Goal: Transaction & Acquisition: Purchase product/service

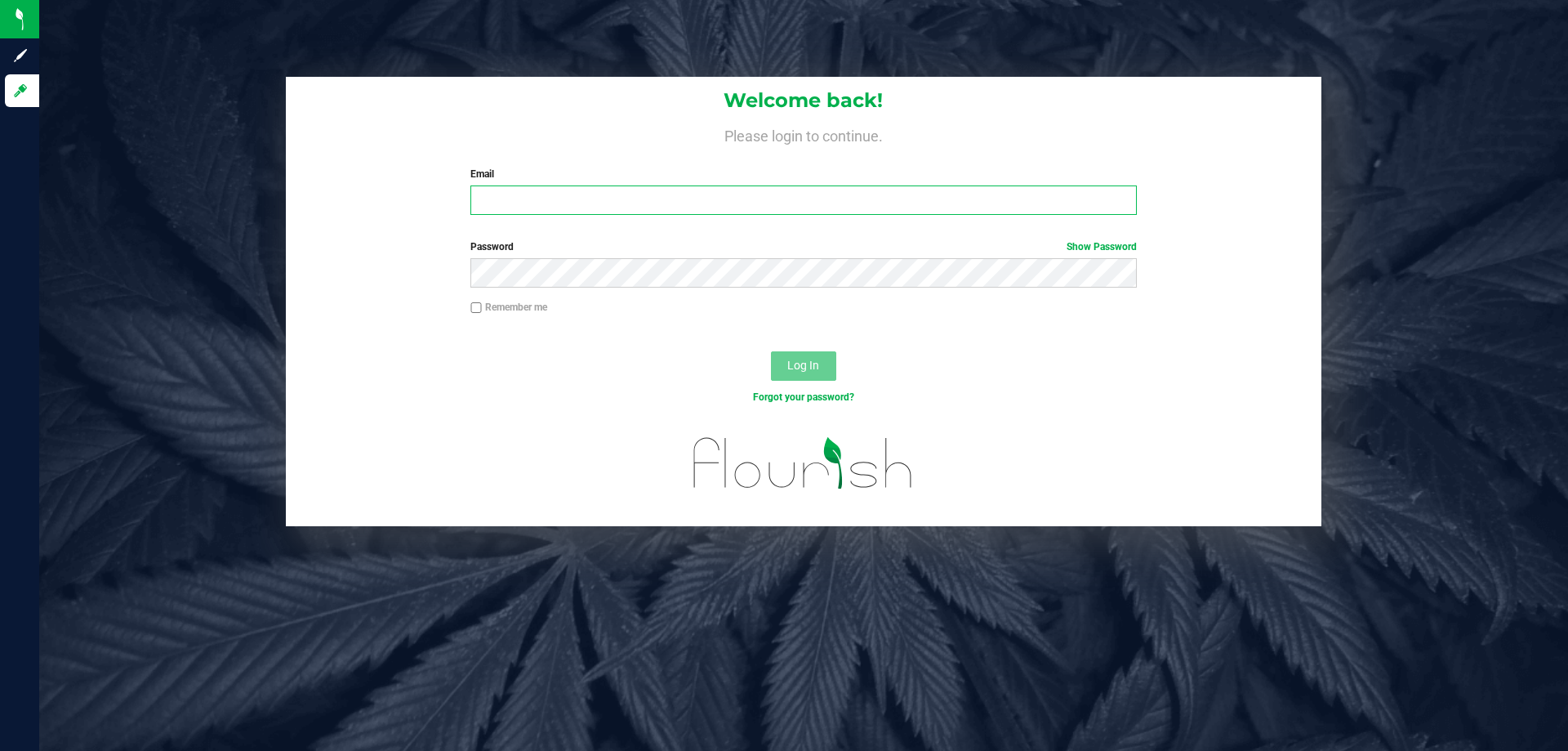
click at [511, 192] on input "Email" at bounding box center [803, 200] width 665 height 30
type input "[EMAIL_ADDRESS][DOMAIN_NAME]"
click at [771, 351] on button "Log In" at bounding box center [803, 366] width 66 height 30
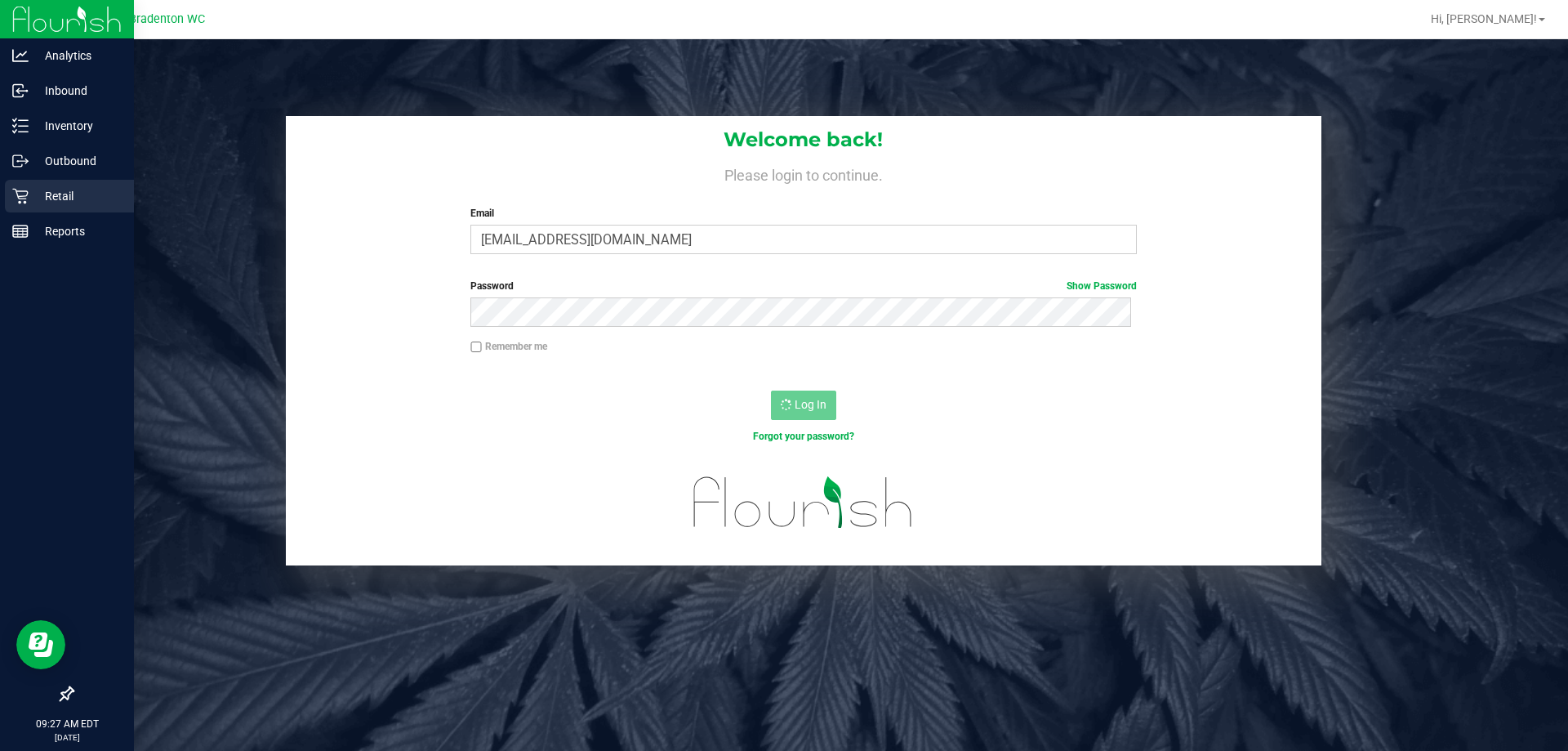
click at [15, 183] on div "Retail" at bounding box center [69, 196] width 129 height 32
click at [16, 201] on icon at bounding box center [20, 197] width 17 height 17
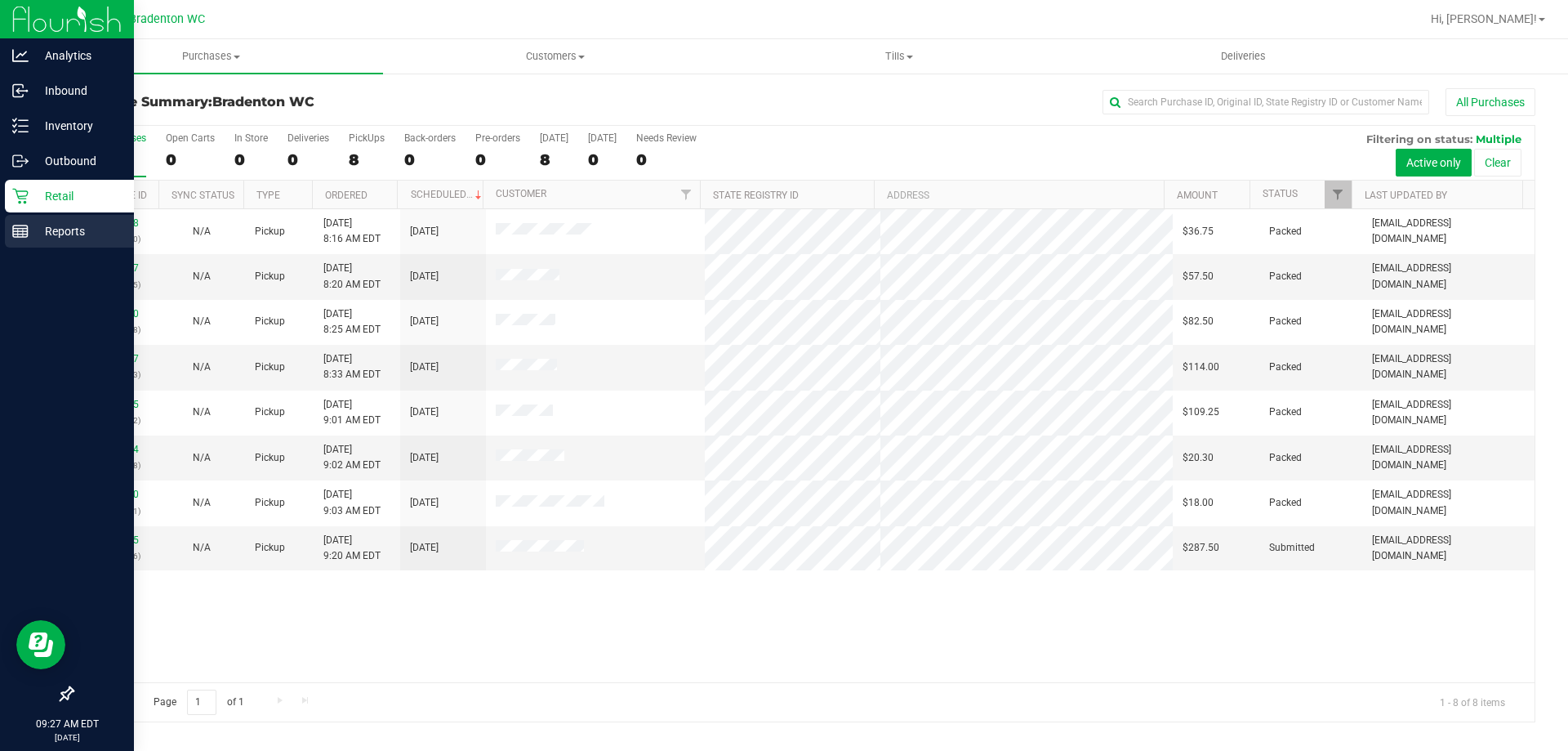
click at [73, 228] on p "Reports" at bounding box center [78, 231] width 98 height 19
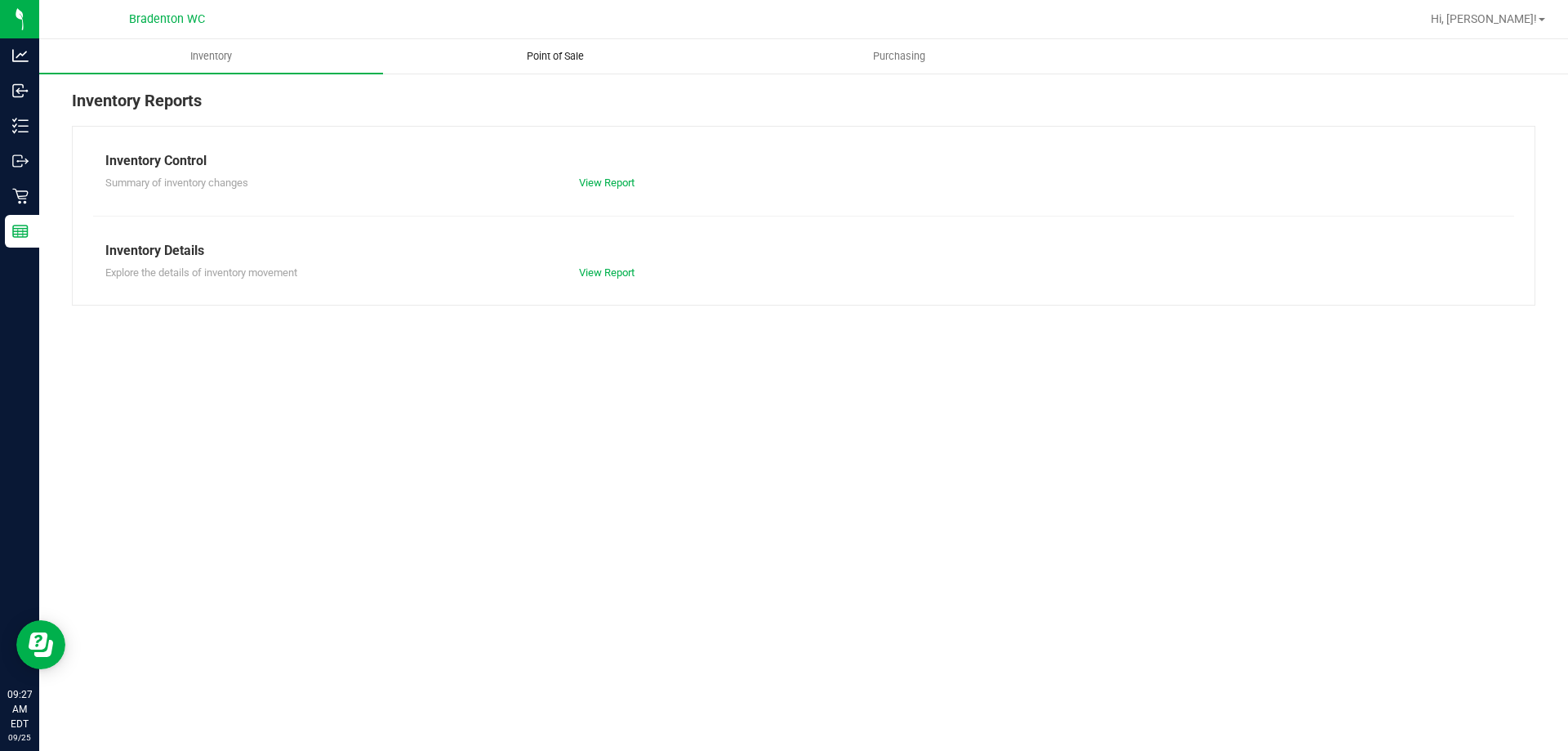
click at [586, 58] on span "Point of Sale" at bounding box center [555, 57] width 101 height 15
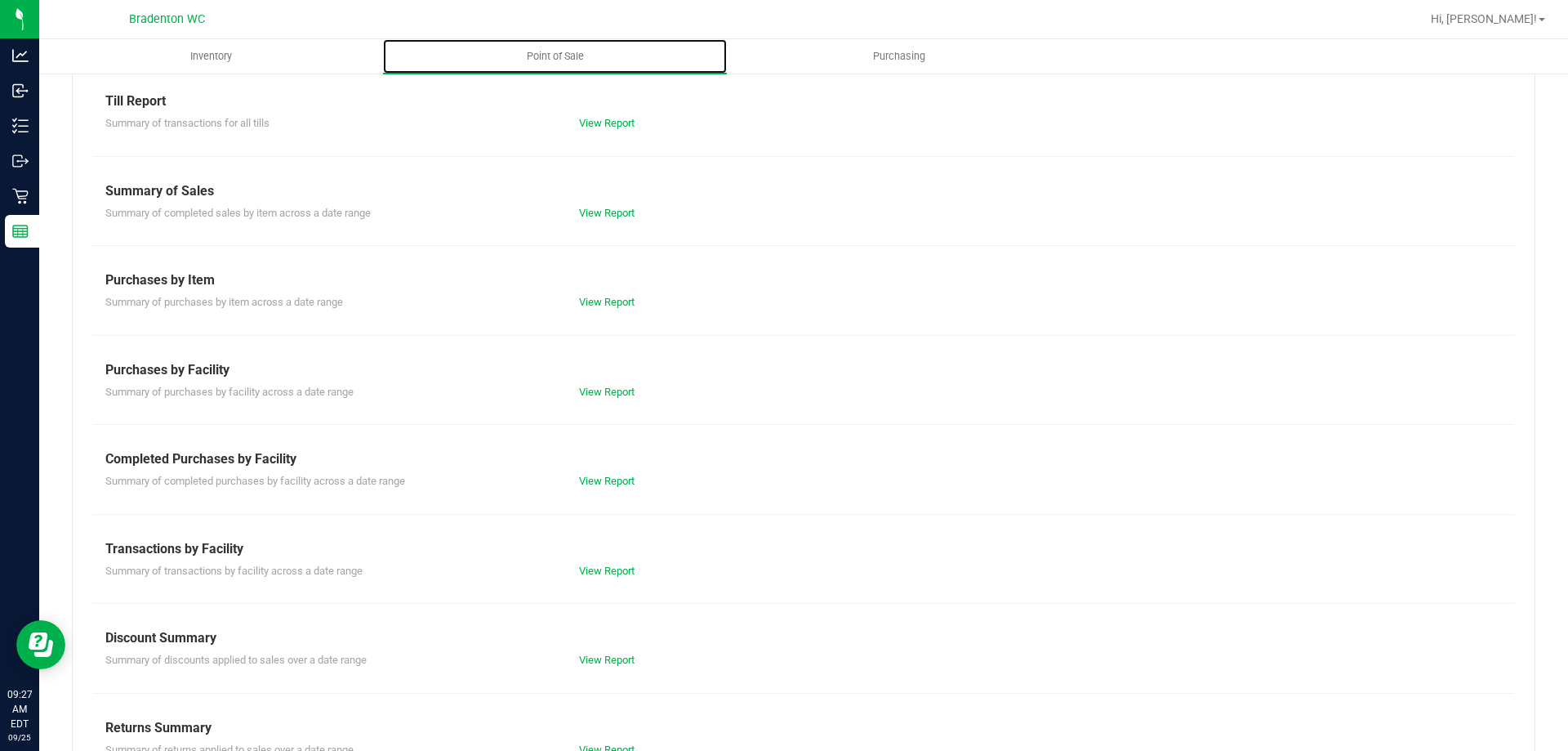
scroll to position [108, 0]
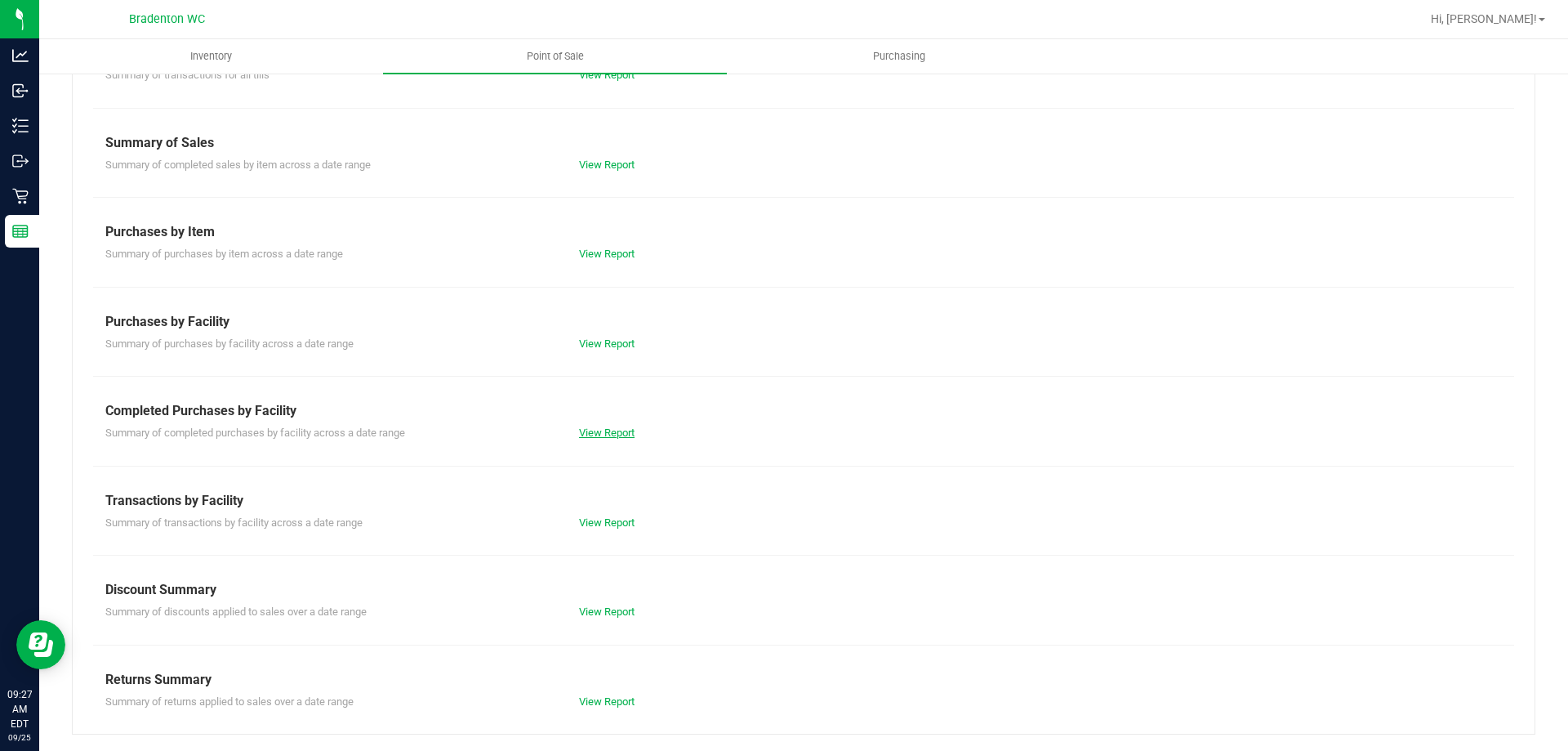
click at [607, 426] on link "View Report" at bounding box center [607, 432] width 56 height 12
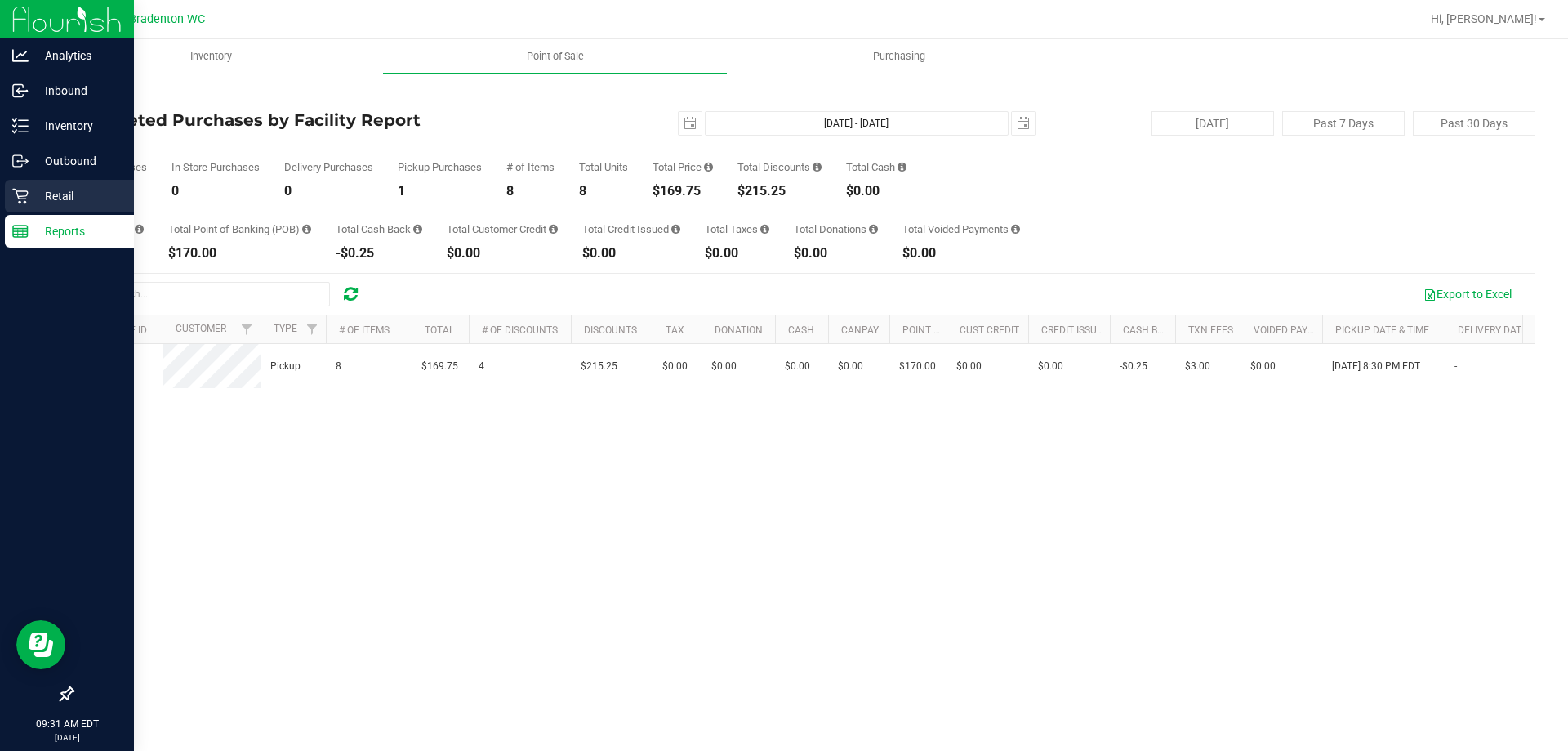
click at [17, 198] on icon at bounding box center [20, 197] width 17 height 17
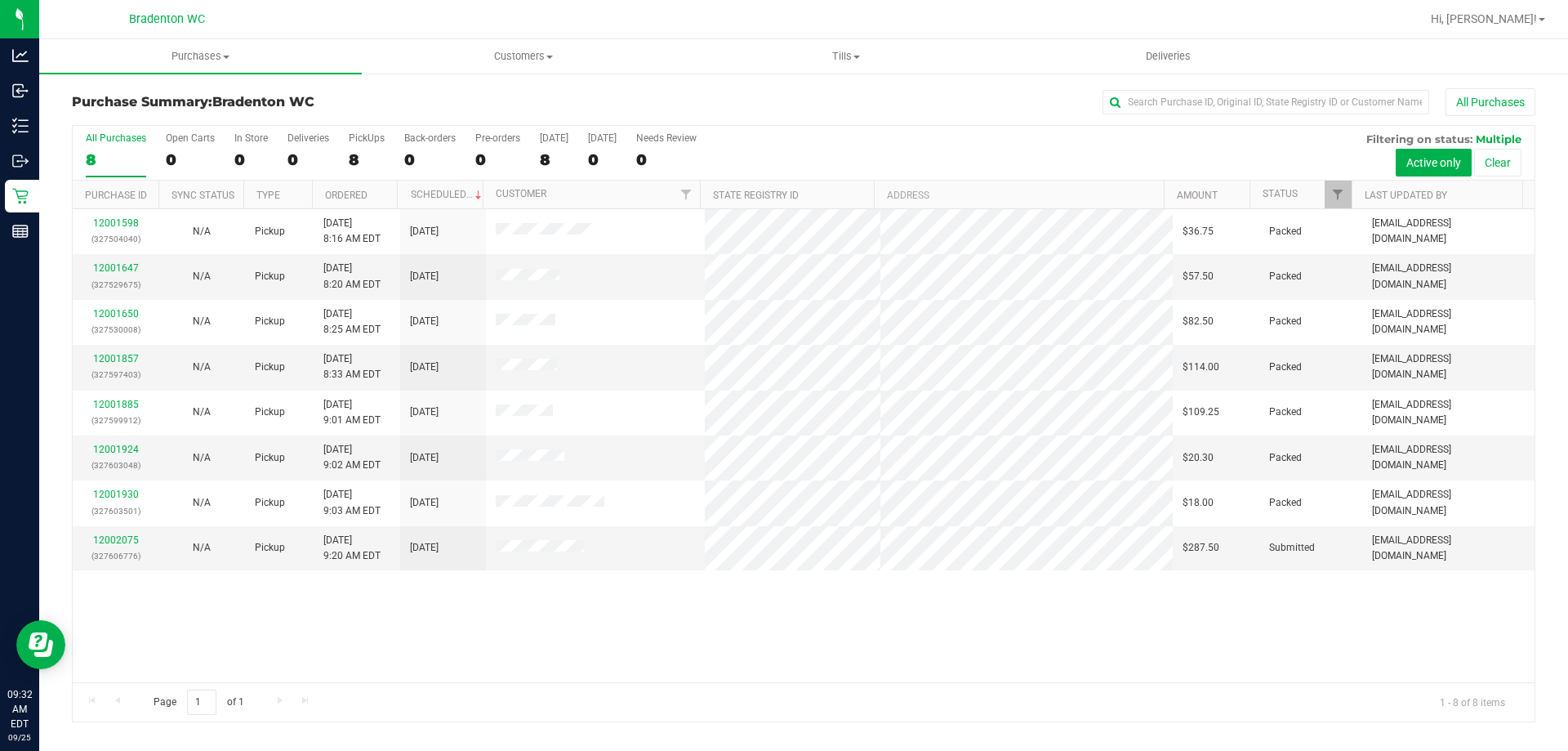
click at [256, 589] on div "12001598 (327504040) N/A Pickup [DATE] 8:16 AM EDT 9/25/2025 $36.75 Packed [EMA…" at bounding box center [803, 446] width 1462 height 473
click at [109, 541] on link "12002075" at bounding box center [115, 540] width 45 height 11
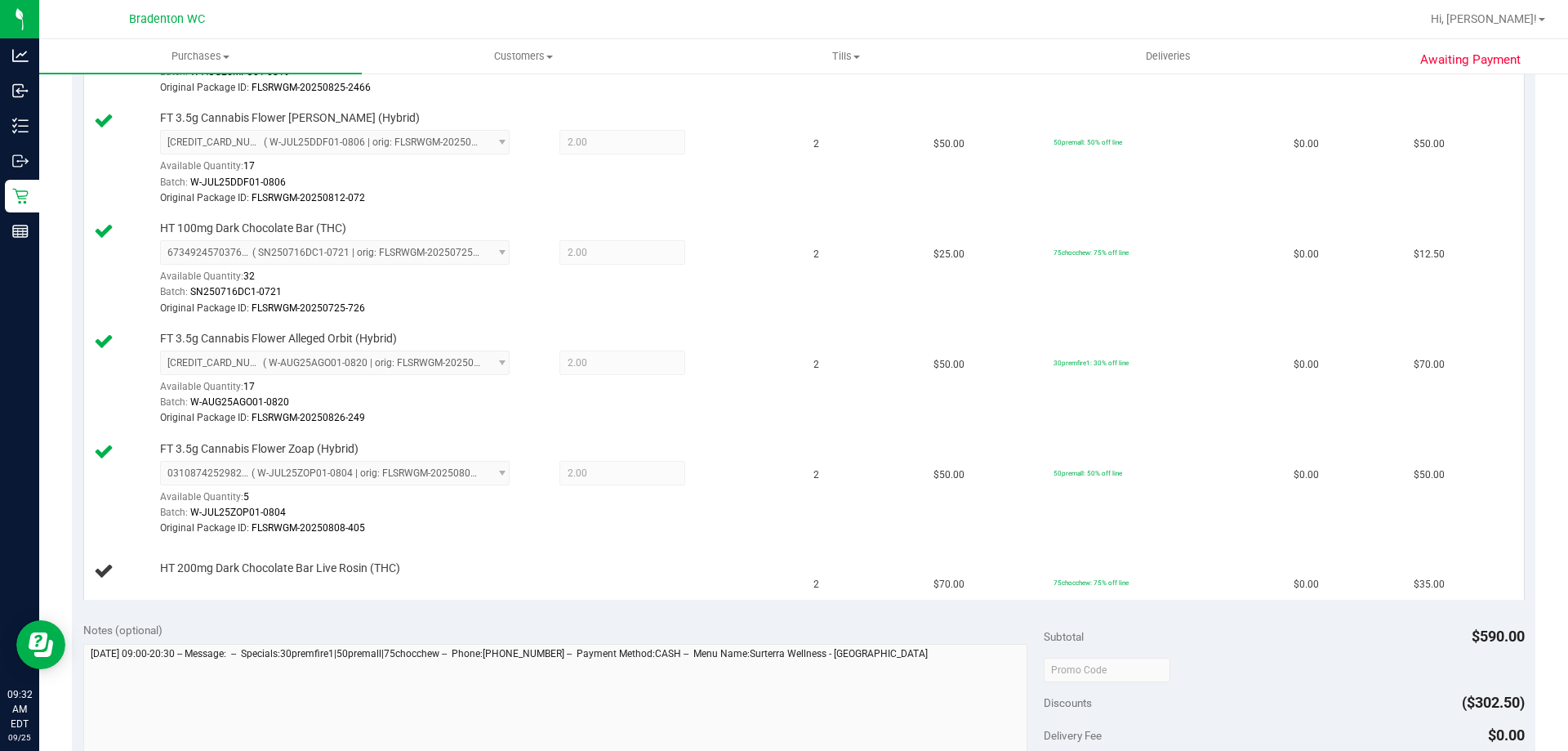
scroll to position [559, 0]
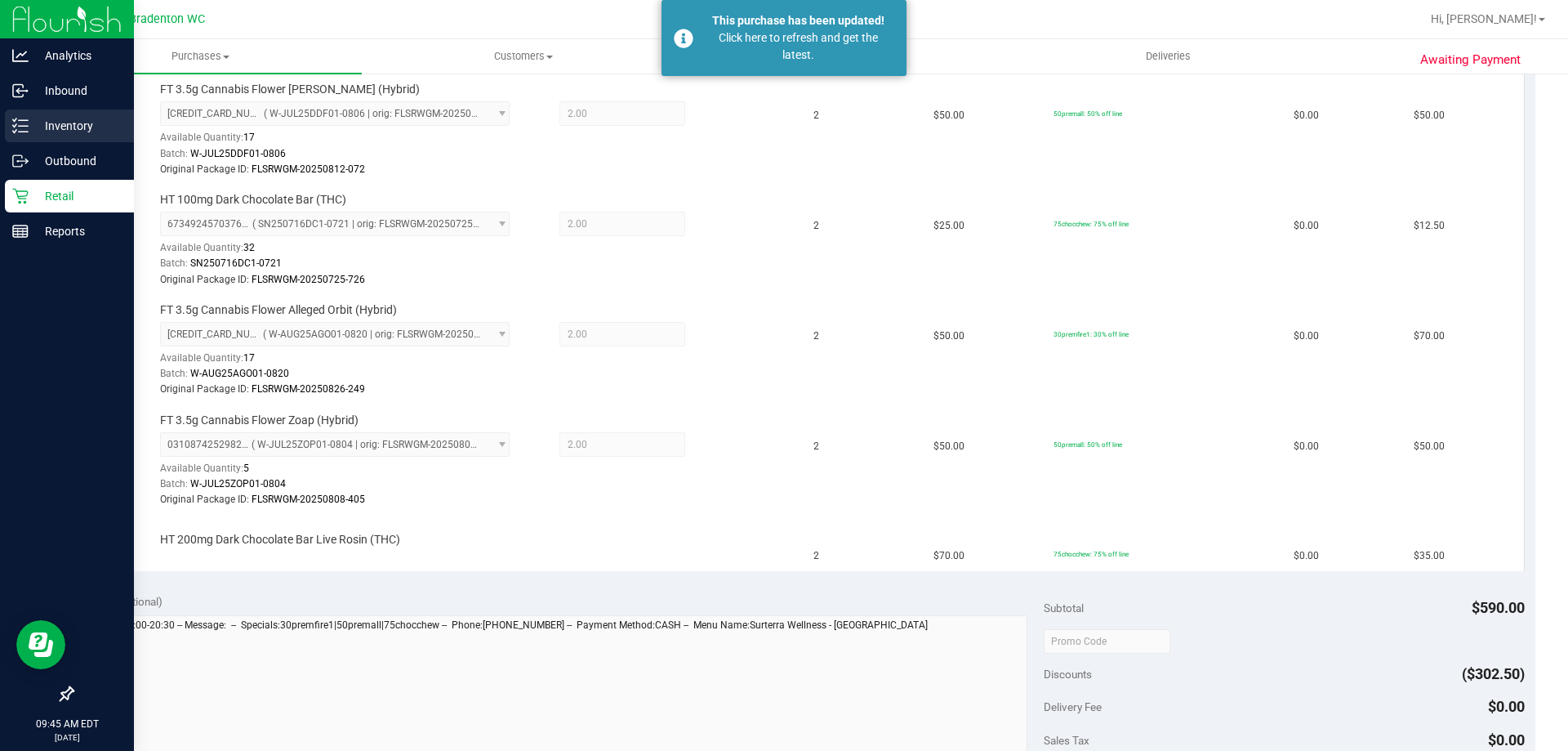
click at [32, 121] on p "Inventory" at bounding box center [78, 125] width 98 height 19
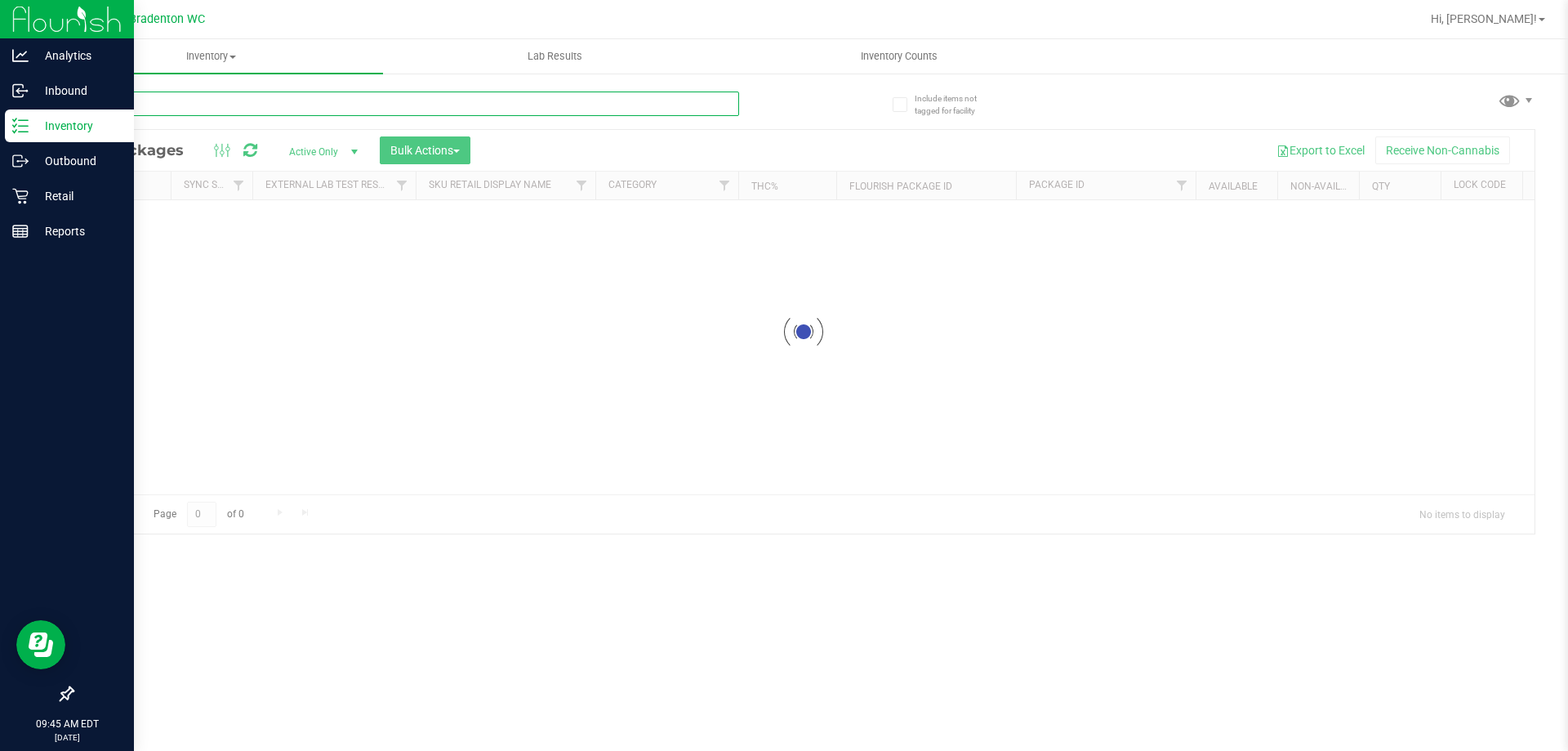
click at [124, 107] on input "text" at bounding box center [406, 104] width 667 height 24
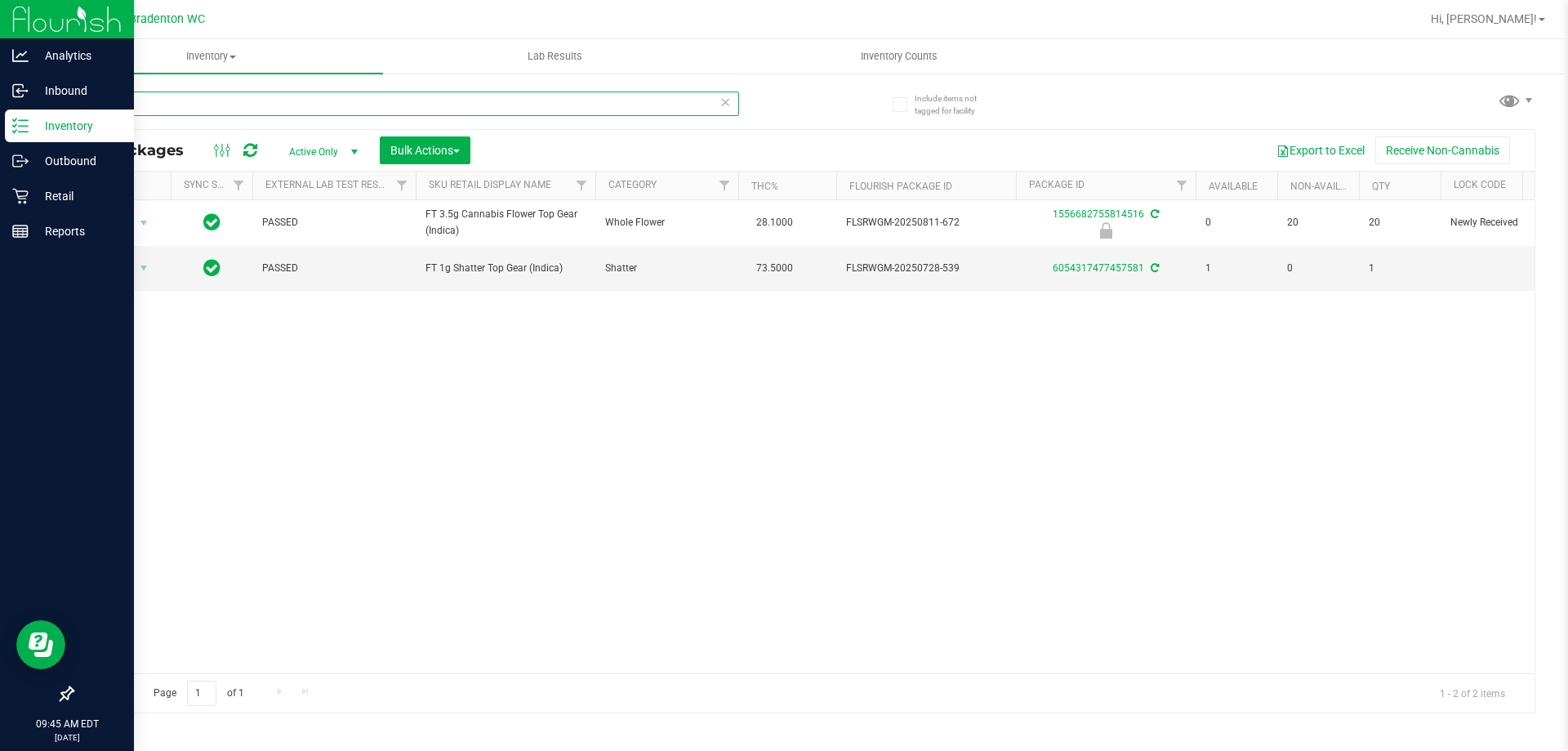
type input "t19"
click at [689, 327] on div "Action Action Edit attributes Global inventory Locate package Package audit log…" at bounding box center [803, 437] width 1462 height 473
click at [723, 107] on icon at bounding box center [725, 101] width 11 height 19
click at [423, 113] on input "text" at bounding box center [406, 104] width 667 height 24
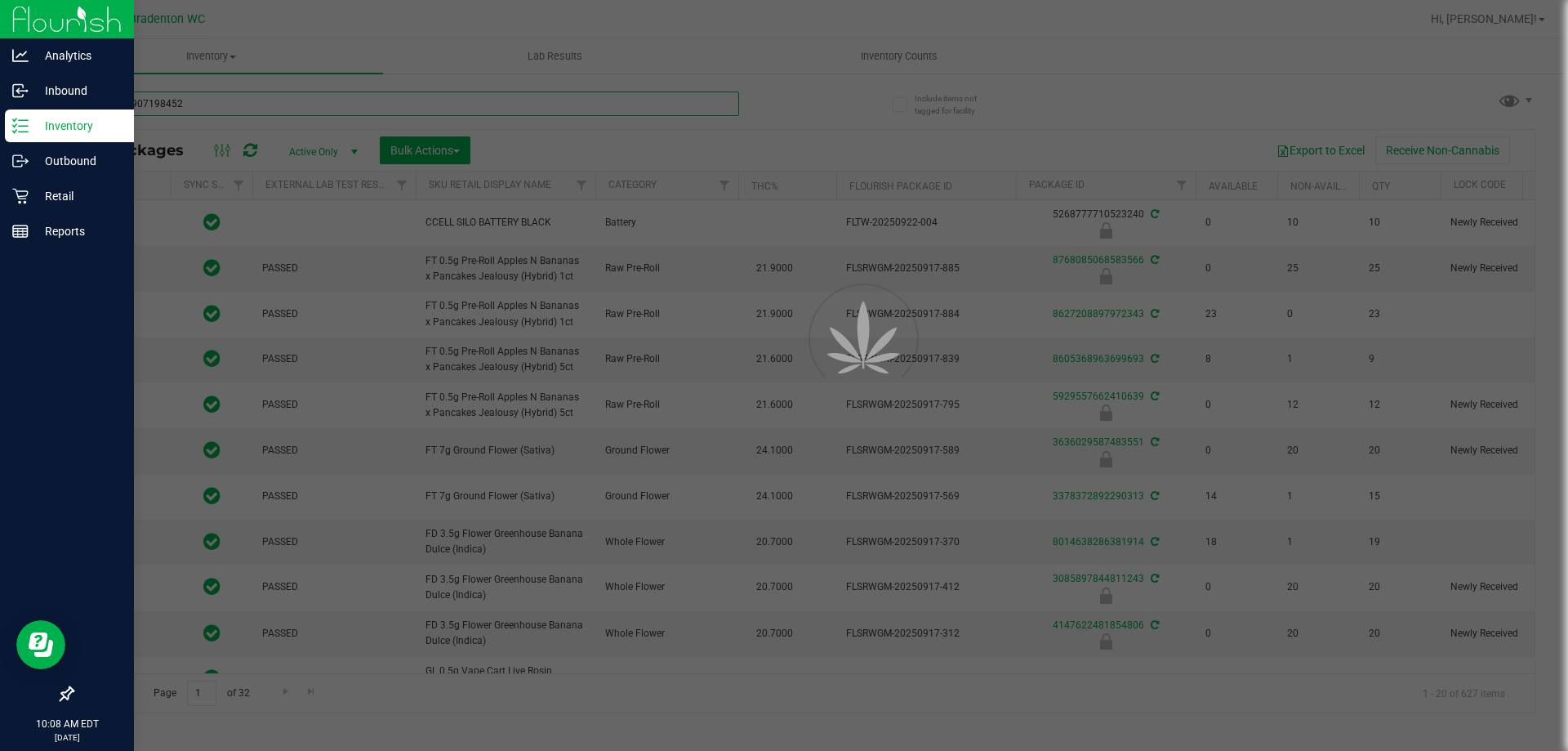
type input "6973819071984526"
type input "[DATE]"
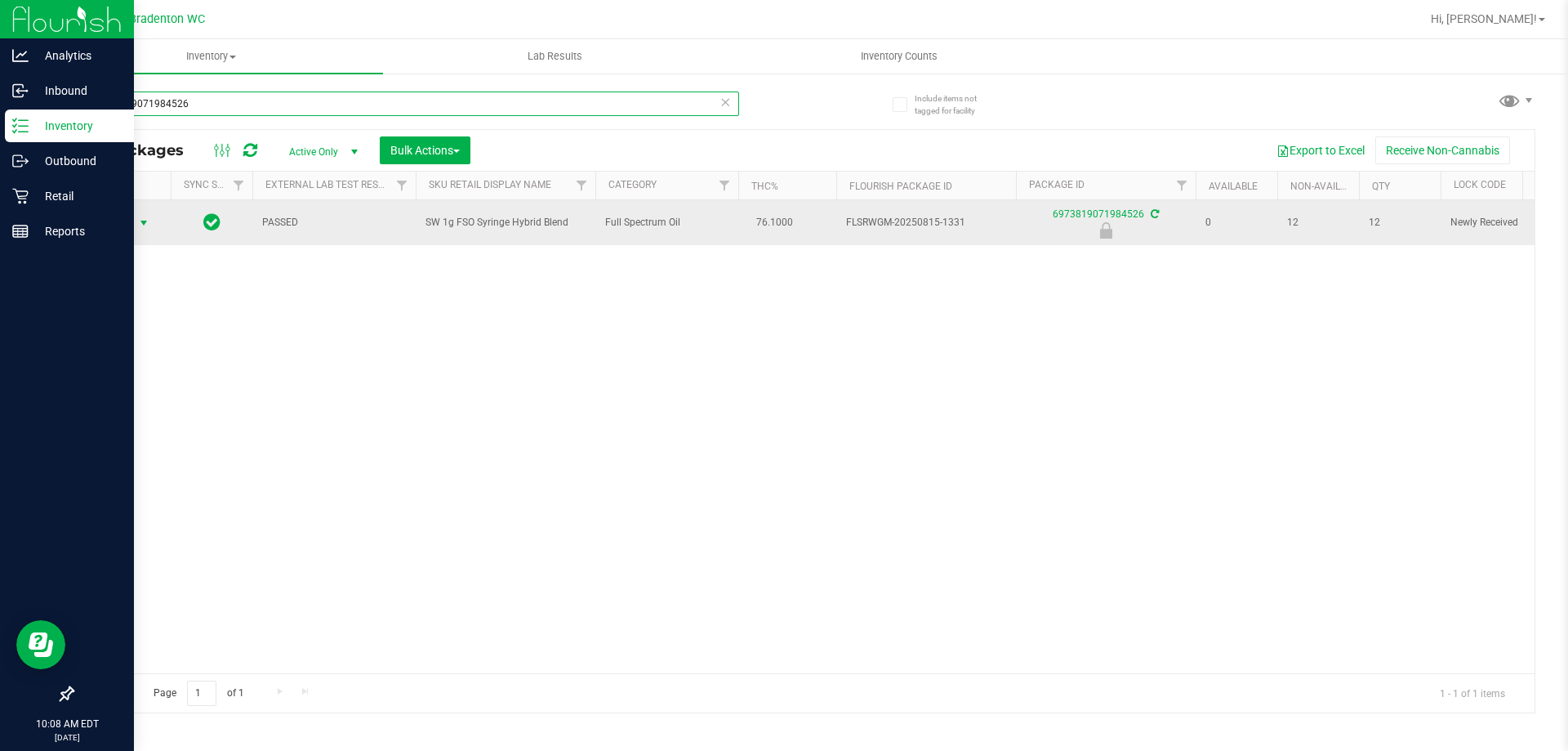
type input "6973819071984526"
click at [140, 223] on span "select" at bounding box center [144, 223] width 13 height 13
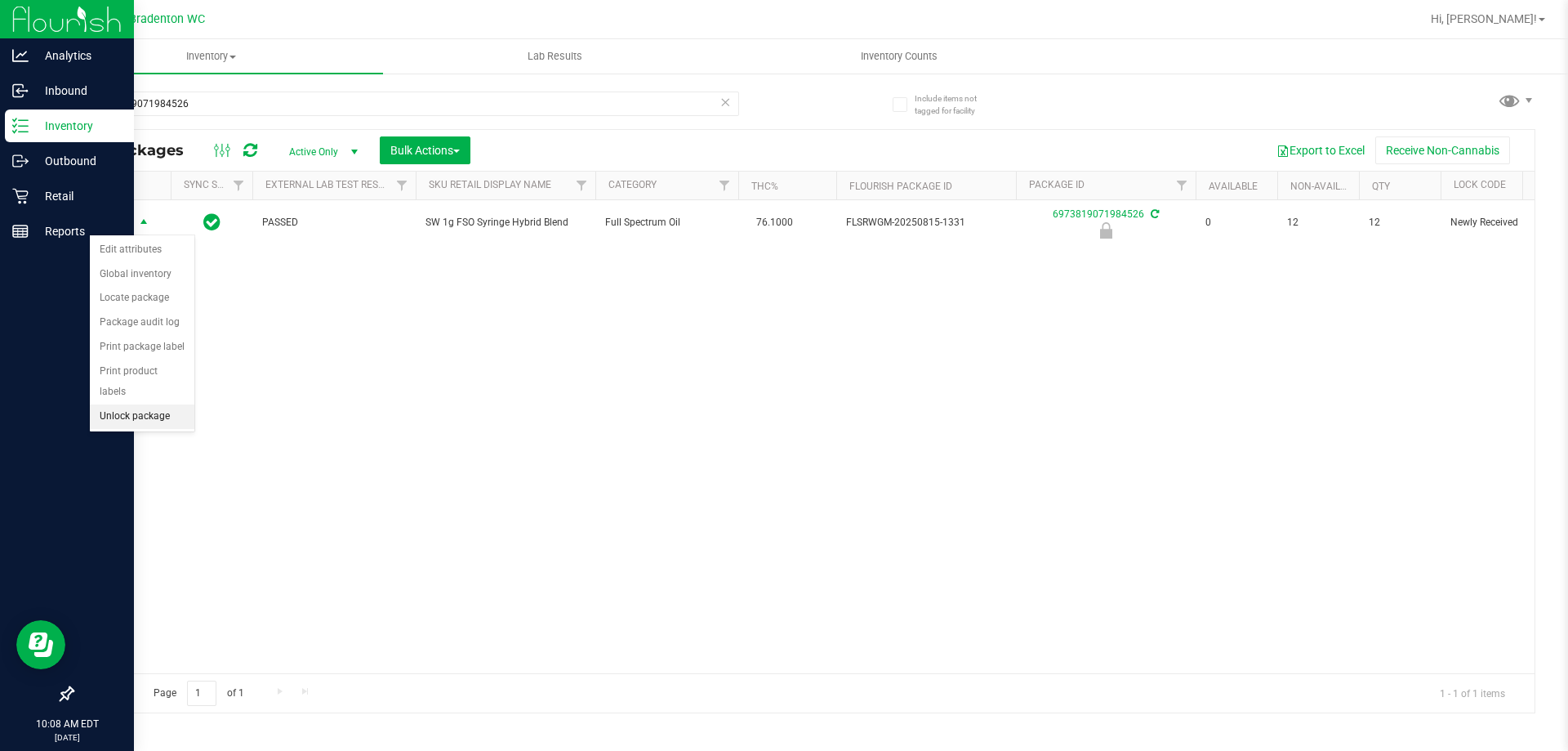
click at [126, 404] on li "Unlock package" at bounding box center [142, 416] width 105 height 24
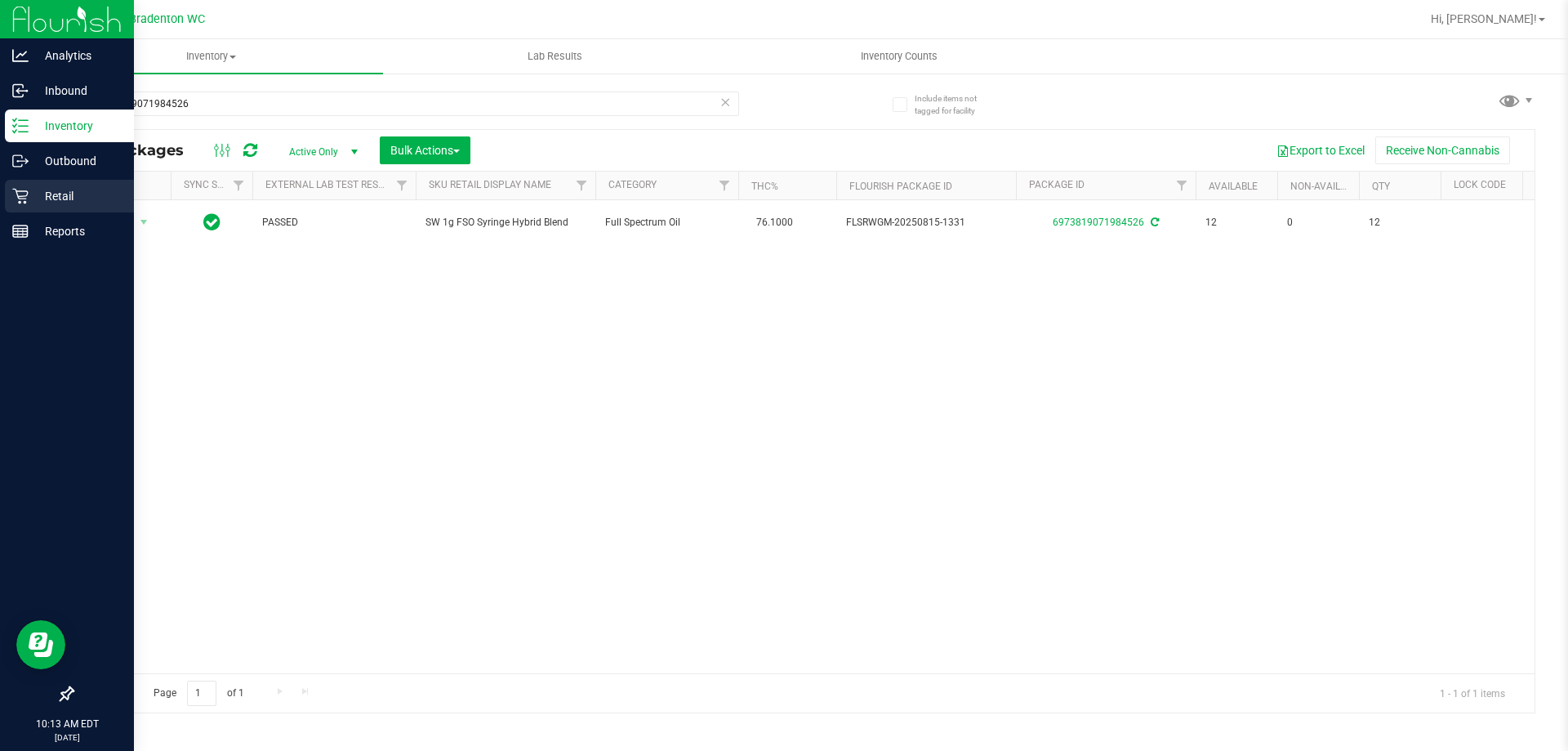
click at [15, 210] on div "Retail" at bounding box center [69, 196] width 129 height 32
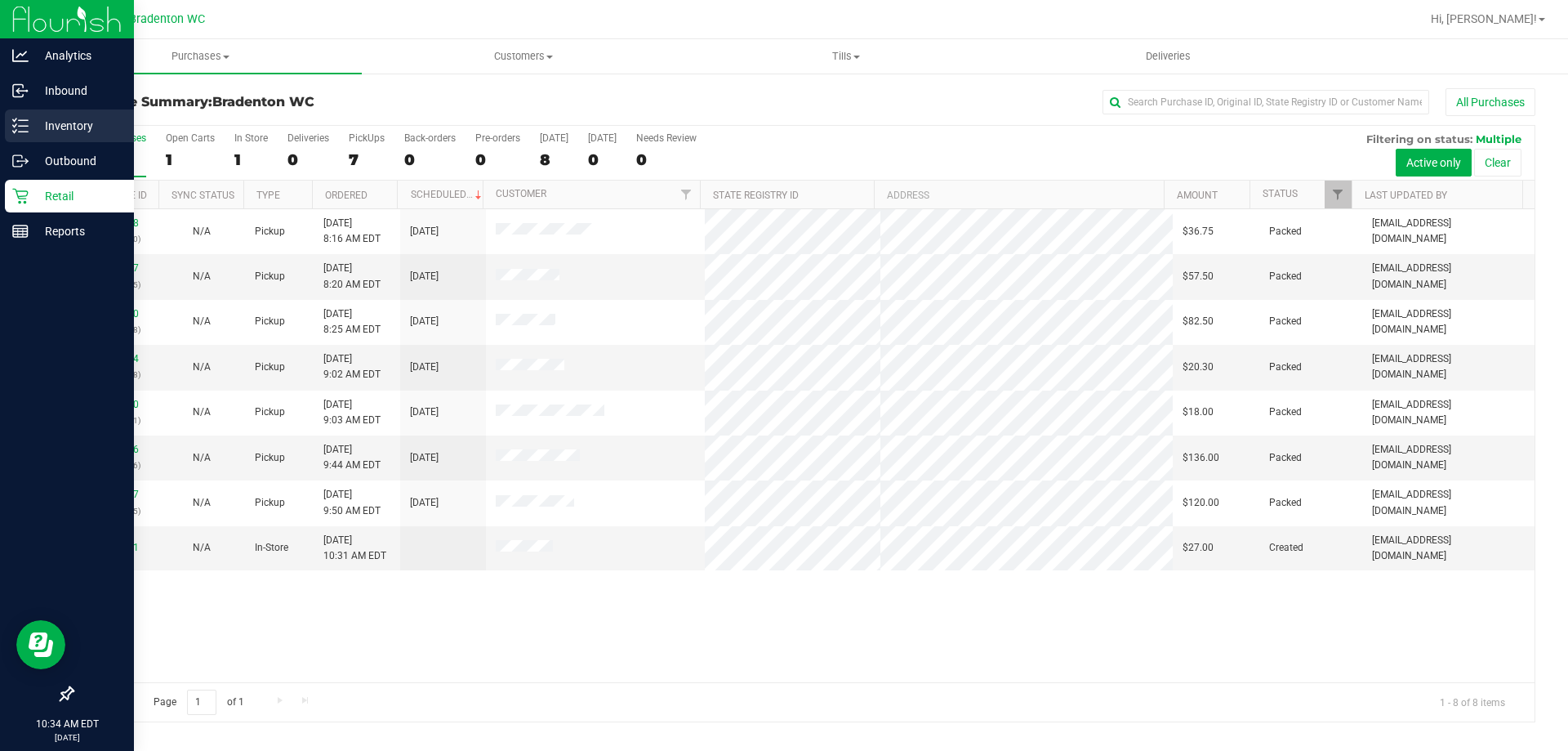
click at [14, 117] on div "Inventory" at bounding box center [69, 125] width 129 height 32
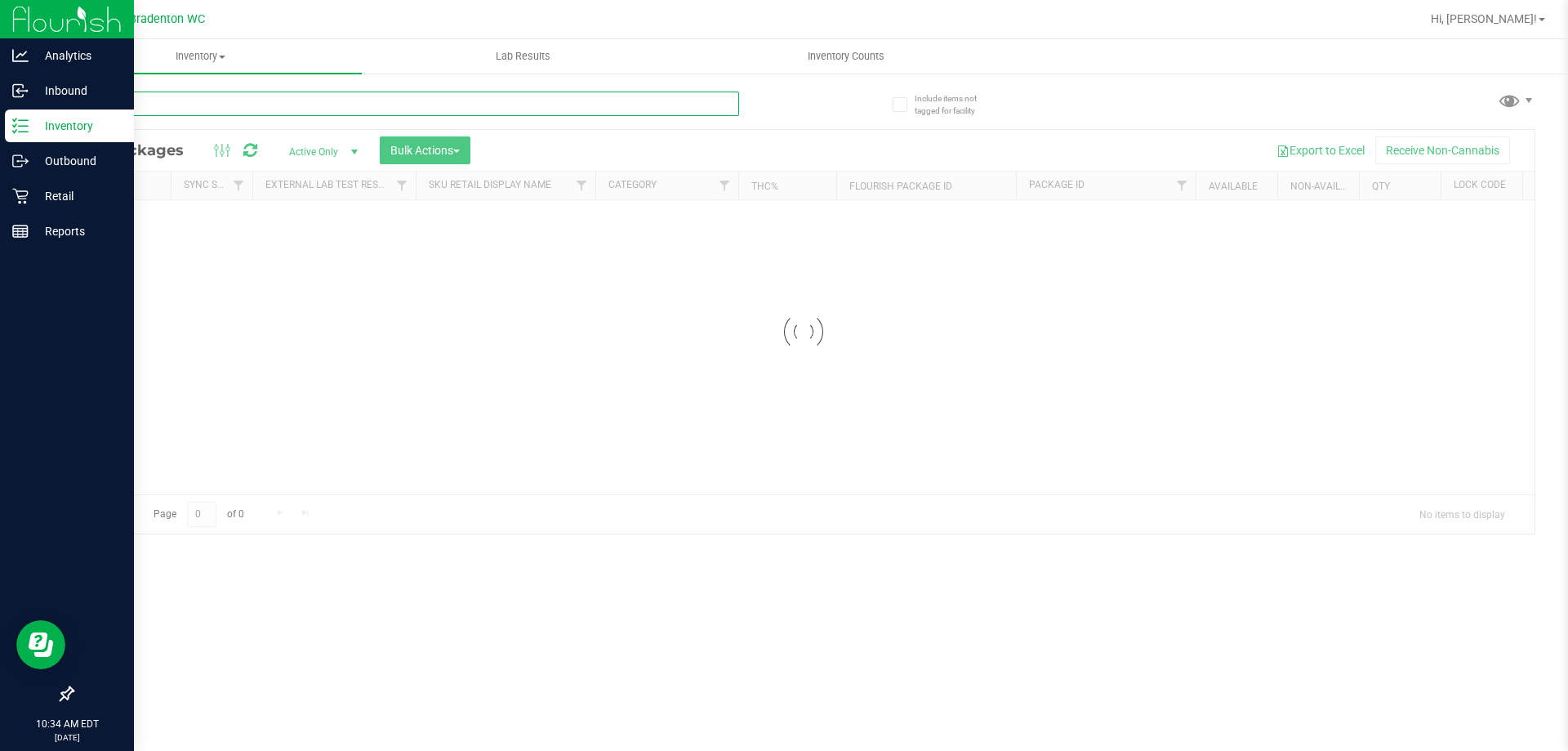
click at [317, 100] on input "text" at bounding box center [406, 104] width 667 height 24
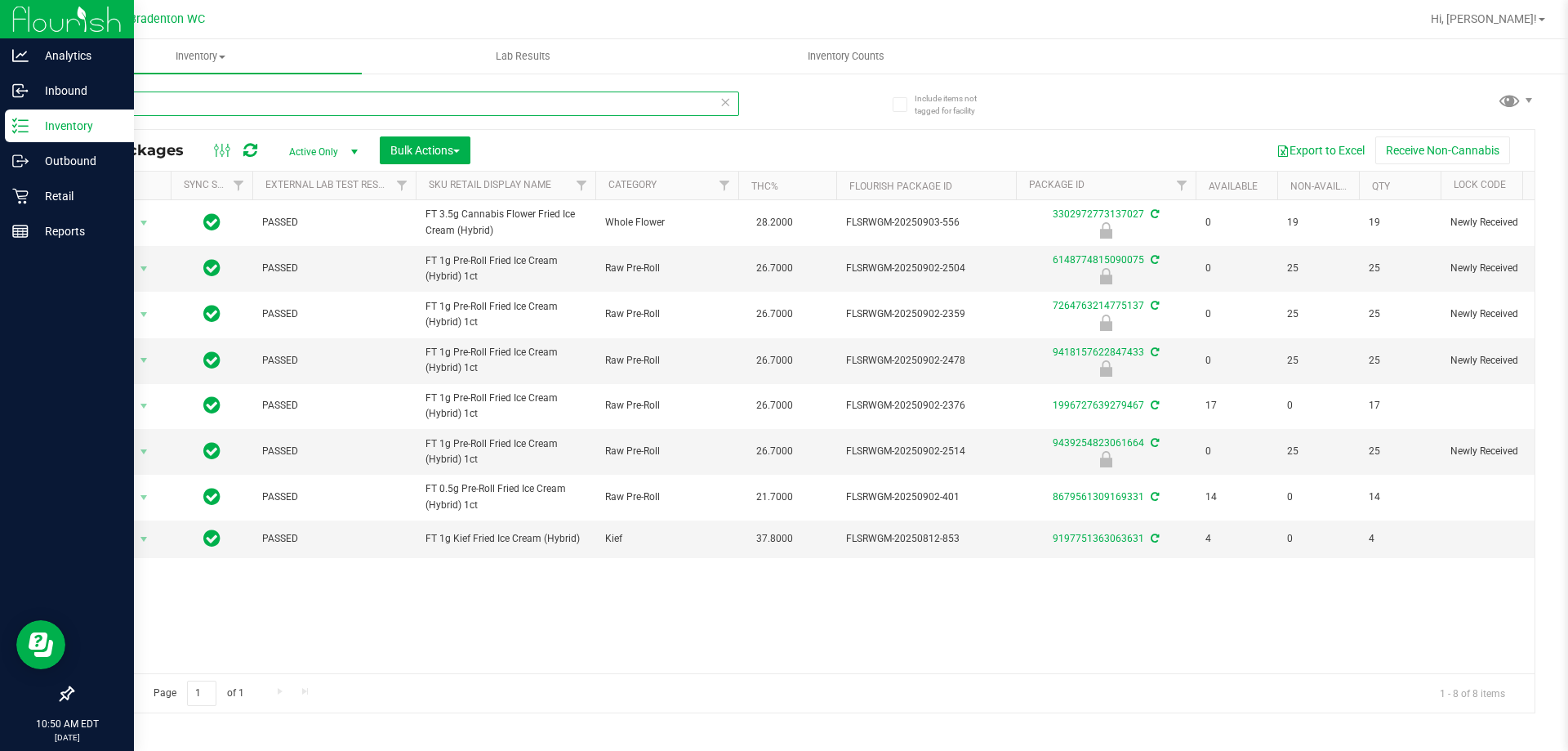
type input "fic"
click at [38, 204] on p "Retail" at bounding box center [78, 196] width 98 height 19
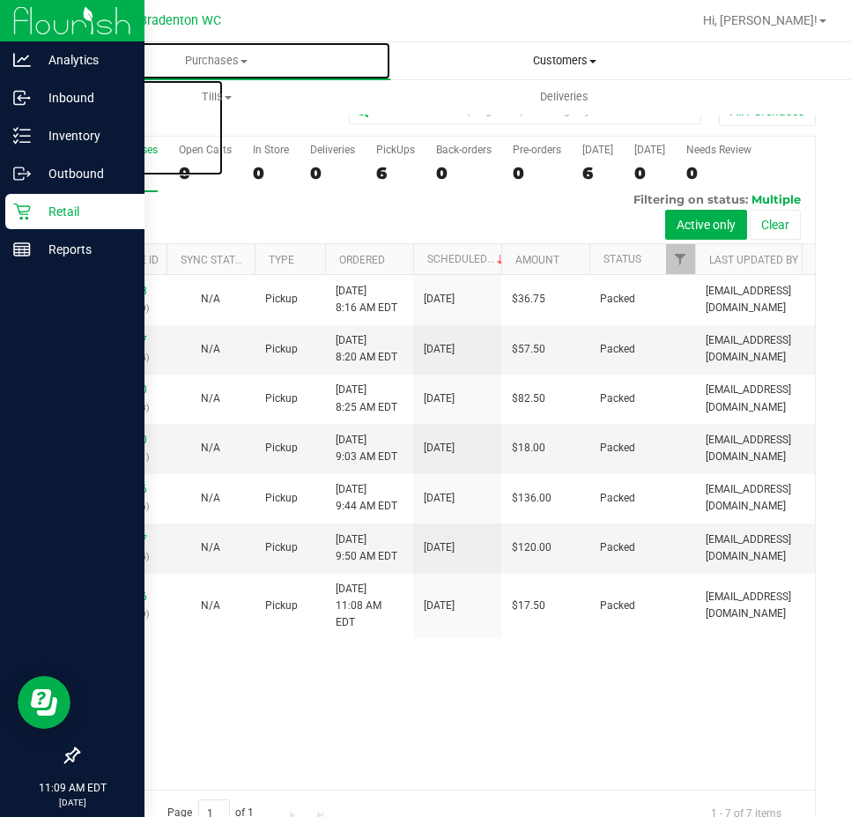
drag, startPoint x: 347, startPoint y: 63, endPoint x: 476, endPoint y: 60, distance: 128.7
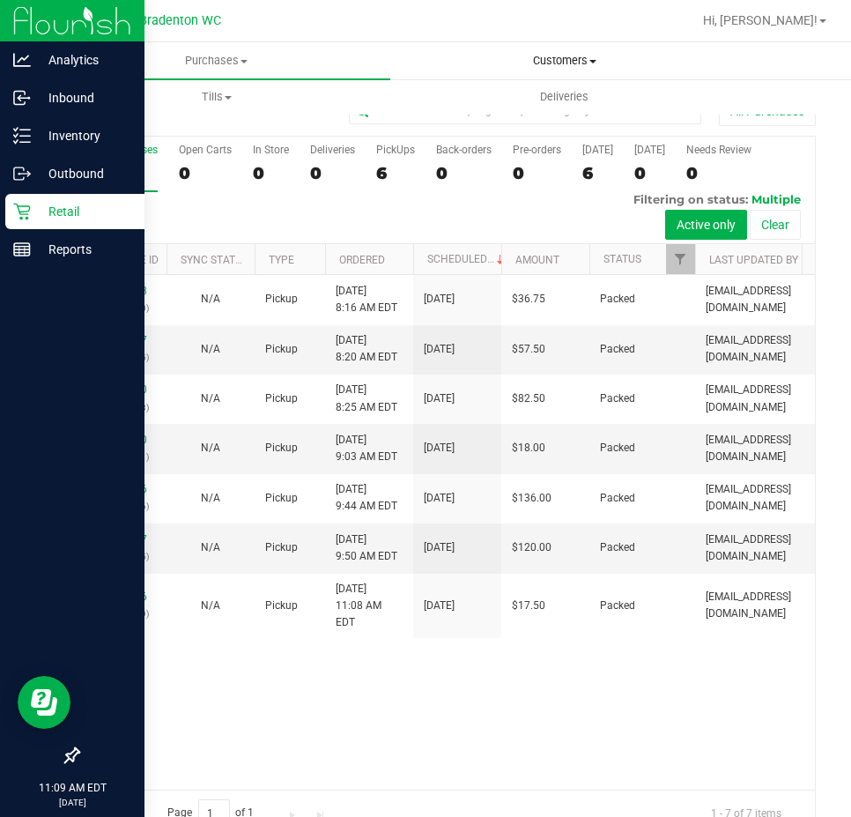
drag, startPoint x: 476, startPoint y: 60, endPoint x: 569, endPoint y: 55, distance: 93.6
click at [569, 55] on span "Customers" at bounding box center [564, 61] width 346 height 16
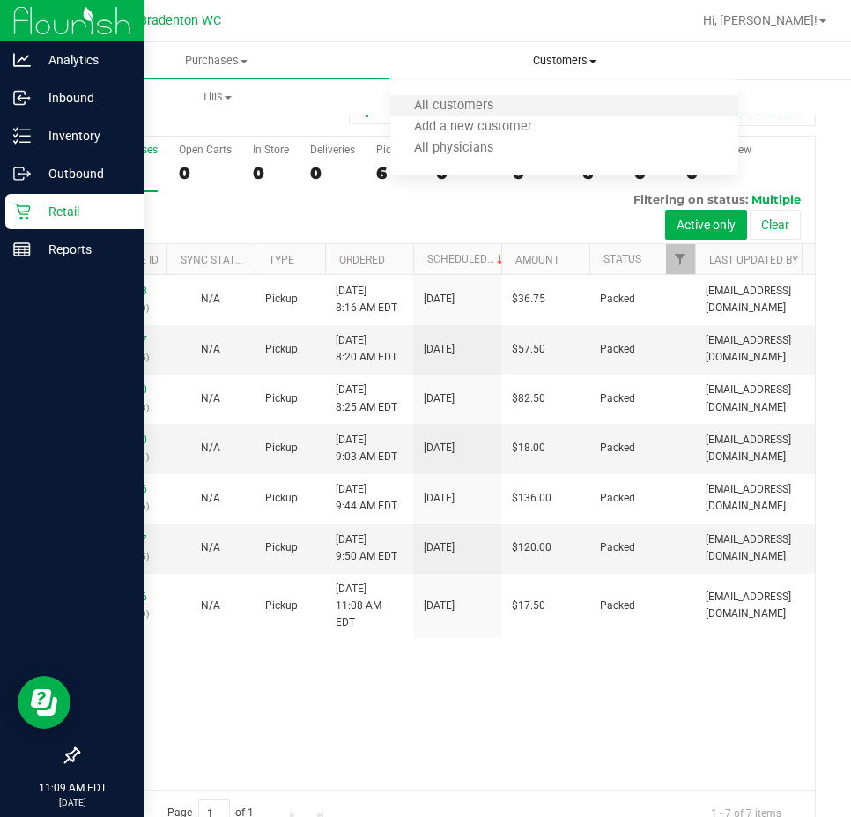
click at [523, 106] on li "All customers" at bounding box center [564, 106] width 348 height 21
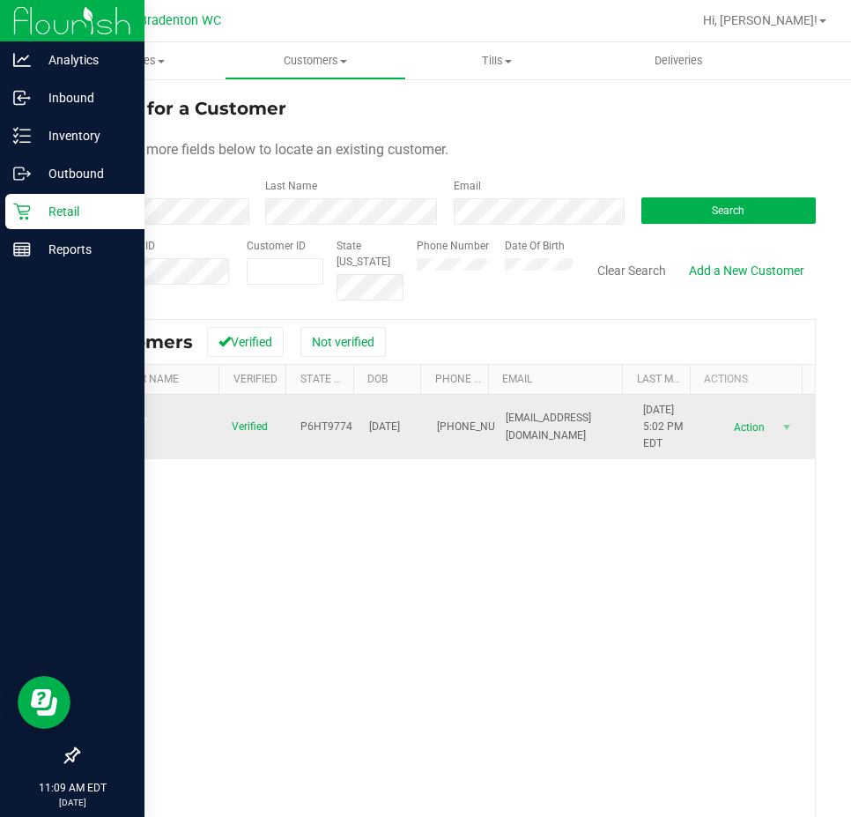
click at [729, 456] on td "Action Action Add to queue Create new purchase View profile View purchases" at bounding box center [758, 427] width 115 height 65
click at [726, 427] on span "Action" at bounding box center [746, 427] width 57 height 25
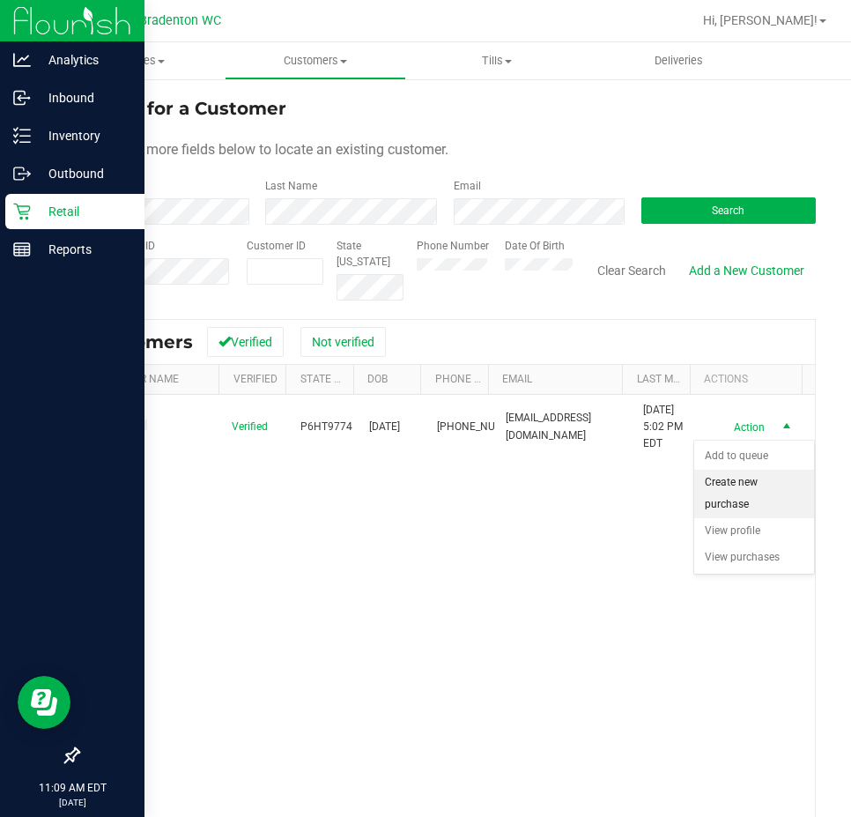
click at [733, 487] on li "Create new purchase" at bounding box center [754, 494] width 120 height 48
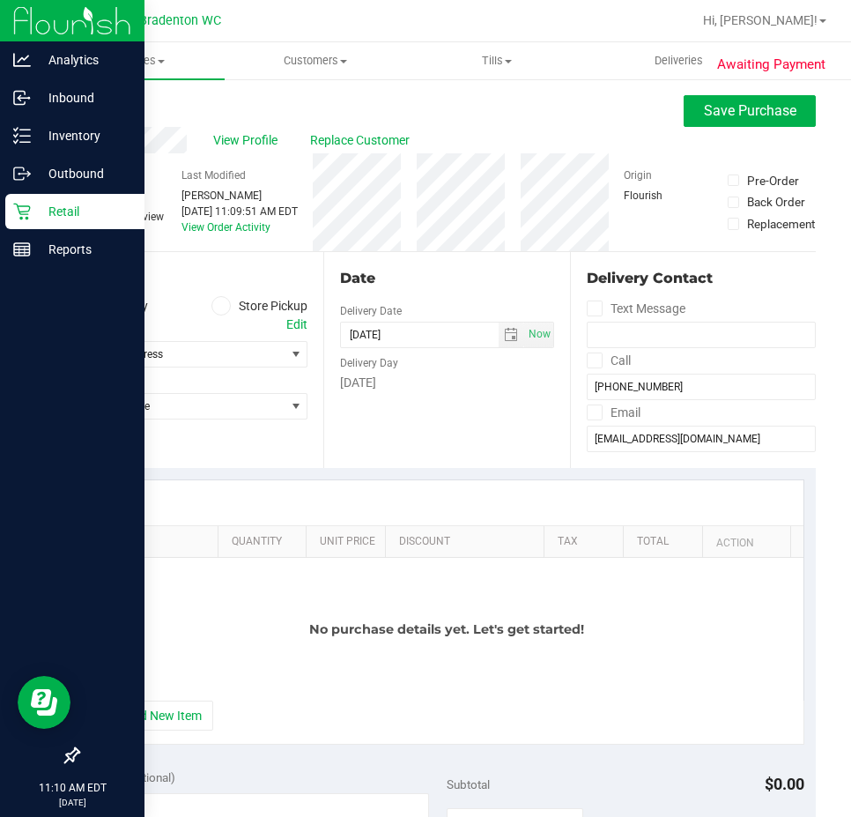
click at [231, 293] on div "Location Delivery Store Pickup Address Edit Select address Select address From …" at bounding box center [201, 360] width 246 height 216
click at [229, 301] on label "Store Pickup" at bounding box center [260, 306] width 97 height 20
click at [217, 306] on icon at bounding box center [221, 306] width 11 height 0
click at [0, 0] on input "Store Pickup" at bounding box center [0, 0] width 0 height 0
click at [220, 351] on span "Select Store" at bounding box center [181, 354] width 206 height 25
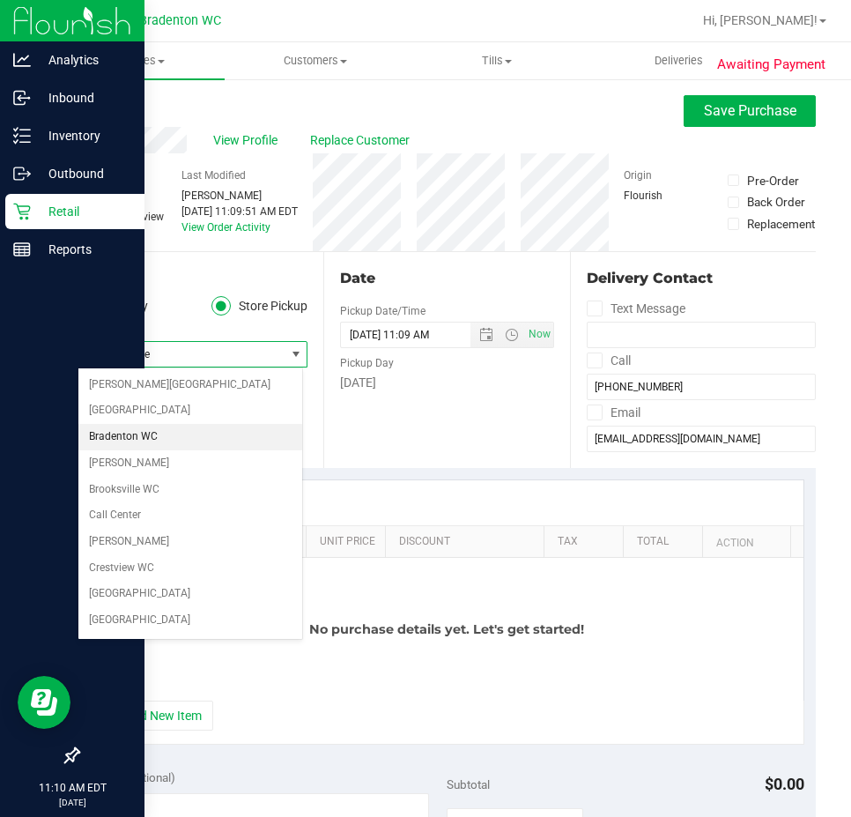
click at [205, 440] on li "Bradenton WC" at bounding box center [190, 437] width 224 height 26
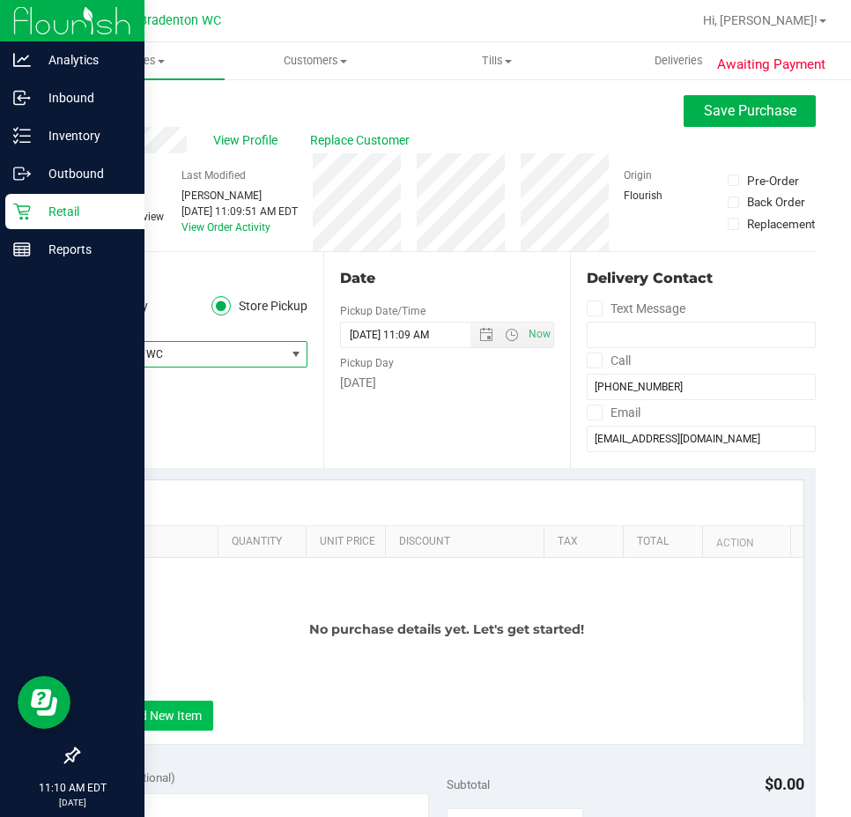
click at [168, 717] on button "+ Add New Item" at bounding box center [158, 716] width 109 height 30
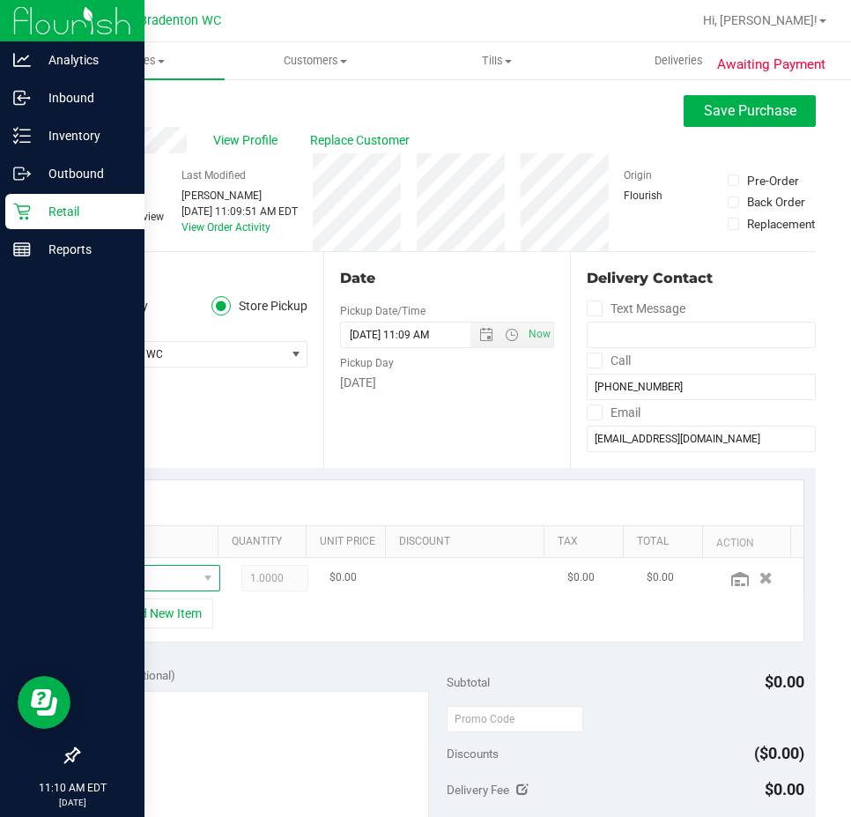
click at [197, 587] on span "NO DATA FOUND" at bounding box center [208, 578] width 22 height 25
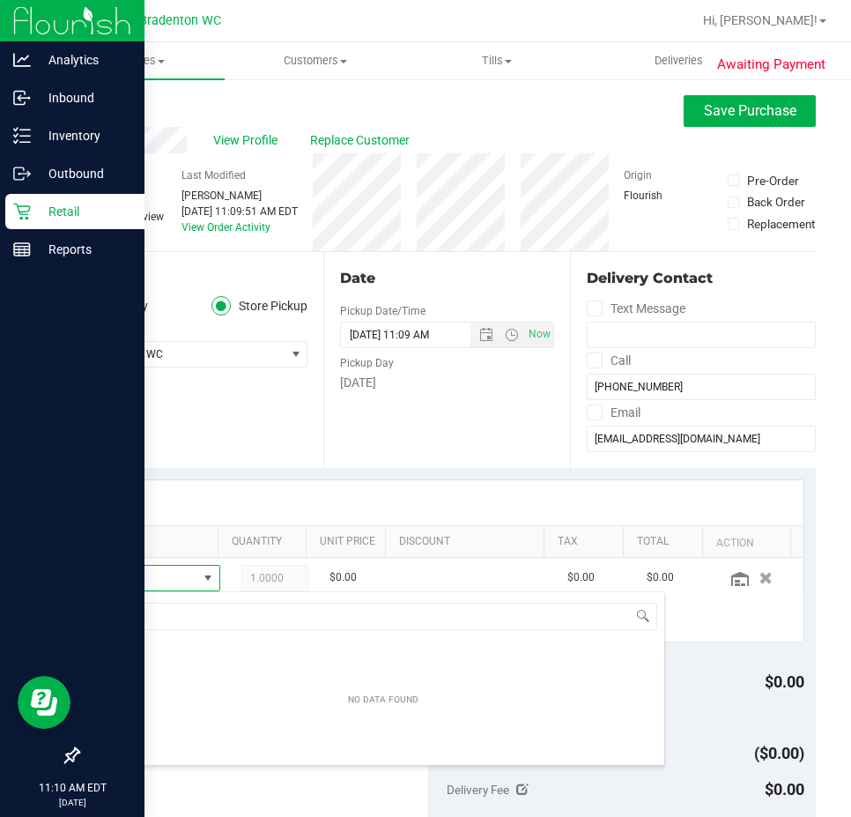
scroll to position [26, 79]
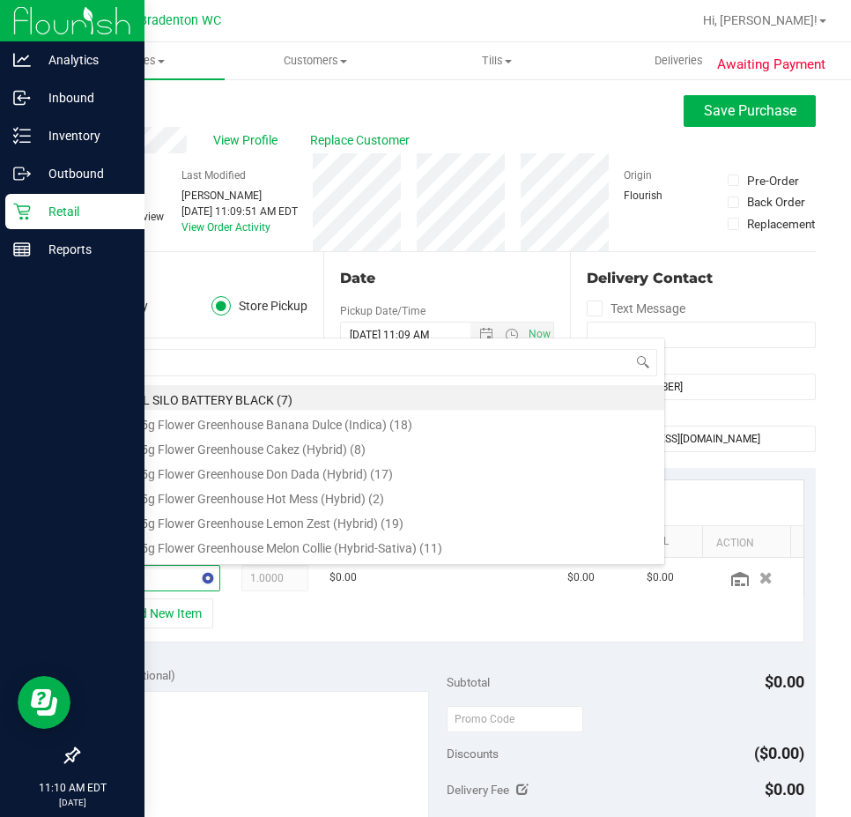
type input "dark"
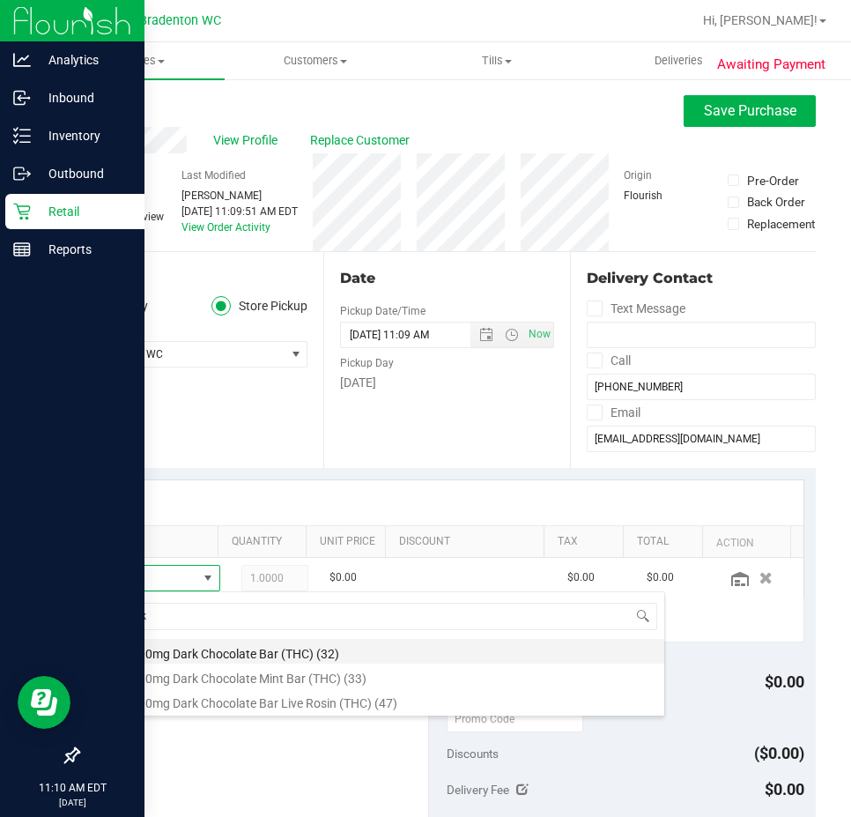
click at [219, 655] on li "HT 100mg Dark Chocolate Bar (THC) (32)" at bounding box center [383, 651] width 562 height 25
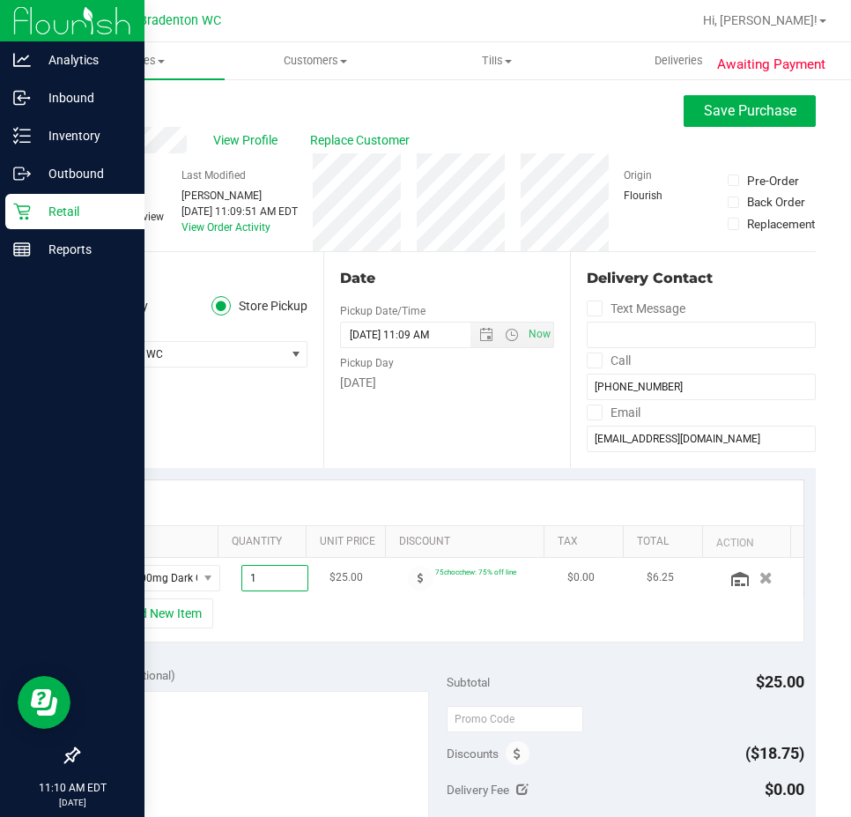
click at [268, 576] on span "1.00 1" at bounding box center [274, 578] width 67 height 26
click at [268, 576] on input "1" at bounding box center [274, 578] width 65 height 25
type input "2"
type input "2.00"
click at [308, 635] on div "+ Add New Item" at bounding box center [447, 620] width 715 height 44
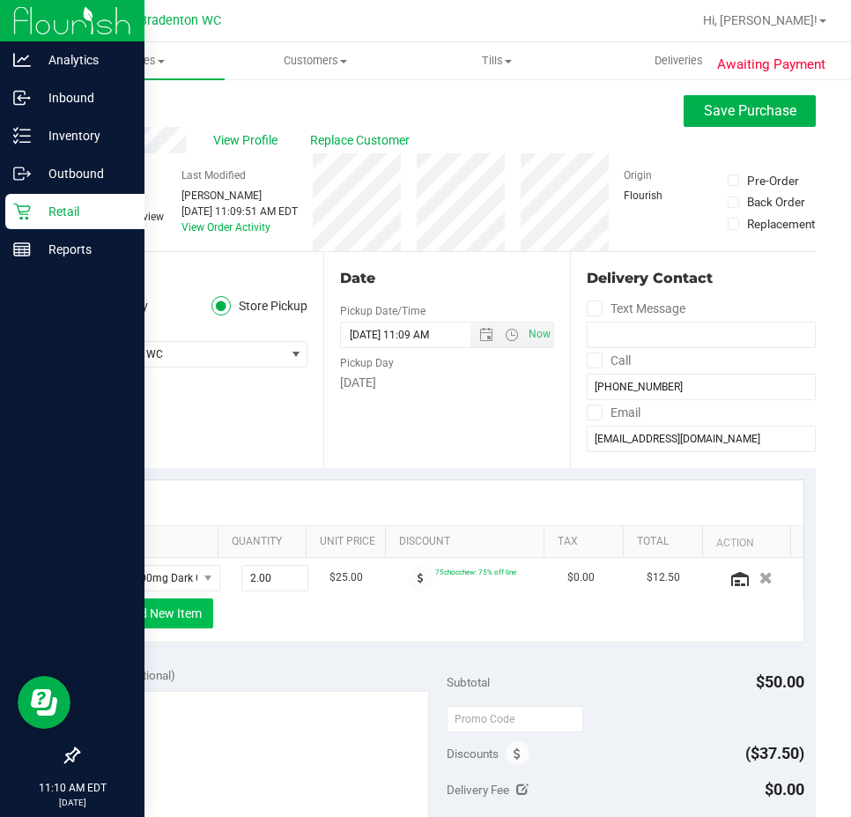
click at [155, 603] on button "+ Add New Item" at bounding box center [158, 613] width 109 height 30
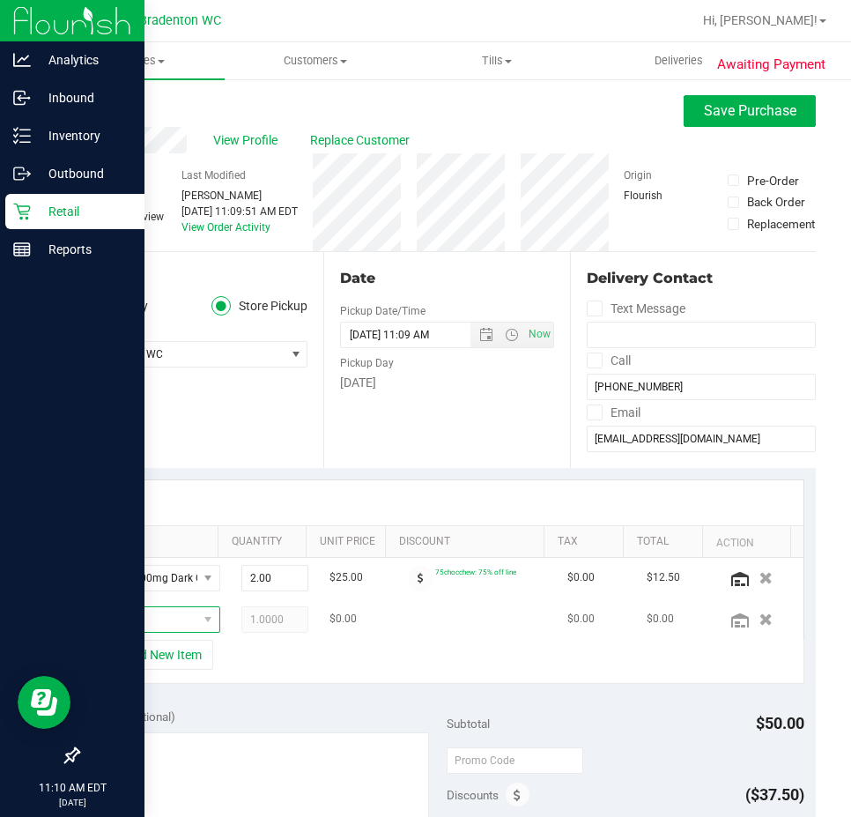
click at [197, 624] on span "NO DATA FOUND" at bounding box center [208, 619] width 22 height 25
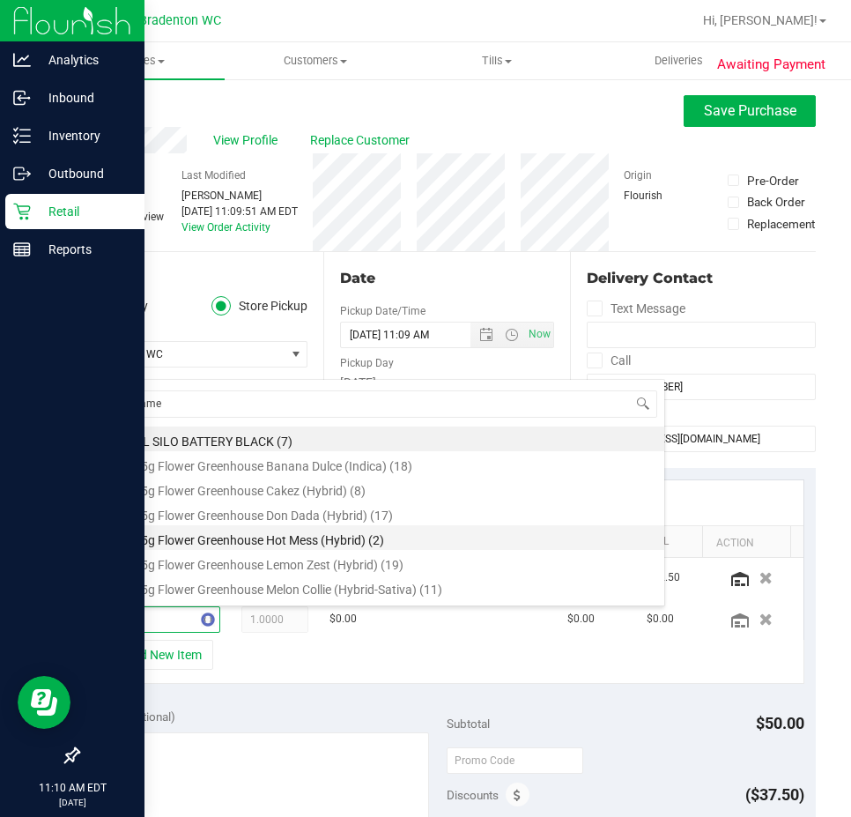
type input "caramel"
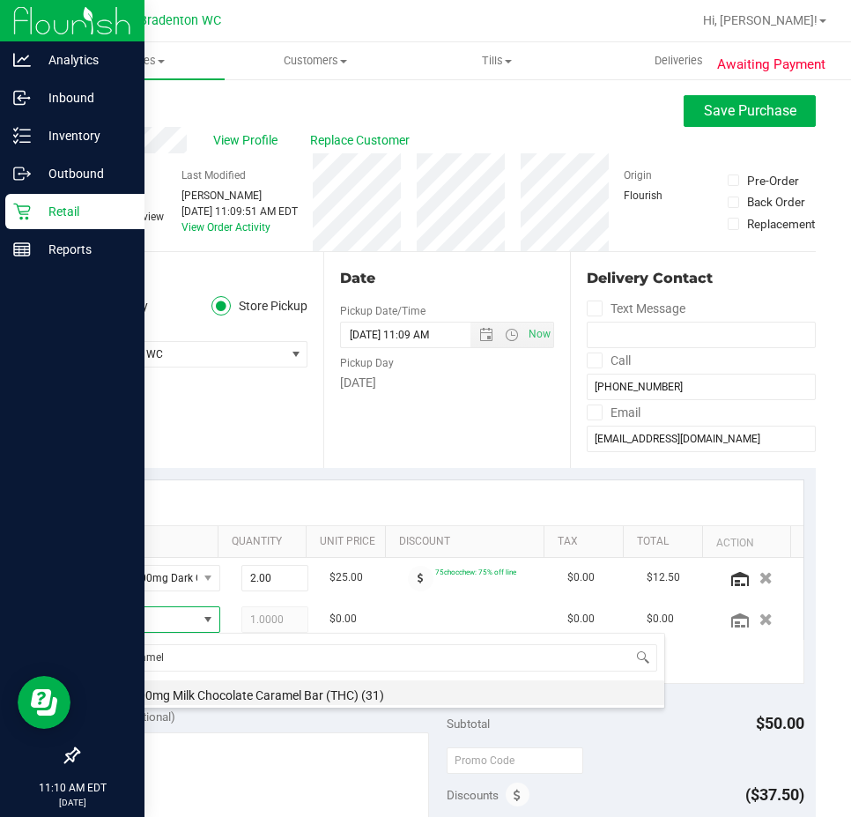
click at [227, 688] on li "HT 100mg Milk Chocolate Caramel Bar (THC) (31)" at bounding box center [383, 692] width 562 height 25
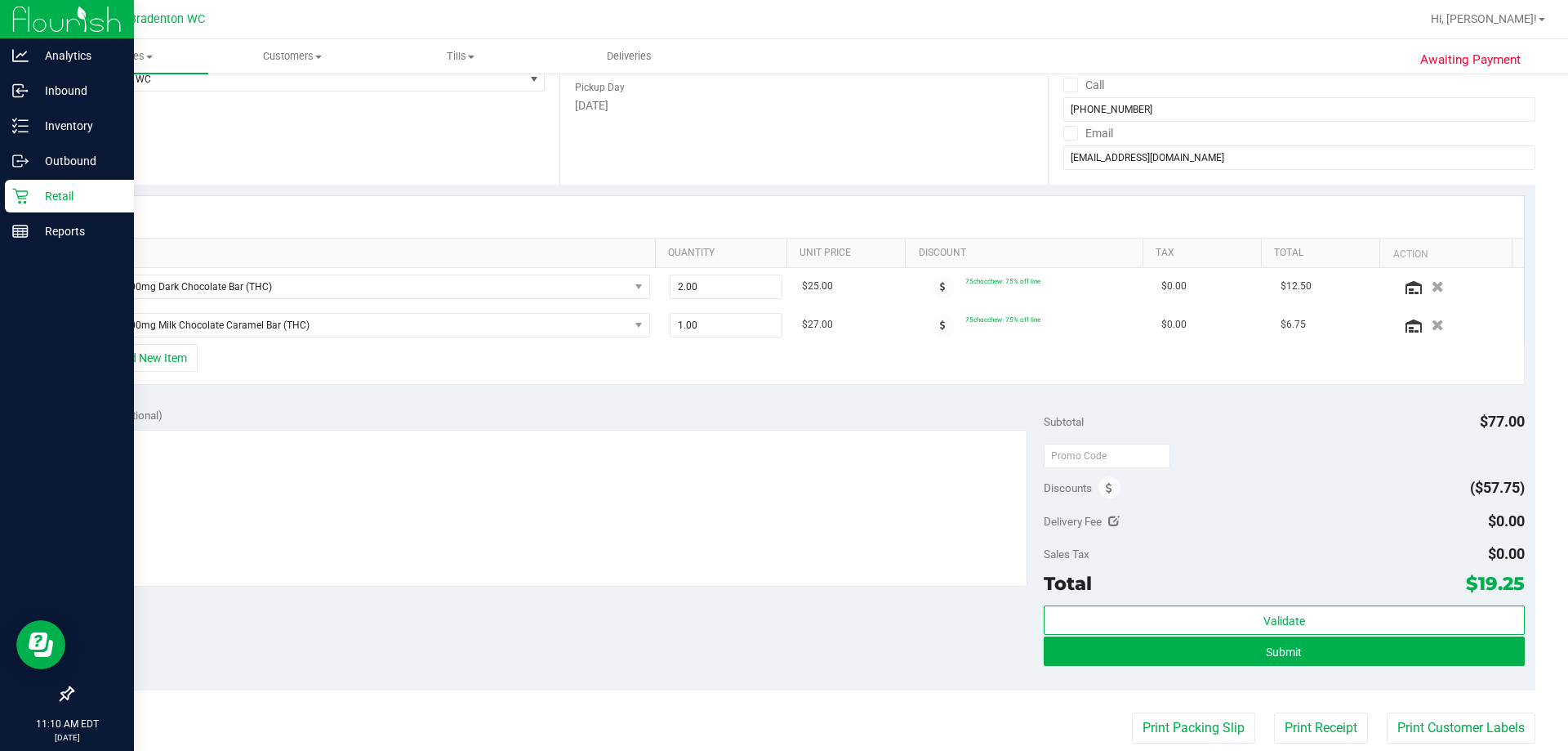
scroll to position [327, 0]
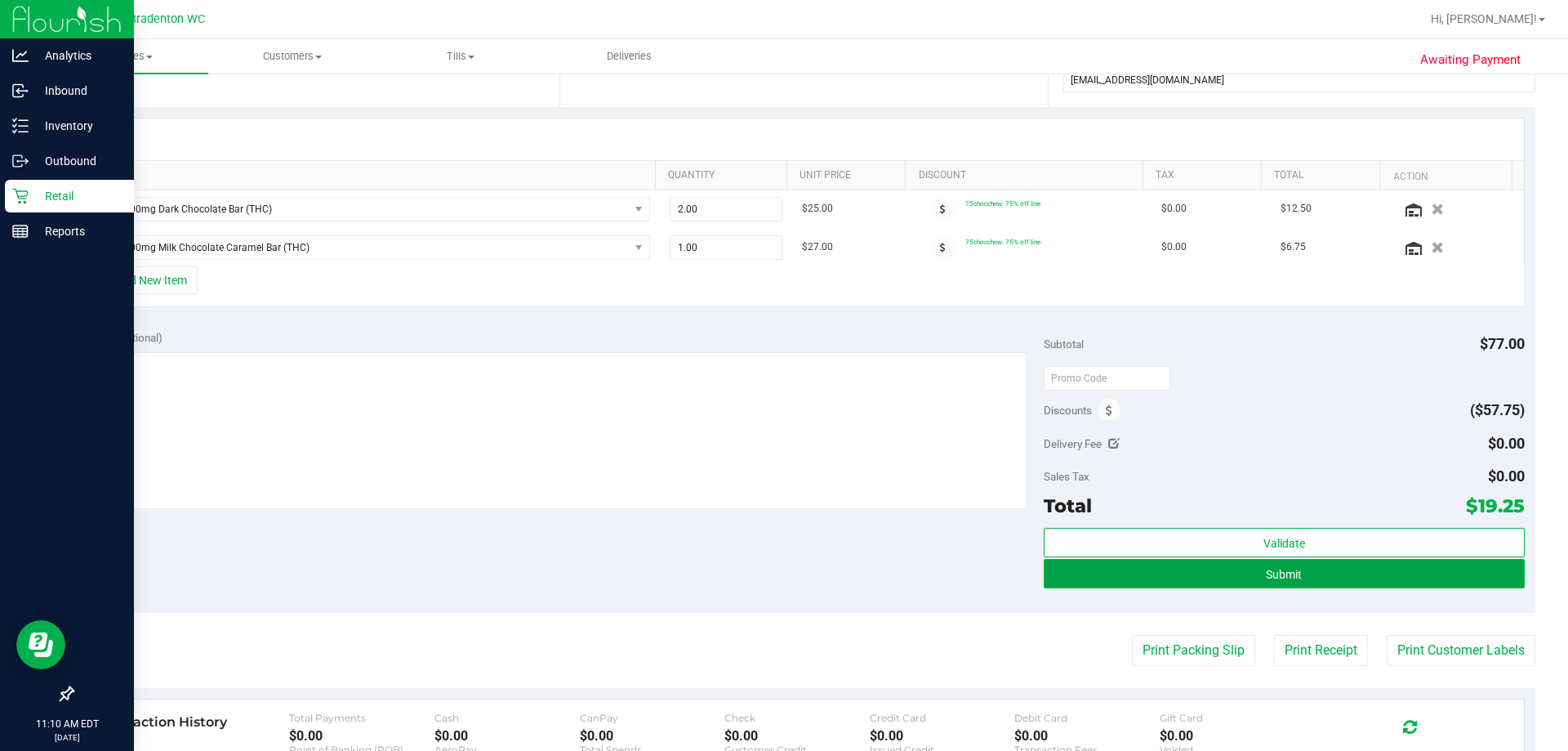
click at [1182, 569] on button "Submit" at bounding box center [1283, 574] width 480 height 30
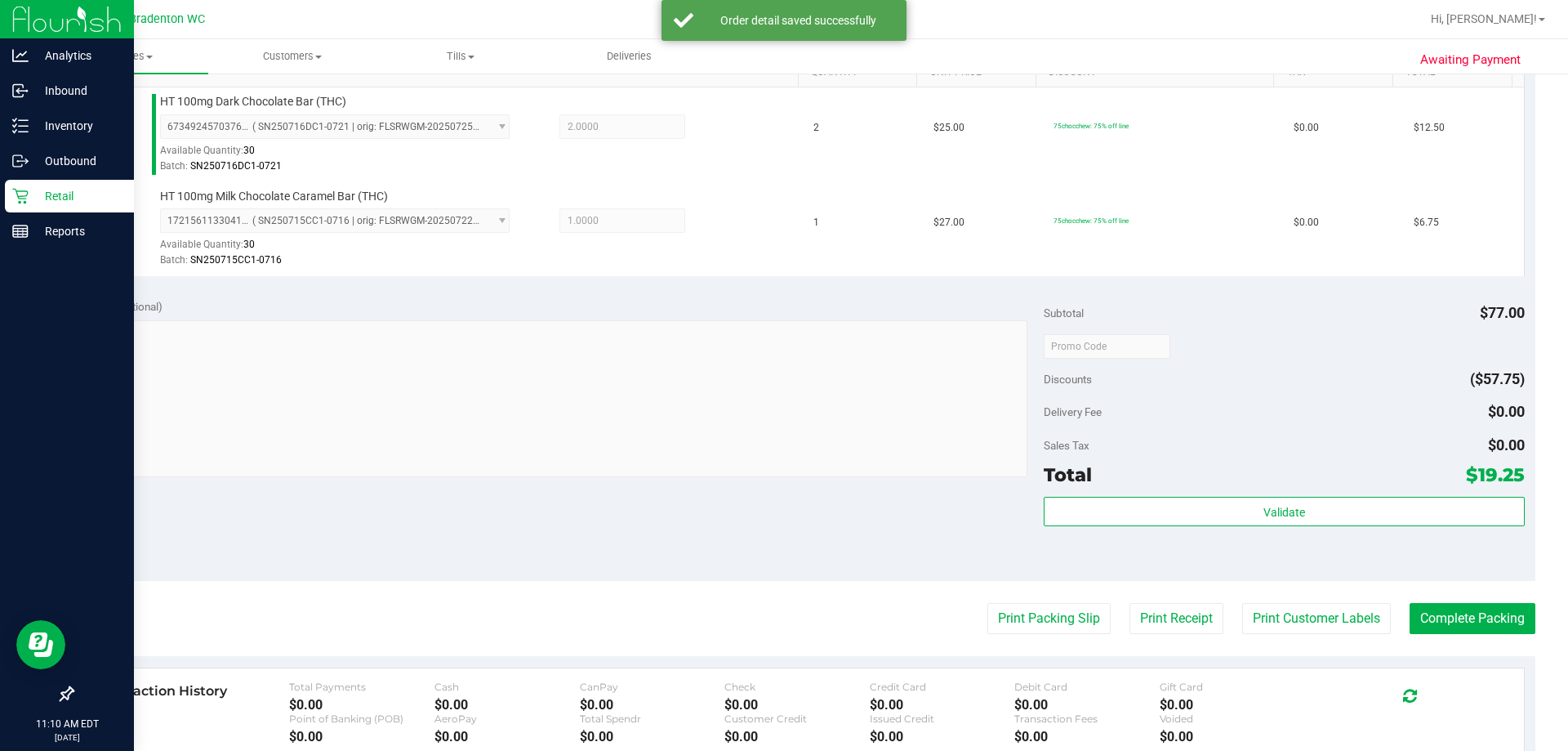
scroll to position [654, 0]
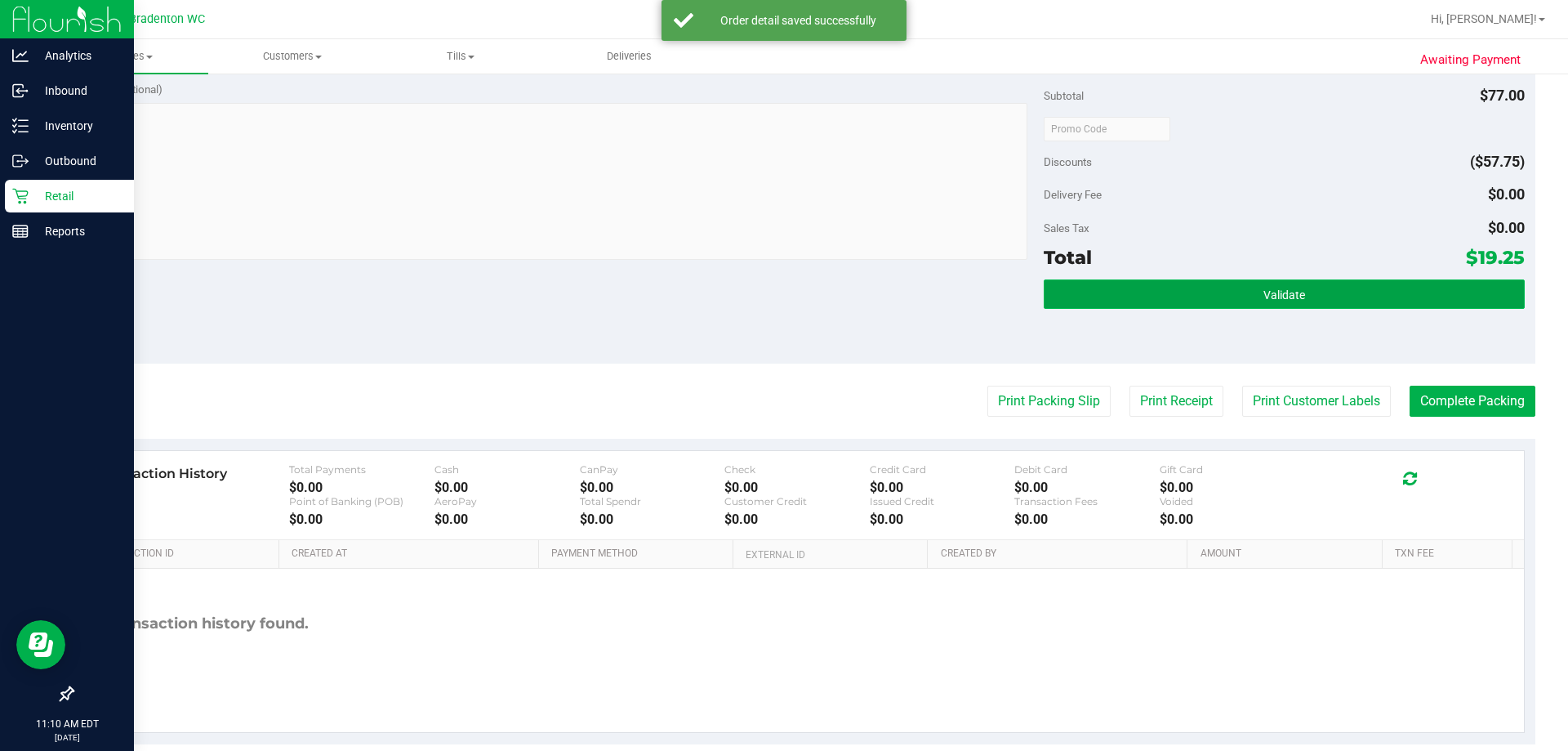
click at [1120, 288] on button "Validate" at bounding box center [1283, 294] width 480 height 30
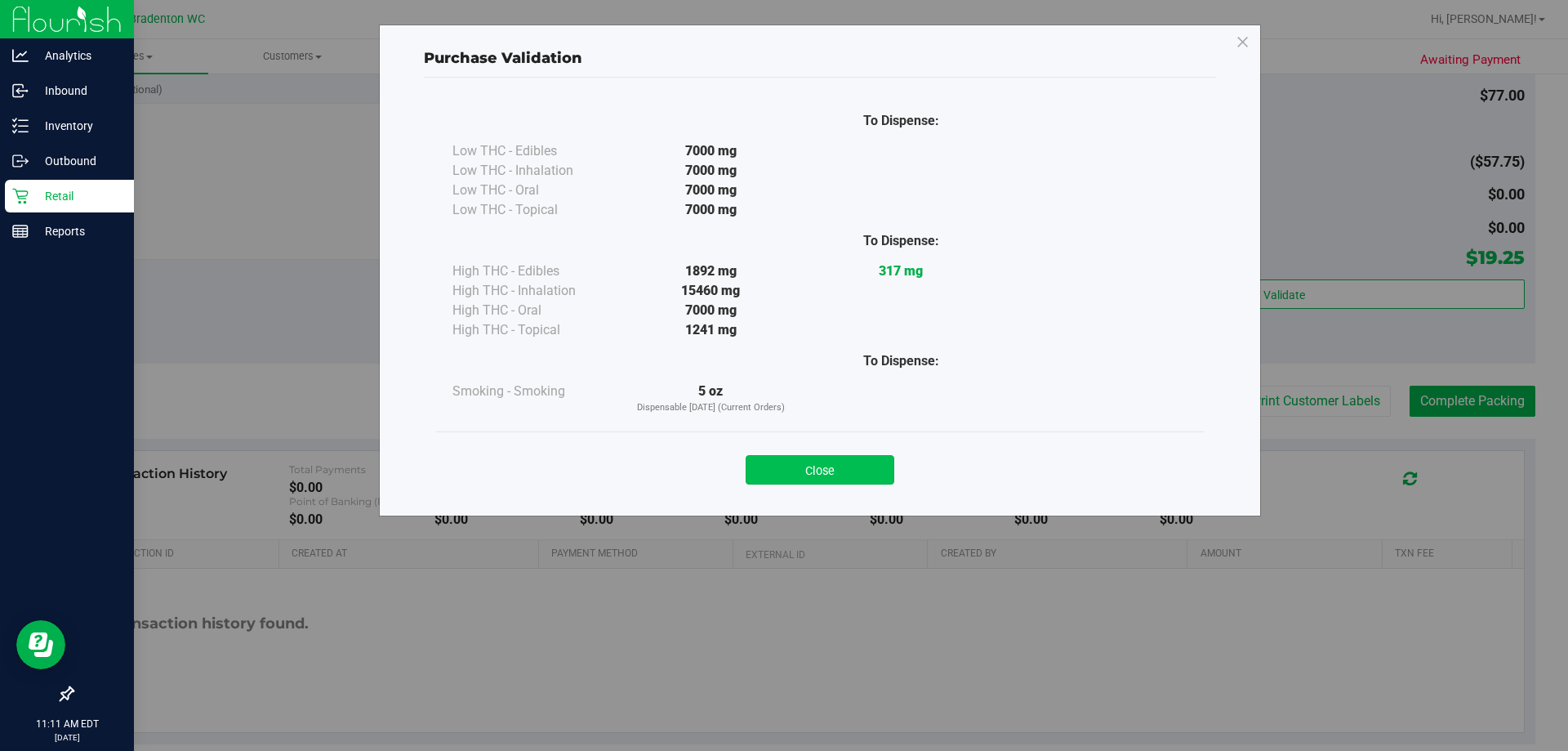
click at [843, 476] on button "Close" at bounding box center [820, 470] width 148 height 30
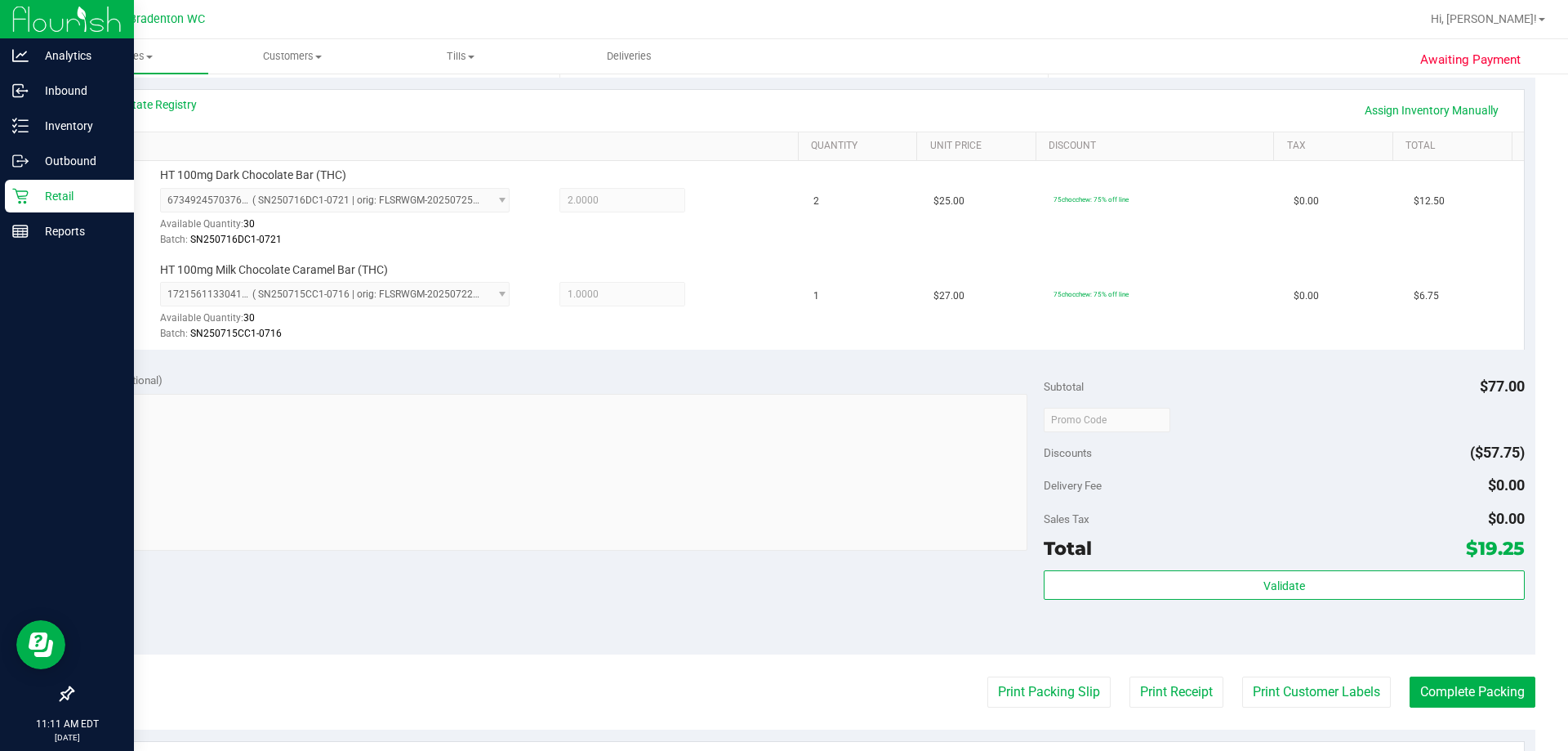
scroll to position [572, 0]
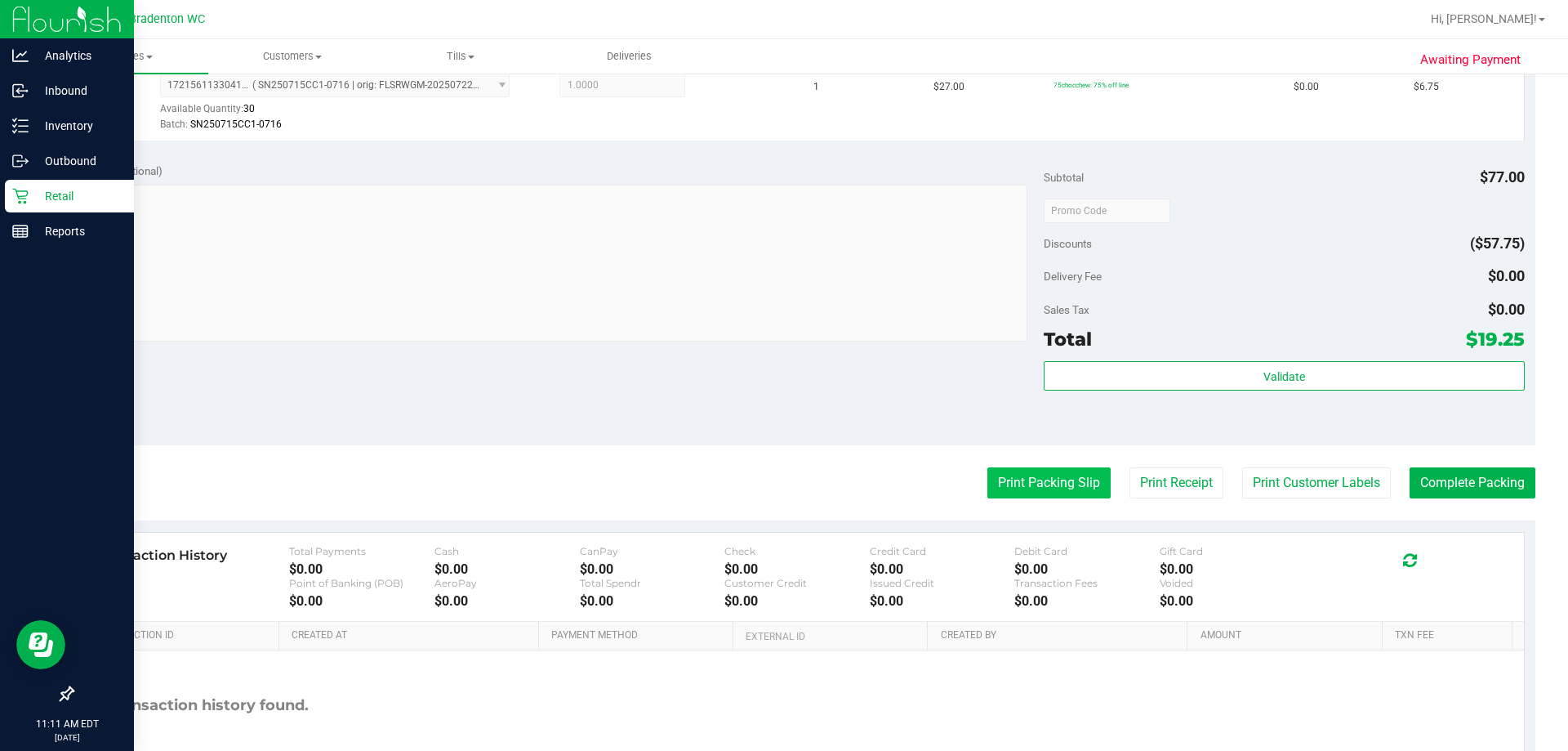
click at [1036, 498] on button "Print Packing Slip" at bounding box center [1049, 482] width 123 height 31
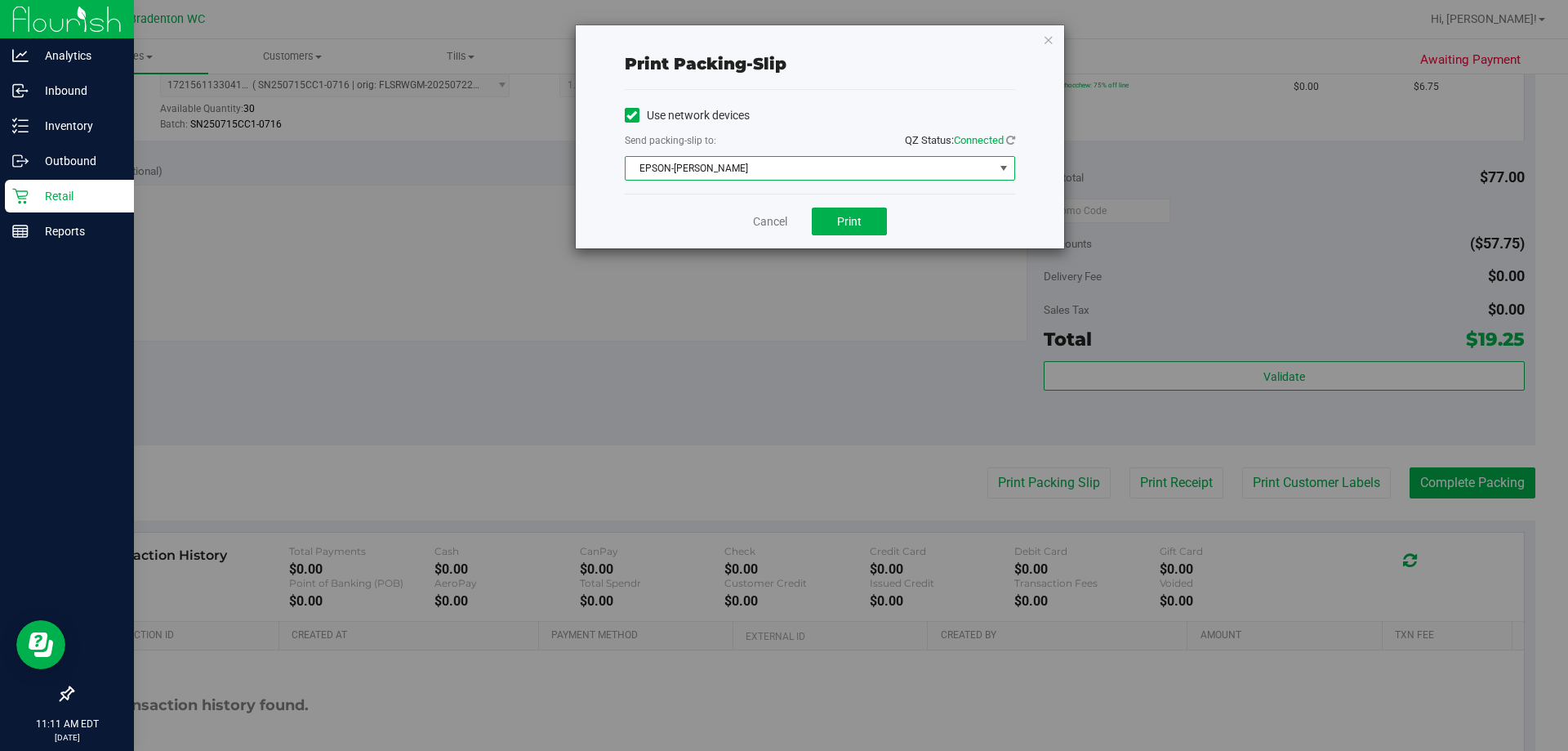
click at [837, 175] on span "EPSON-[PERSON_NAME]" at bounding box center [809, 168] width 368 height 23
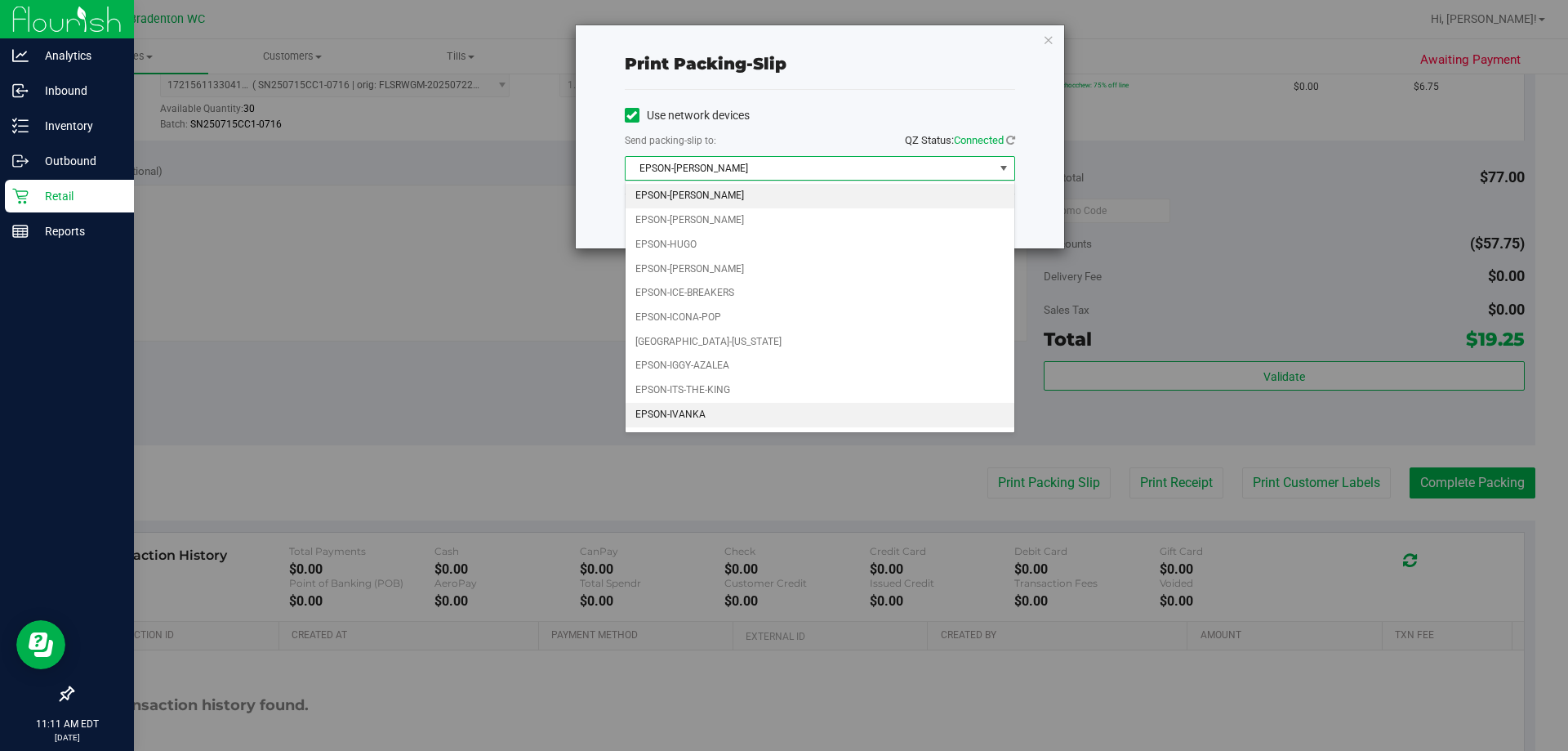
click at [677, 414] on li "EPSON-IVANKA" at bounding box center [820, 415] width 389 height 24
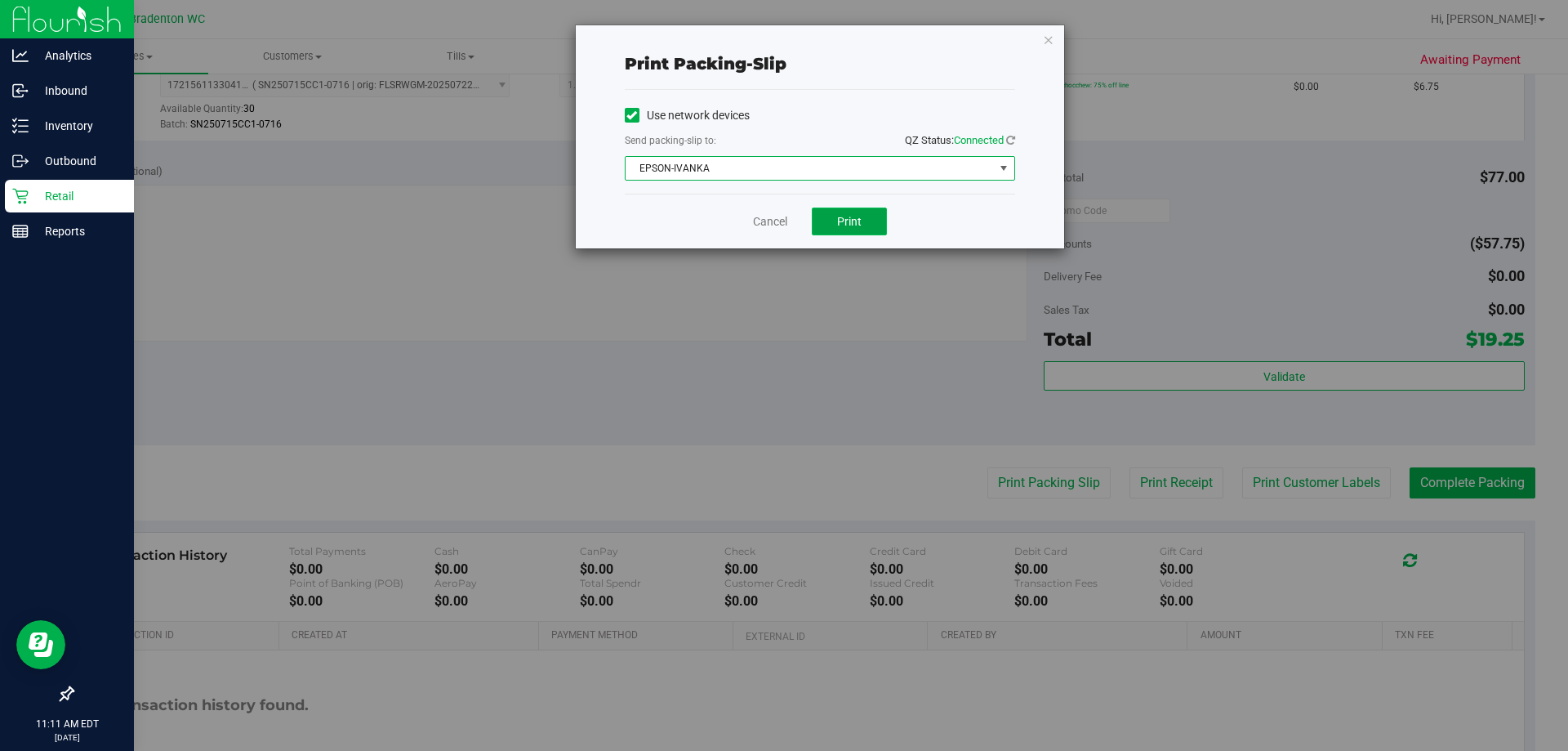
click at [833, 208] on button "Print" at bounding box center [849, 222] width 75 height 28
click at [1041, 65] on div "Print packing-slip Use network devices Send packing-slip to: QZ Status: Connect…" at bounding box center [819, 136] width 488 height 223
click at [1045, 46] on icon "button" at bounding box center [1048, 39] width 11 height 19
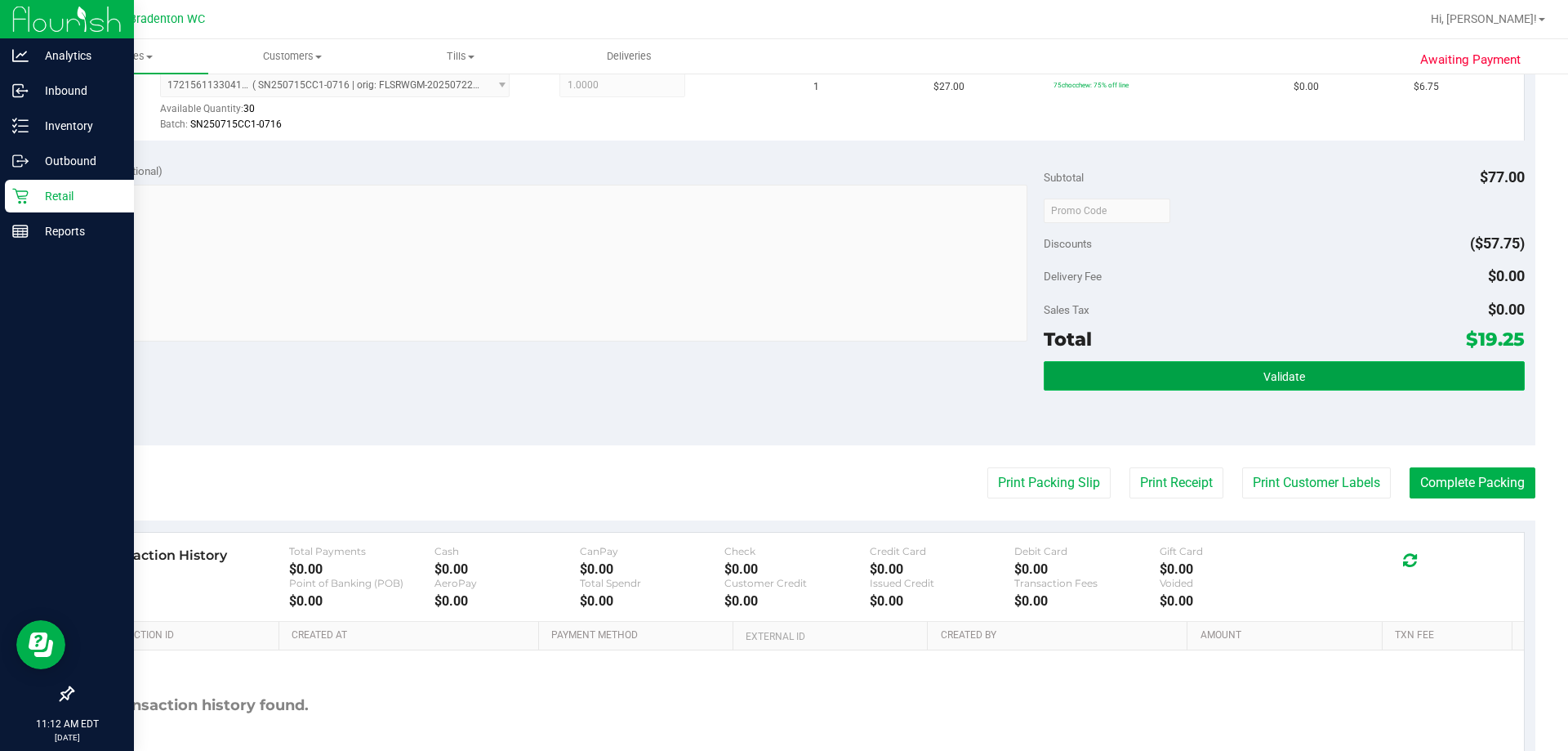
click at [1137, 384] on button "Validate" at bounding box center [1283, 376] width 480 height 30
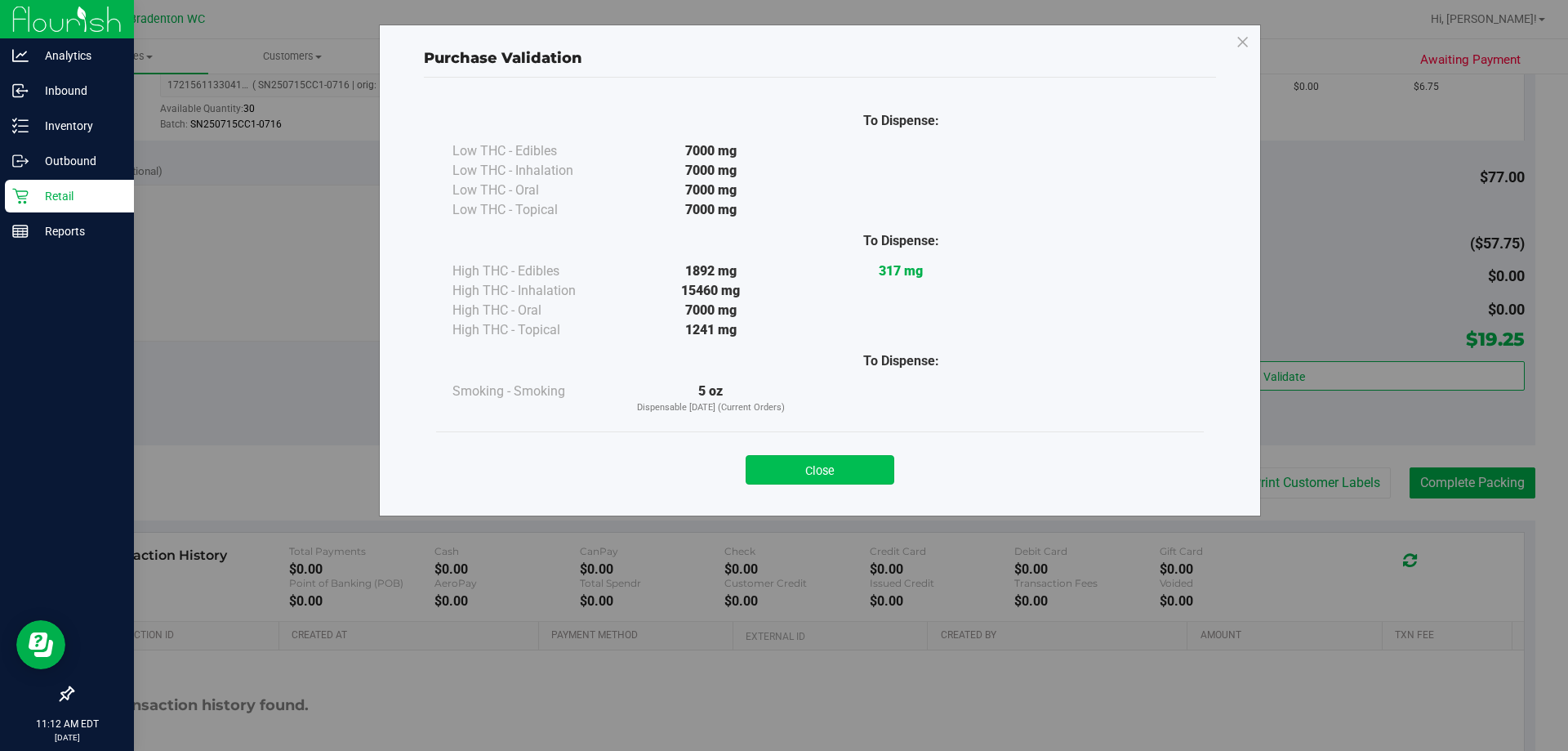
click at [849, 481] on button "Close" at bounding box center [820, 470] width 148 height 30
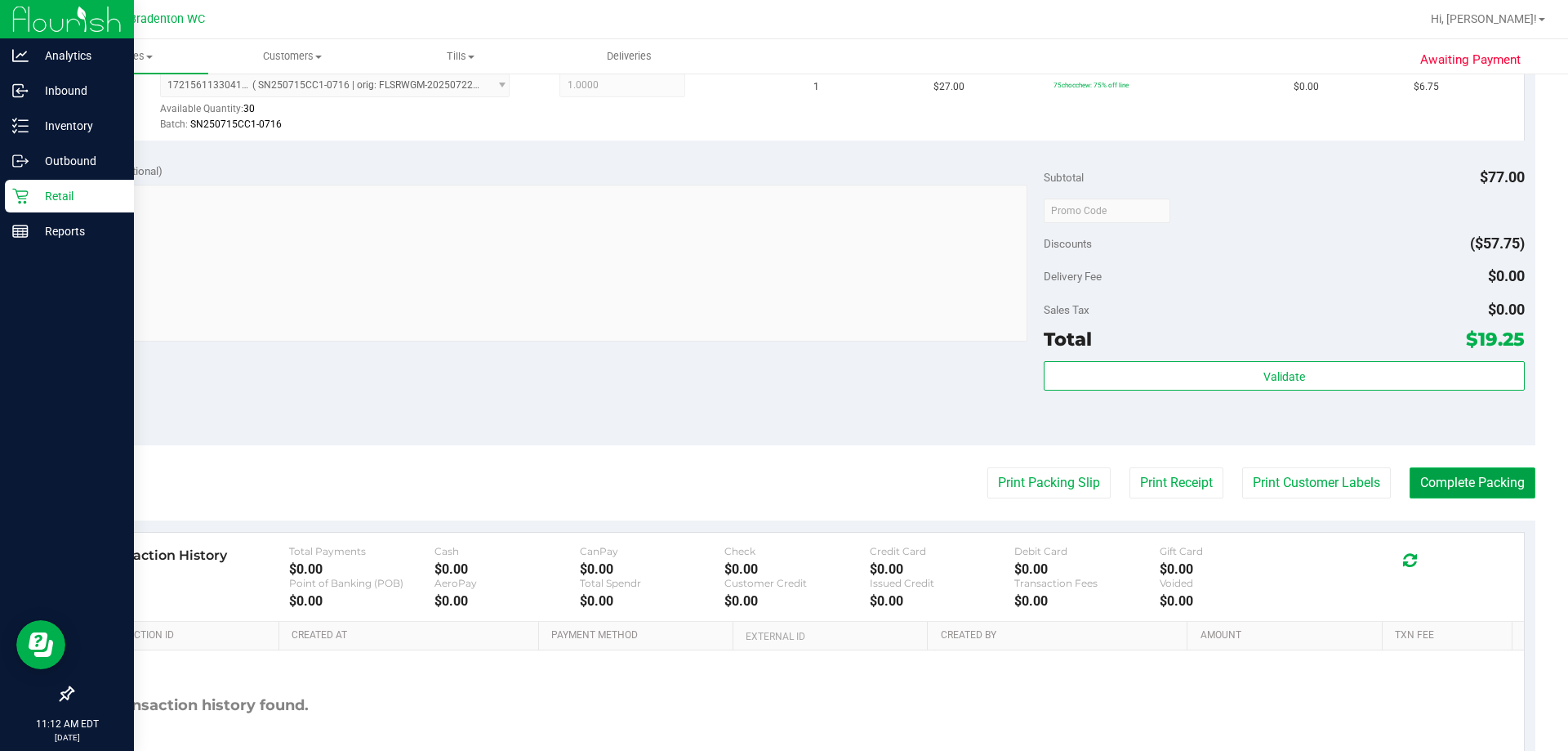
click at [1418, 479] on button "Complete Packing" at bounding box center [1473, 482] width 126 height 31
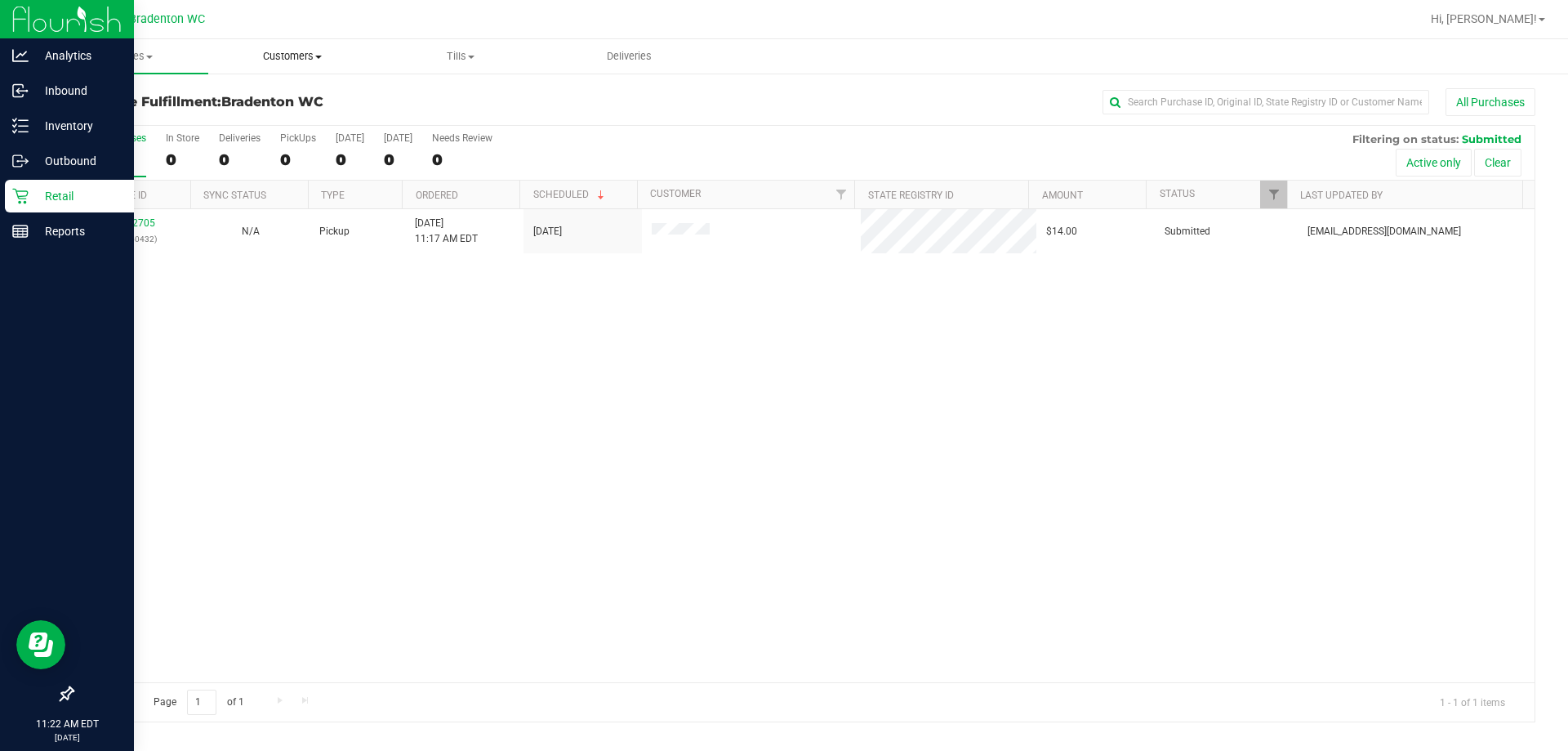
click at [297, 59] on span "Customers" at bounding box center [293, 57] width 168 height 15
click at [293, 97] on span "All customers" at bounding box center [267, 98] width 118 height 14
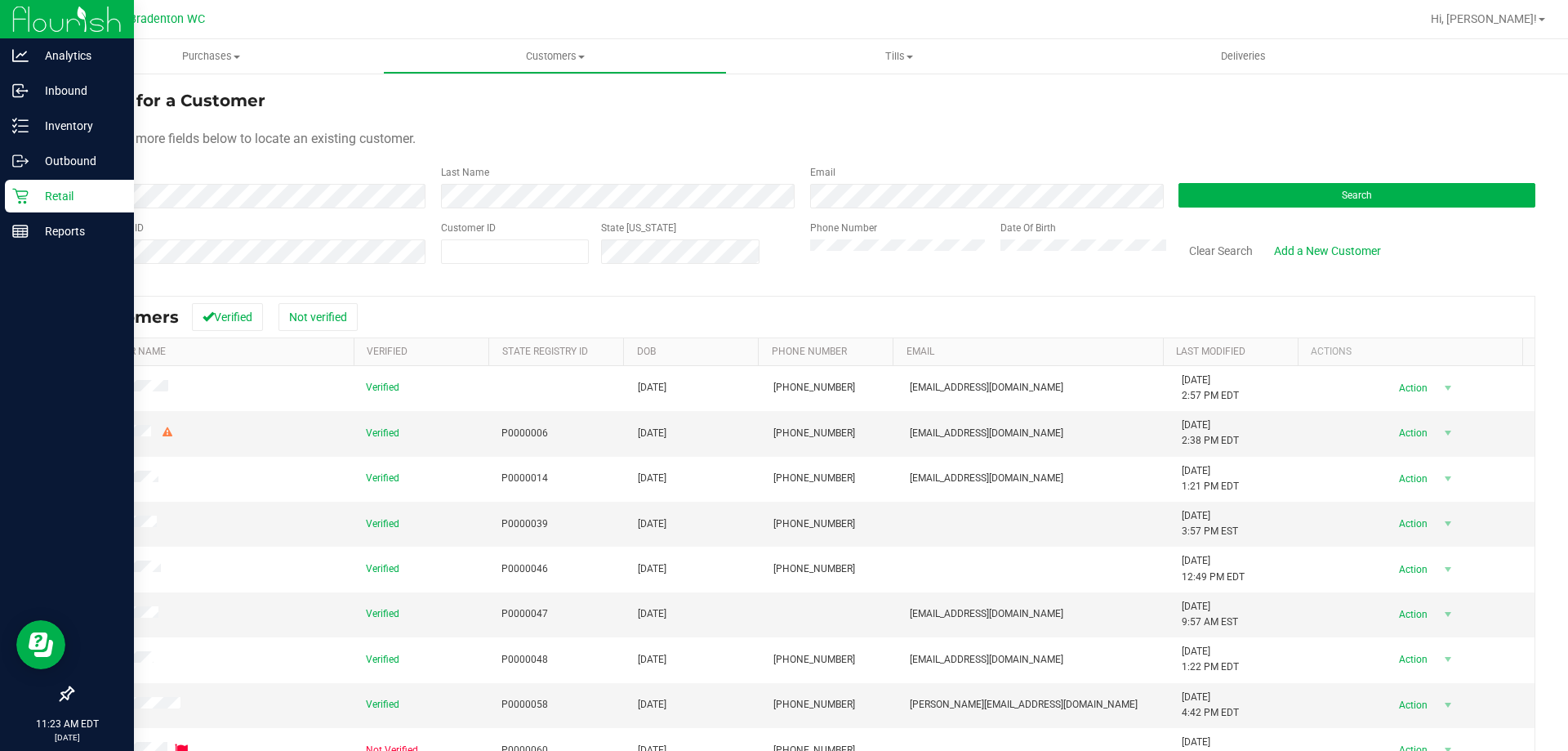
drag, startPoint x: 1002, startPoint y: 133, endPoint x: 1026, endPoint y: 135, distance: 24.1
click at [1004, 132] on div "Use one or more fields below to locate an existing customer." at bounding box center [803, 138] width 1463 height 19
click at [1301, 197] on button "Search" at bounding box center [1357, 195] width 357 height 24
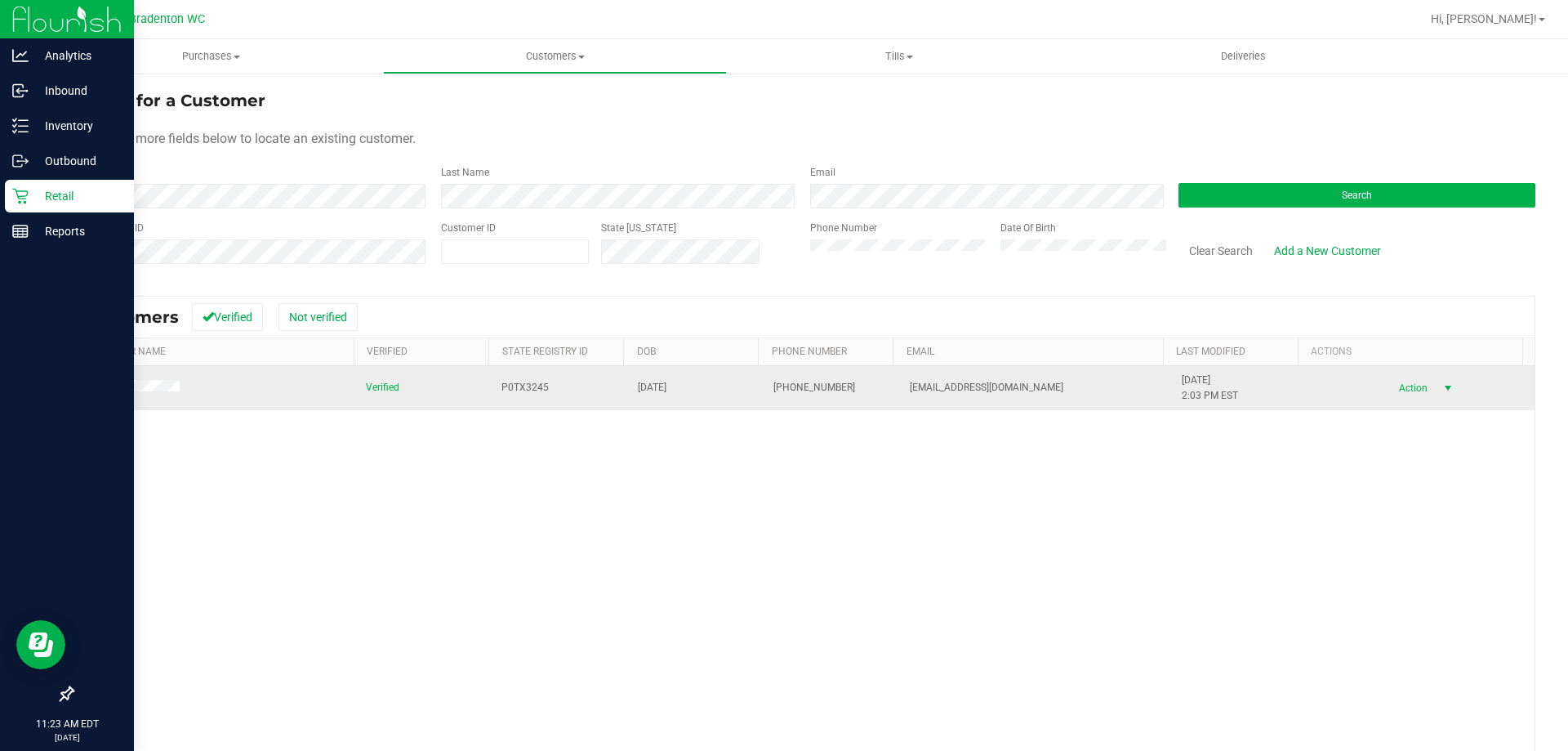
click at [1385, 385] on span "Action" at bounding box center [1410, 388] width 53 height 23
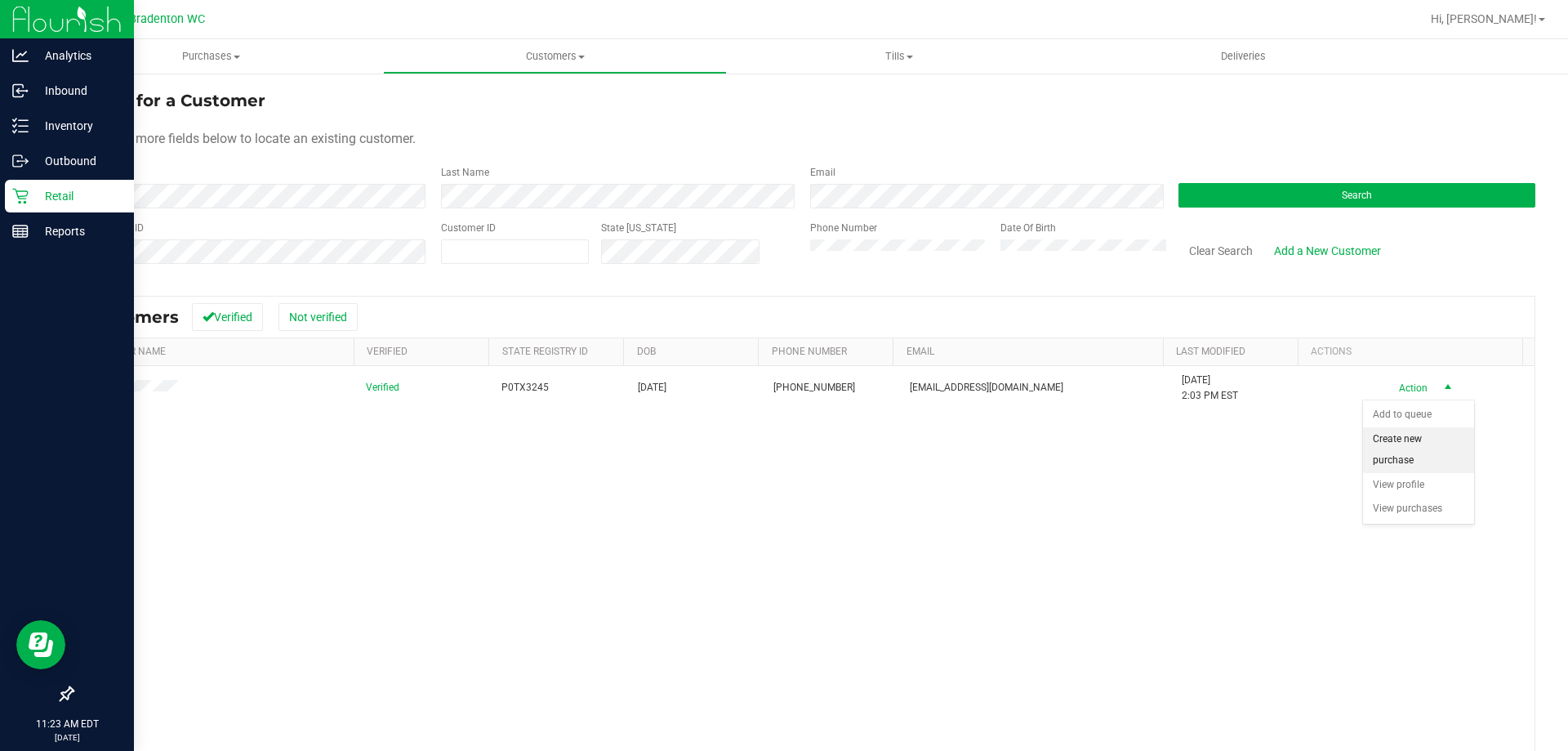
click at [1384, 444] on li "Create new purchase" at bounding box center [1419, 450] width 111 height 45
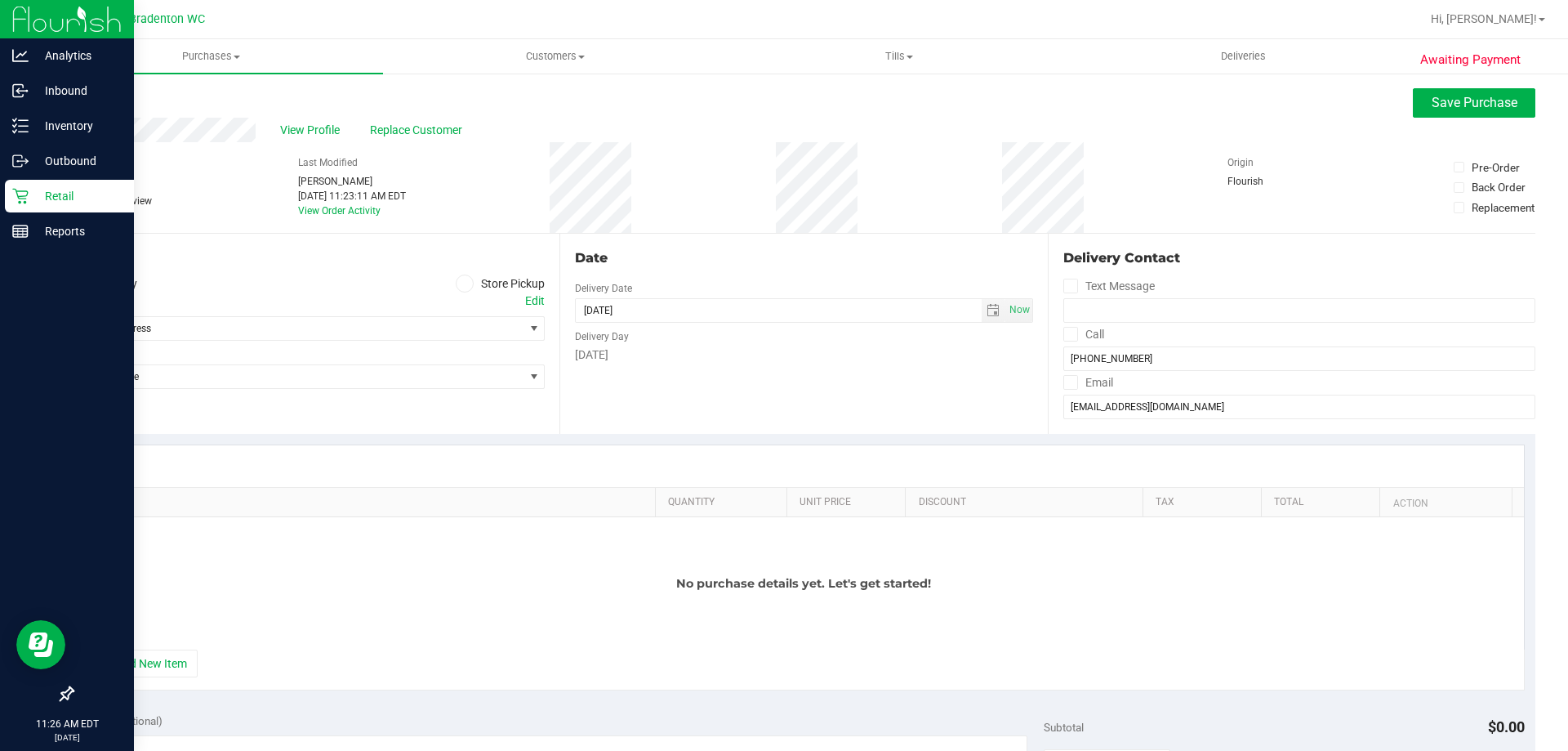
click at [456, 278] on span at bounding box center [465, 284] width 19 height 19
click at [0, 0] on input "Store Pickup" at bounding box center [0, 0] width 0 height 0
click at [410, 334] on span "Select Store" at bounding box center [297, 328] width 451 height 23
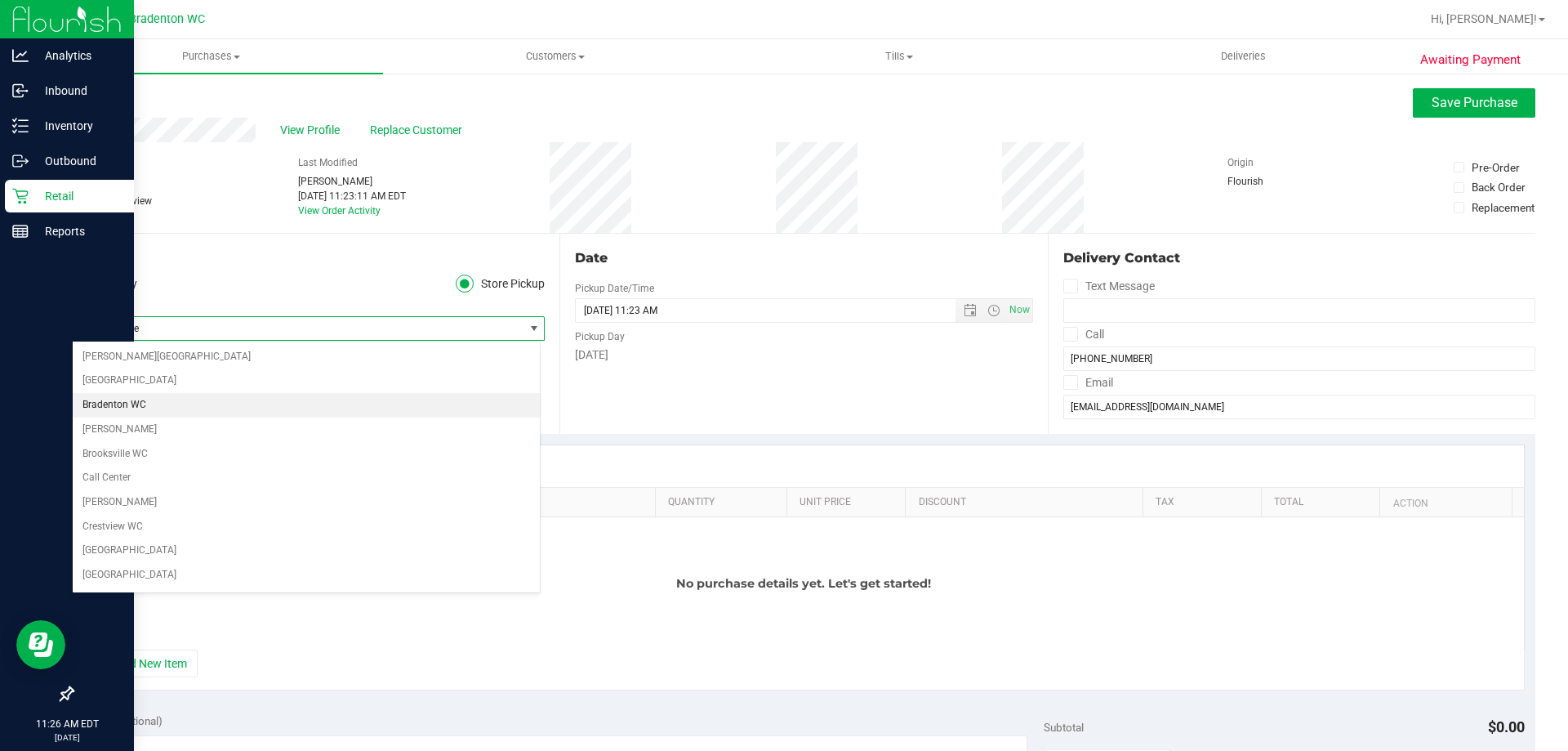
click at [186, 404] on li "Bradenton WC" at bounding box center [306, 405] width 467 height 24
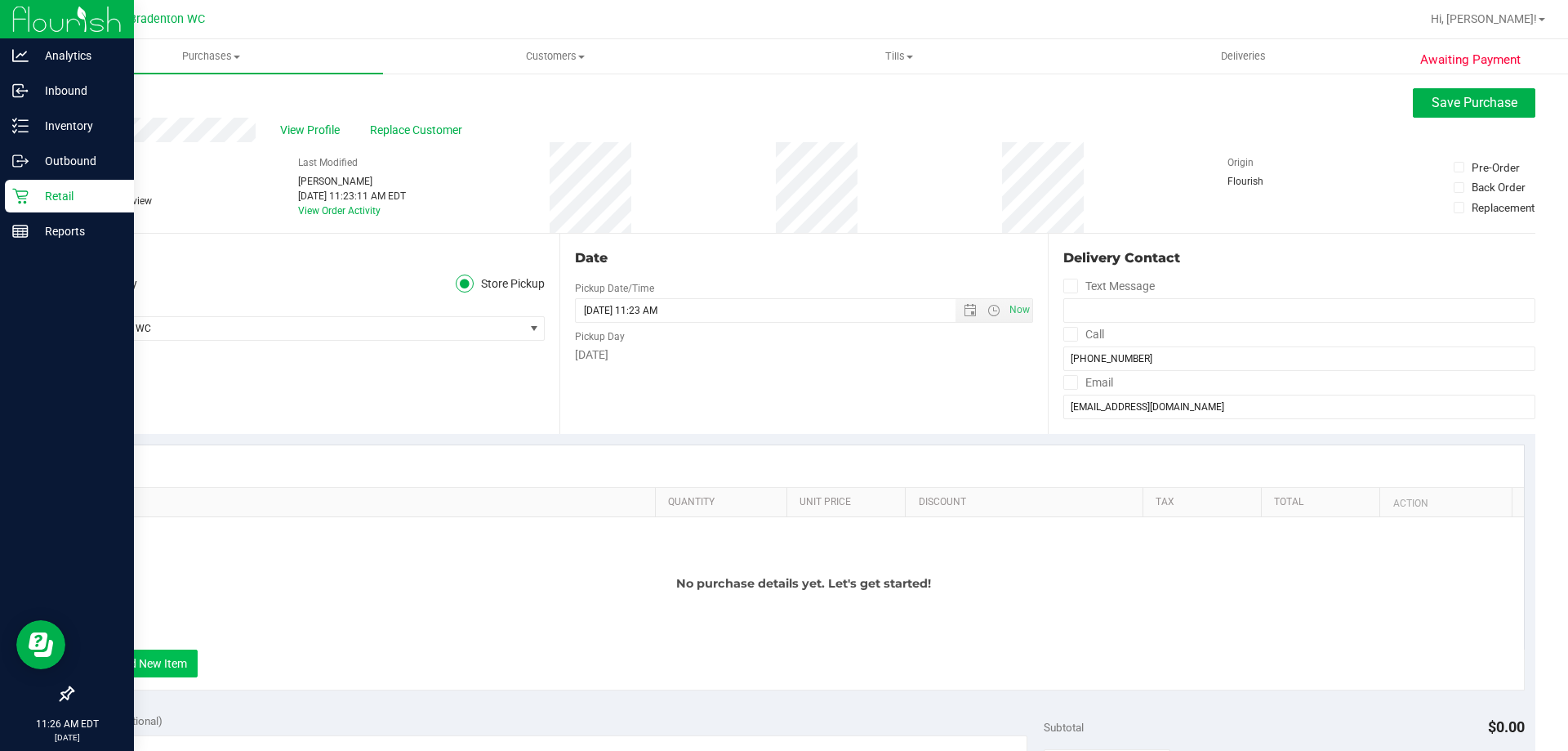
click at [162, 665] on button "+ Add New Item" at bounding box center [146, 664] width 101 height 28
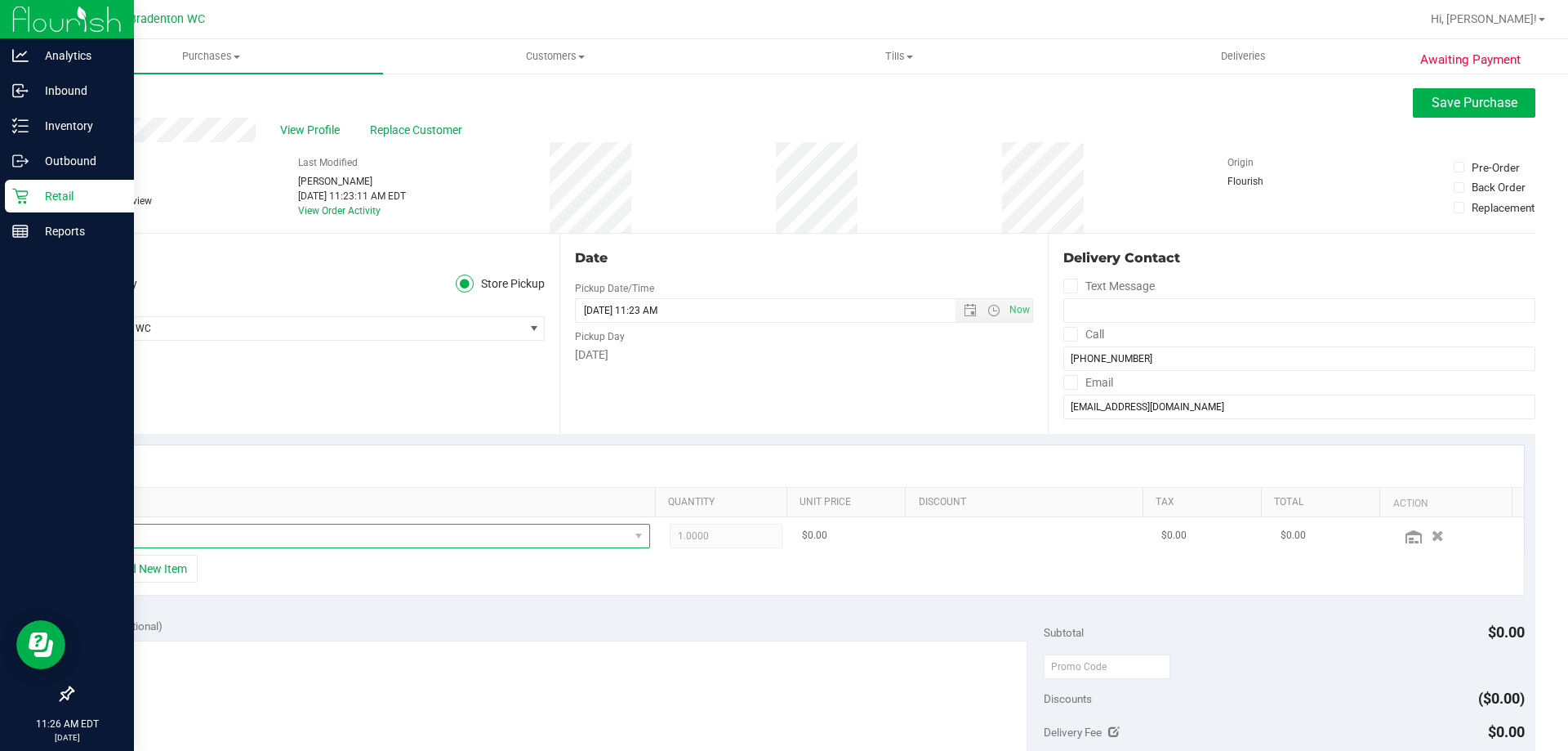
click at [223, 542] on span "NO DATA FOUND" at bounding box center [361, 536] width 534 height 23
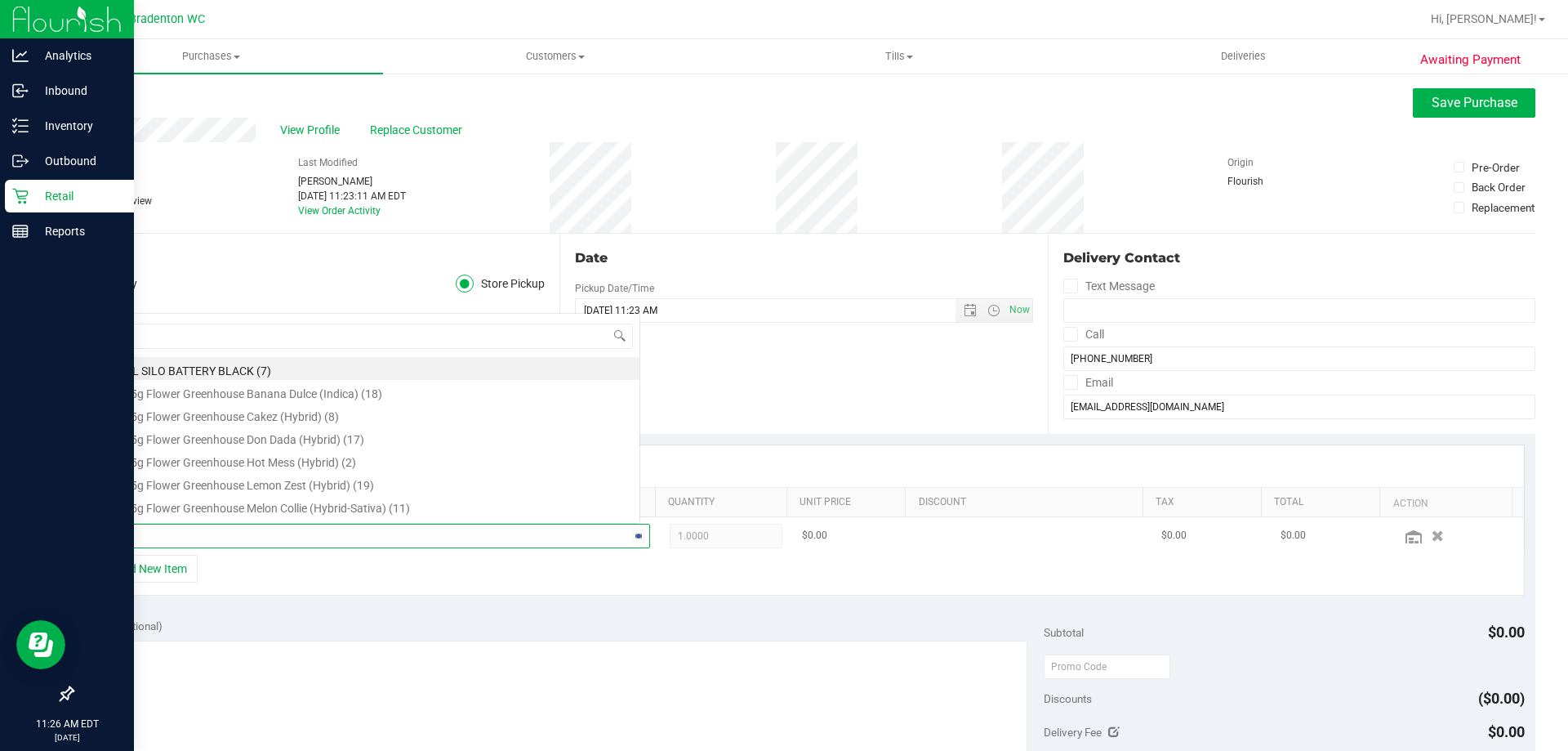
type input "t17"
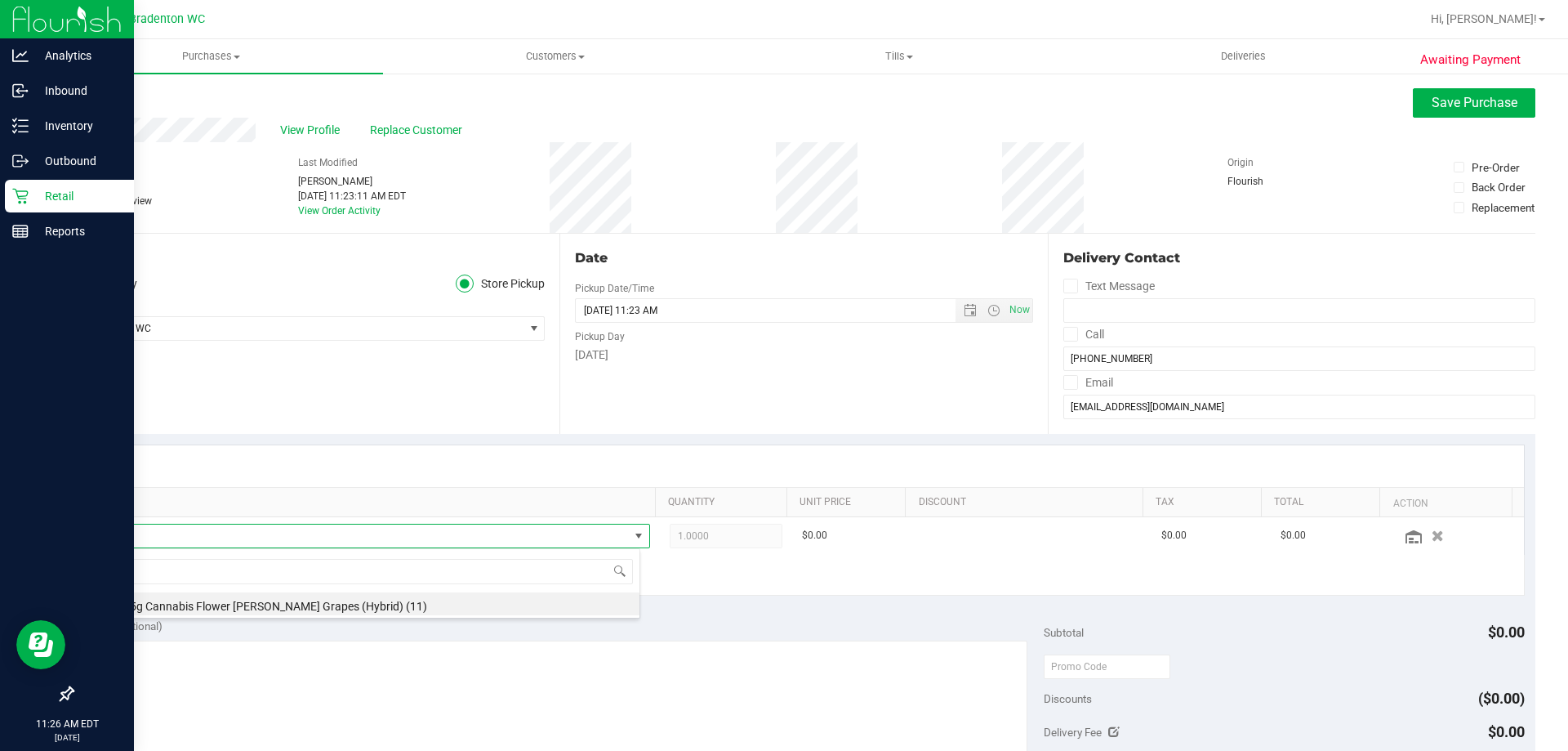
click at [221, 605] on li "FT 3.5g Cannabis Flower [PERSON_NAME] Grapes (Hybrid) (11)" at bounding box center [367, 604] width 545 height 23
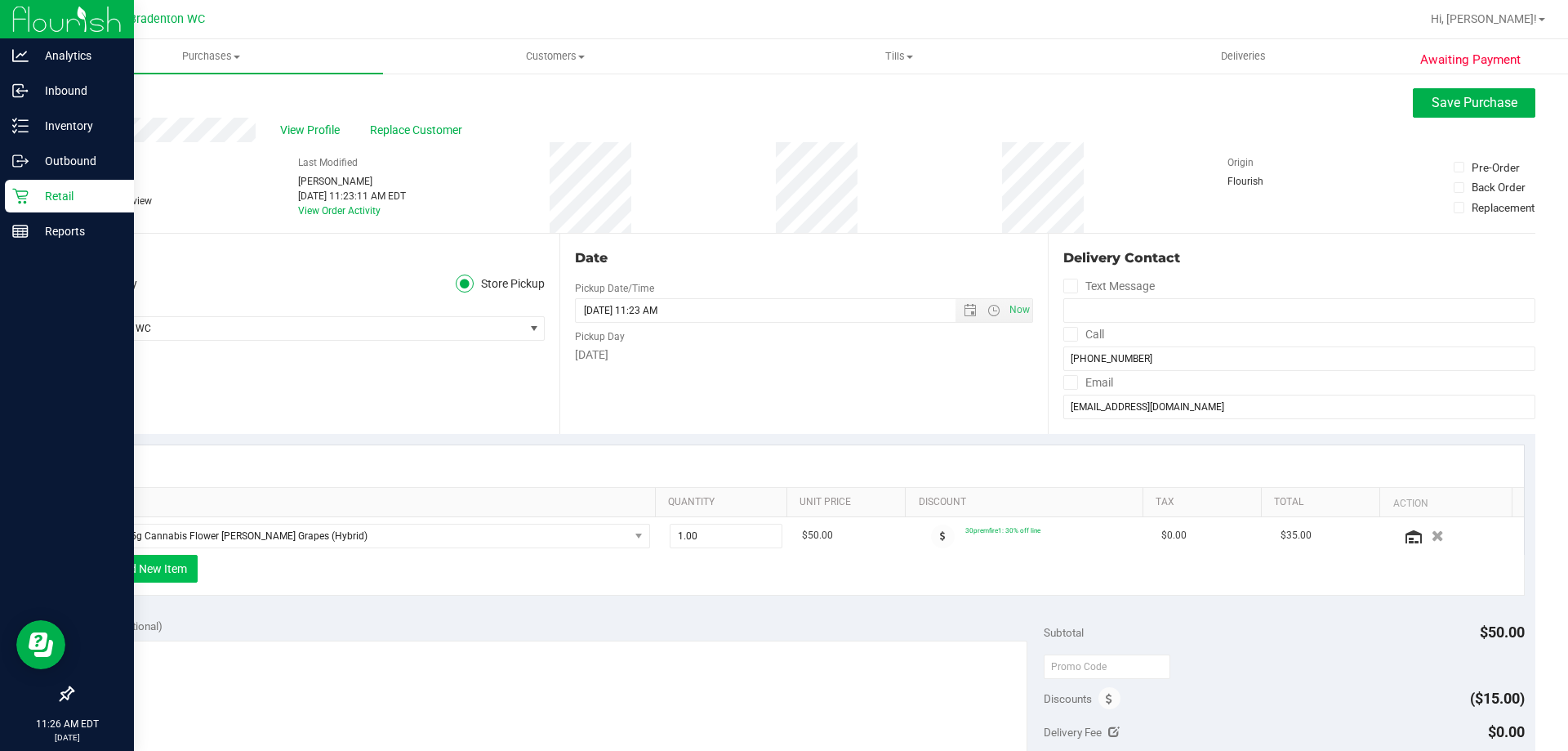
click at [169, 576] on button "+ Add New Item" at bounding box center [146, 568] width 101 height 28
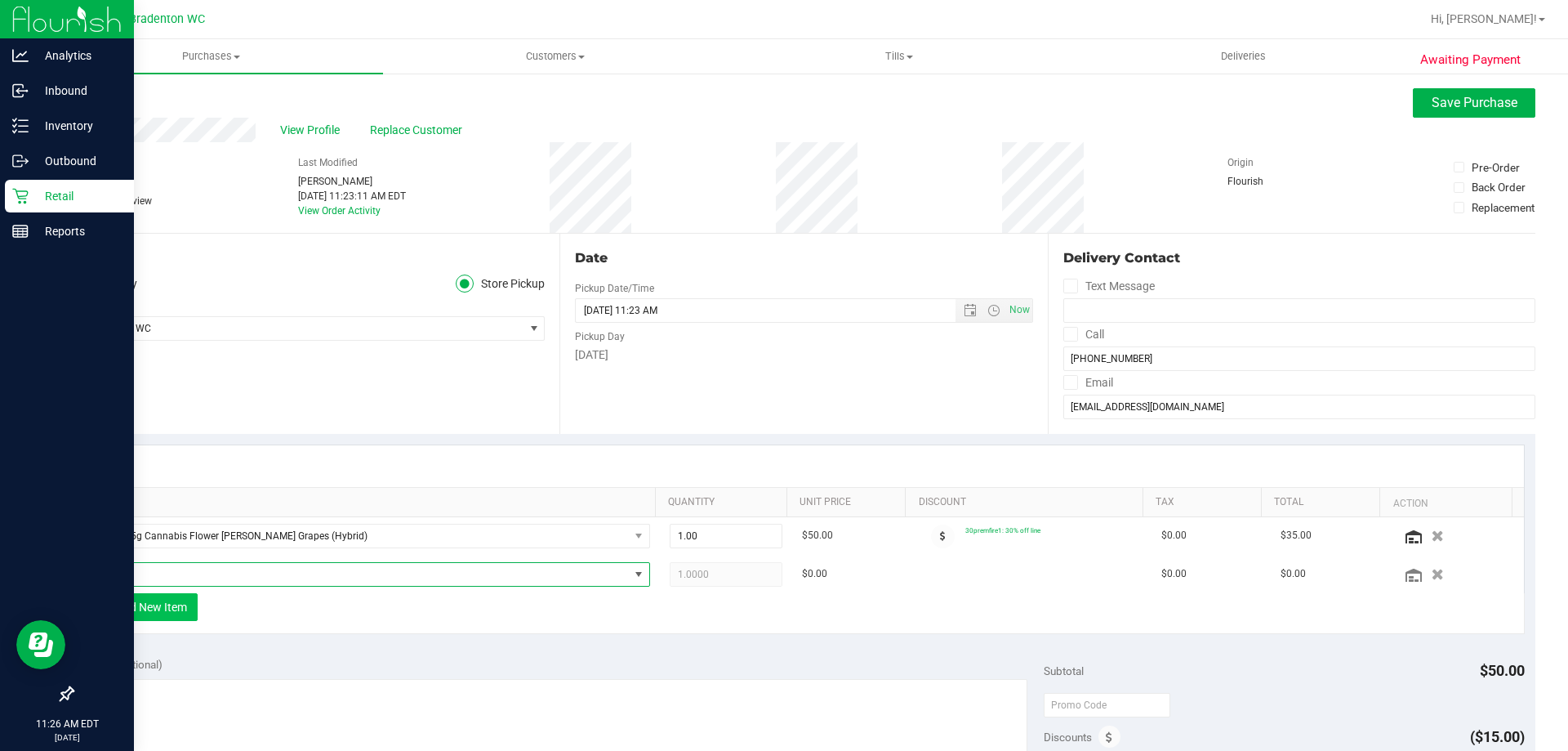
click at [169, 576] on span "NO DATA FOUND" at bounding box center [361, 574] width 534 height 23
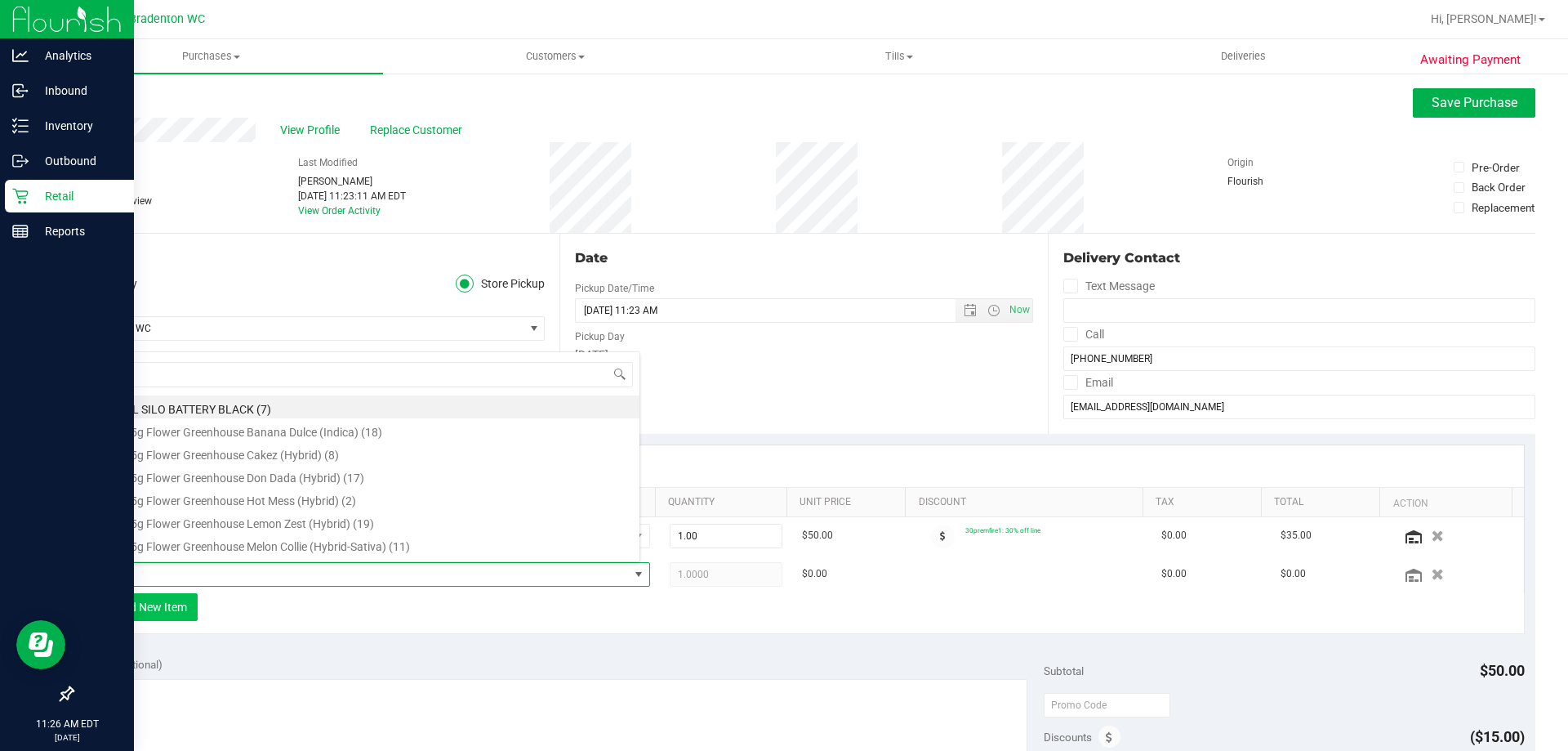
scroll to position [24, 541]
type input "arz"
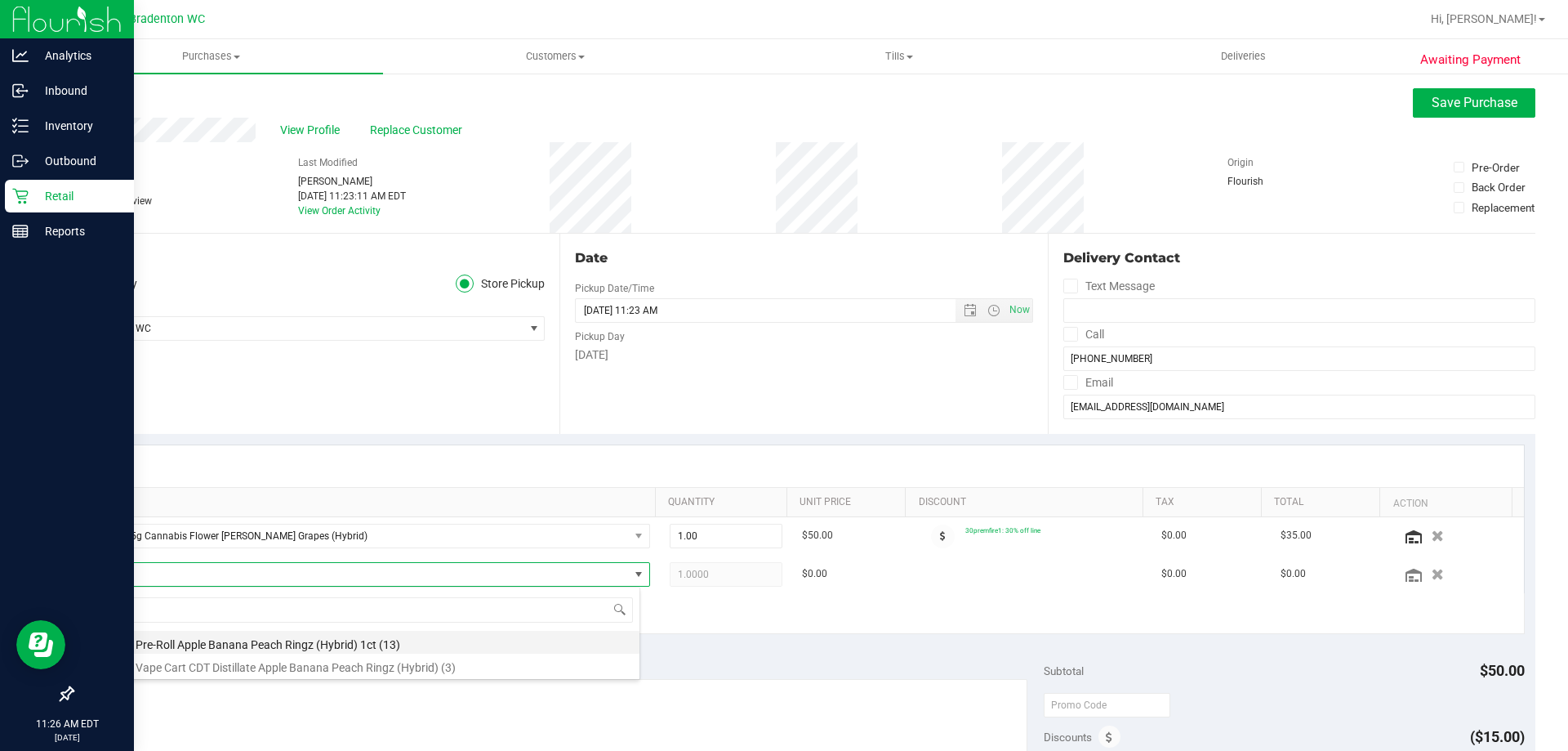
click at [265, 641] on li "FT 1g Pre-Roll Apple Banana Peach Ringz (Hybrid) 1ct (13)" at bounding box center [367, 642] width 545 height 23
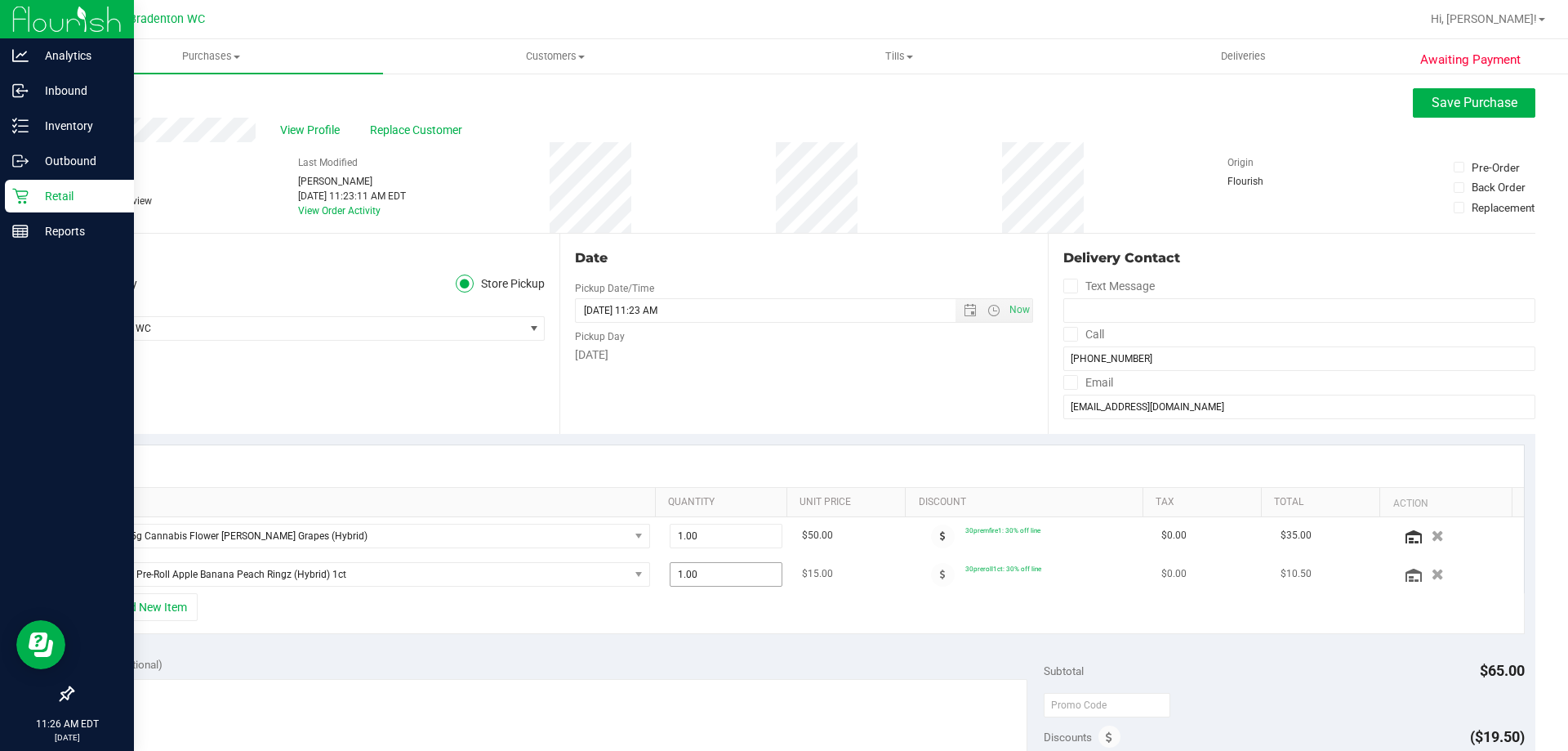
click at [739, 575] on span "1.00 1" at bounding box center [727, 574] width 114 height 24
click at [739, 575] on input "1" at bounding box center [727, 574] width 112 height 23
type input "2"
type input "2.00"
click at [641, 449] on div at bounding box center [804, 465] width 1440 height 42
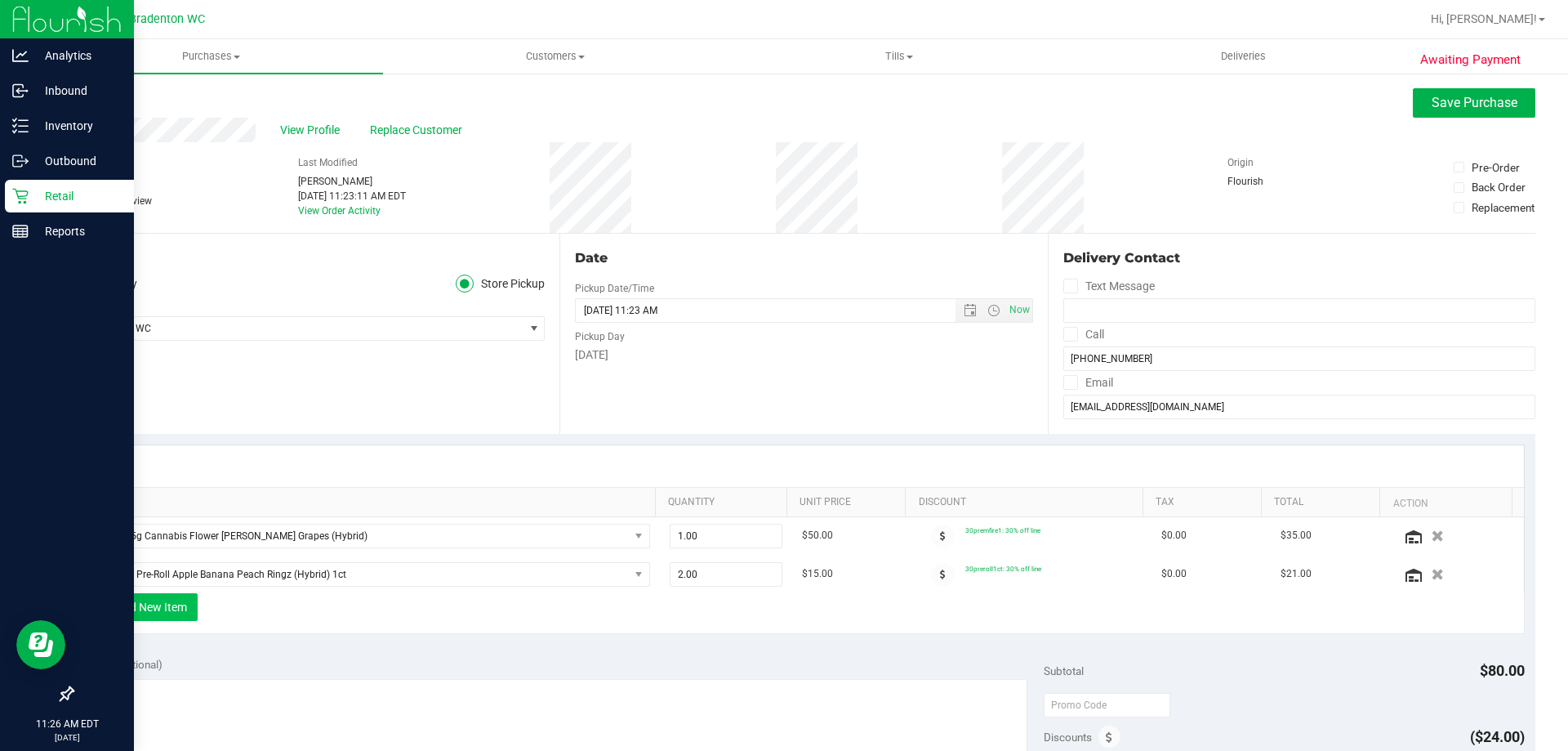
click at [182, 603] on button "+ Add New Item" at bounding box center [146, 607] width 101 height 28
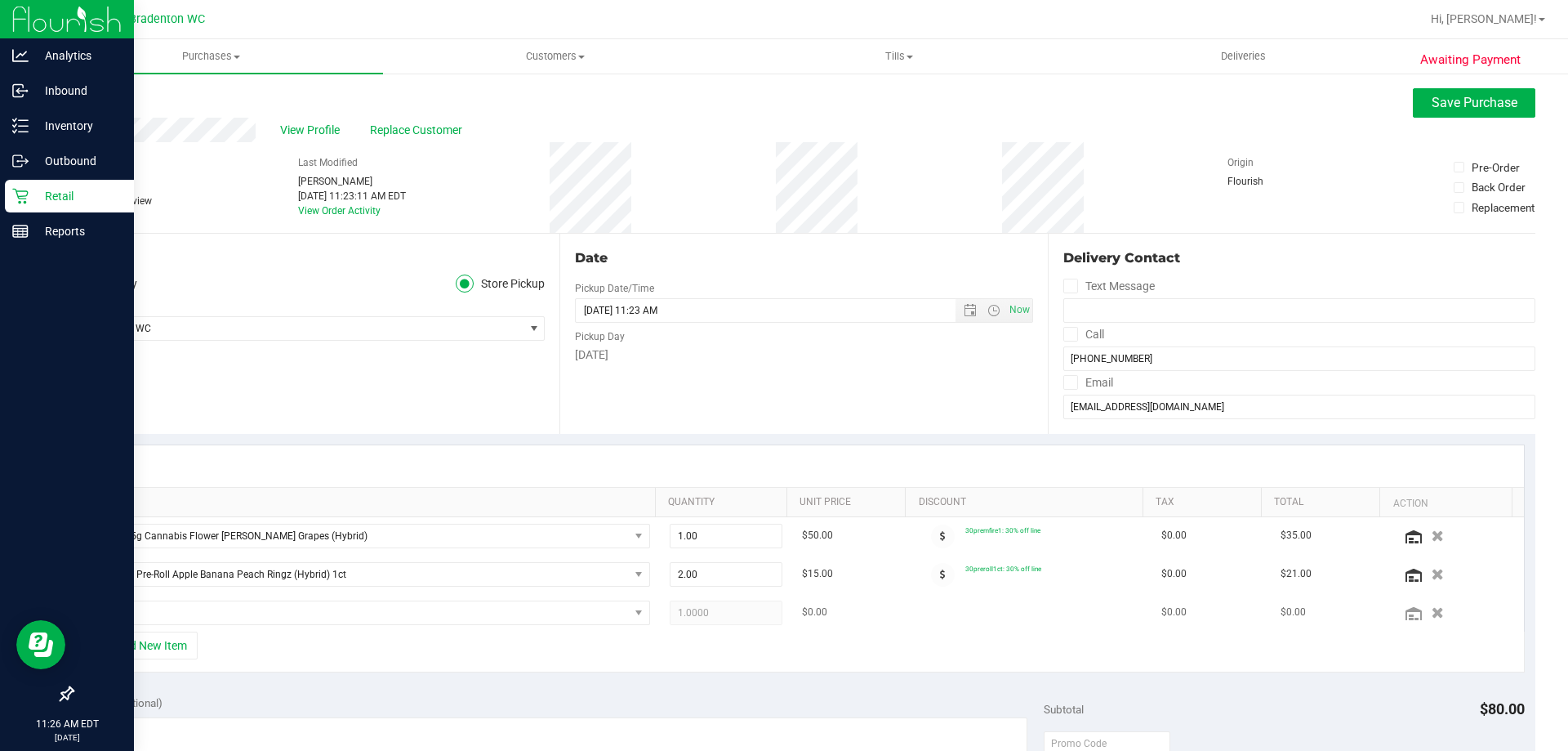
click at [183, 630] on td at bounding box center [372, 613] width 575 height 38
click at [191, 610] on span "NO DATA FOUND" at bounding box center [361, 613] width 534 height 23
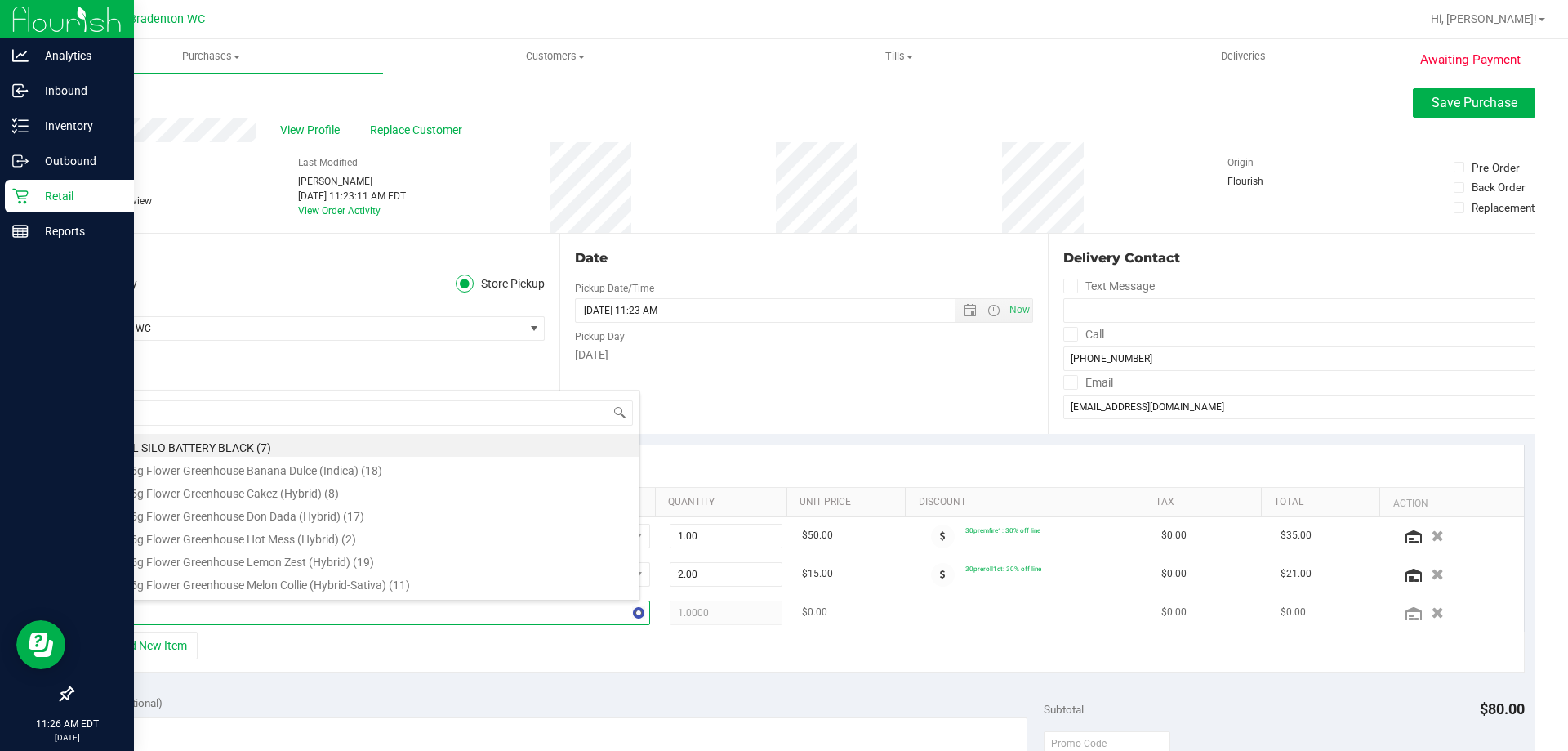
type input "jgn"
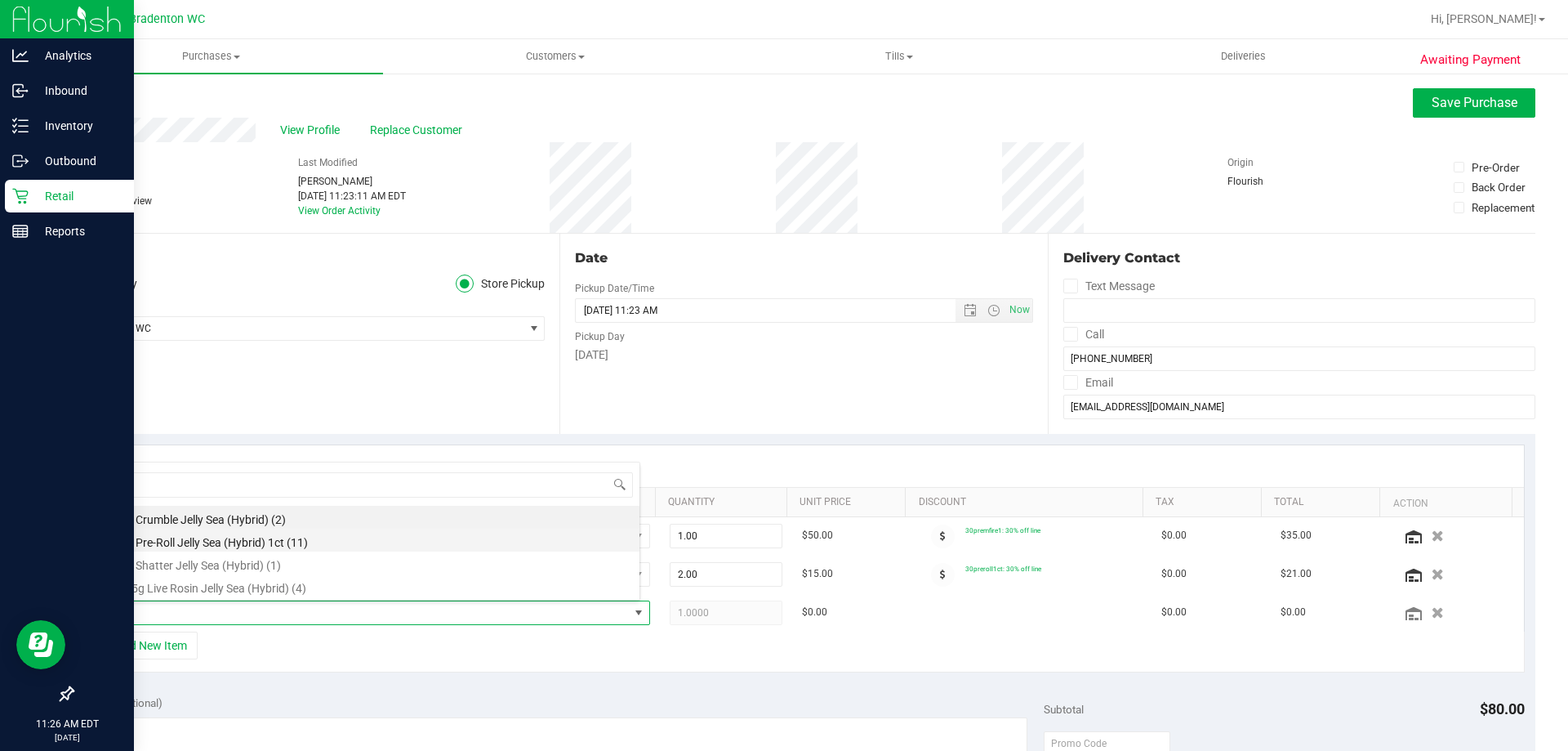
click at [302, 544] on li "FT 1g Pre-Roll Jelly Sea (Hybrid) 1ct (11)" at bounding box center [367, 540] width 545 height 23
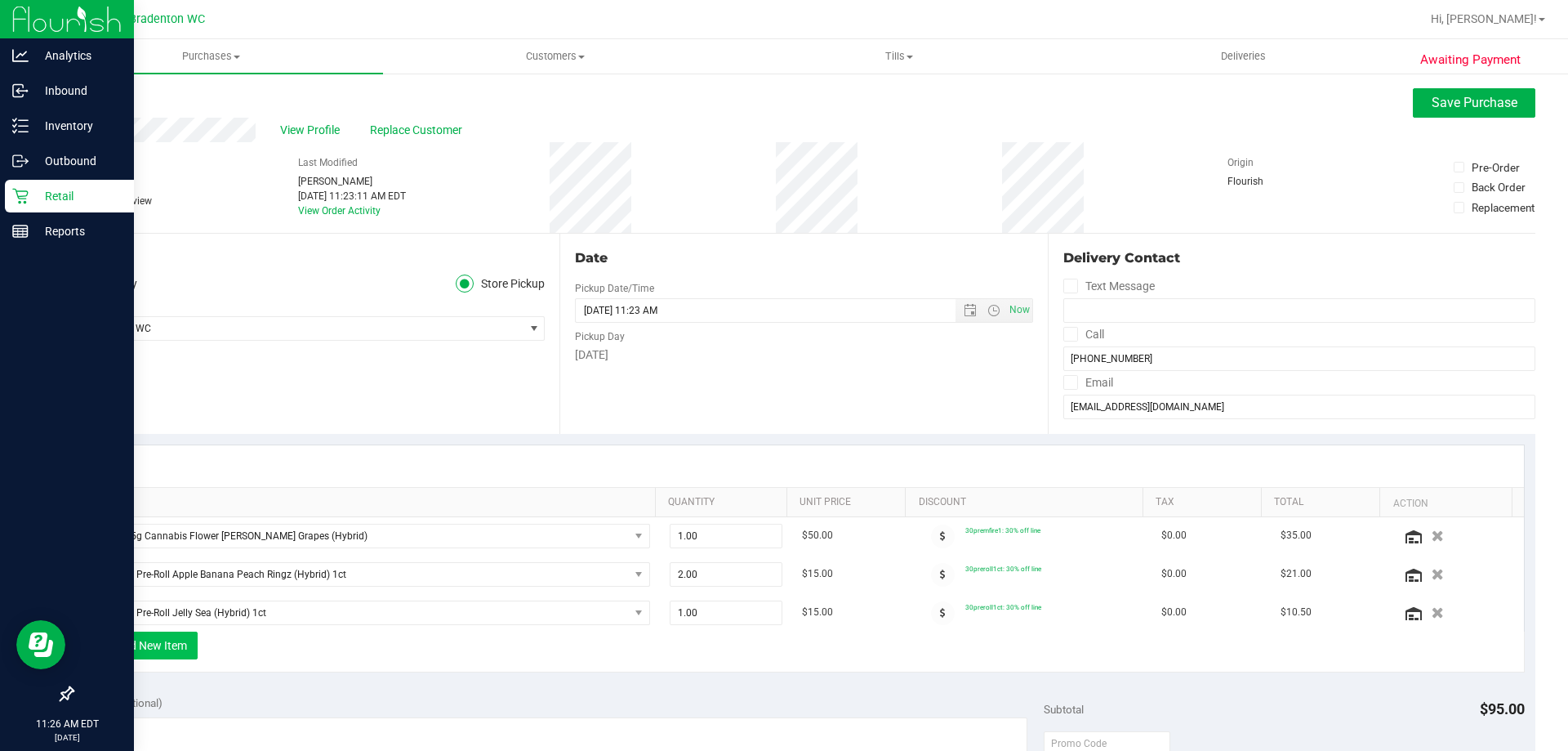
click at [135, 633] on button "+ Add New Item" at bounding box center [146, 645] width 101 height 28
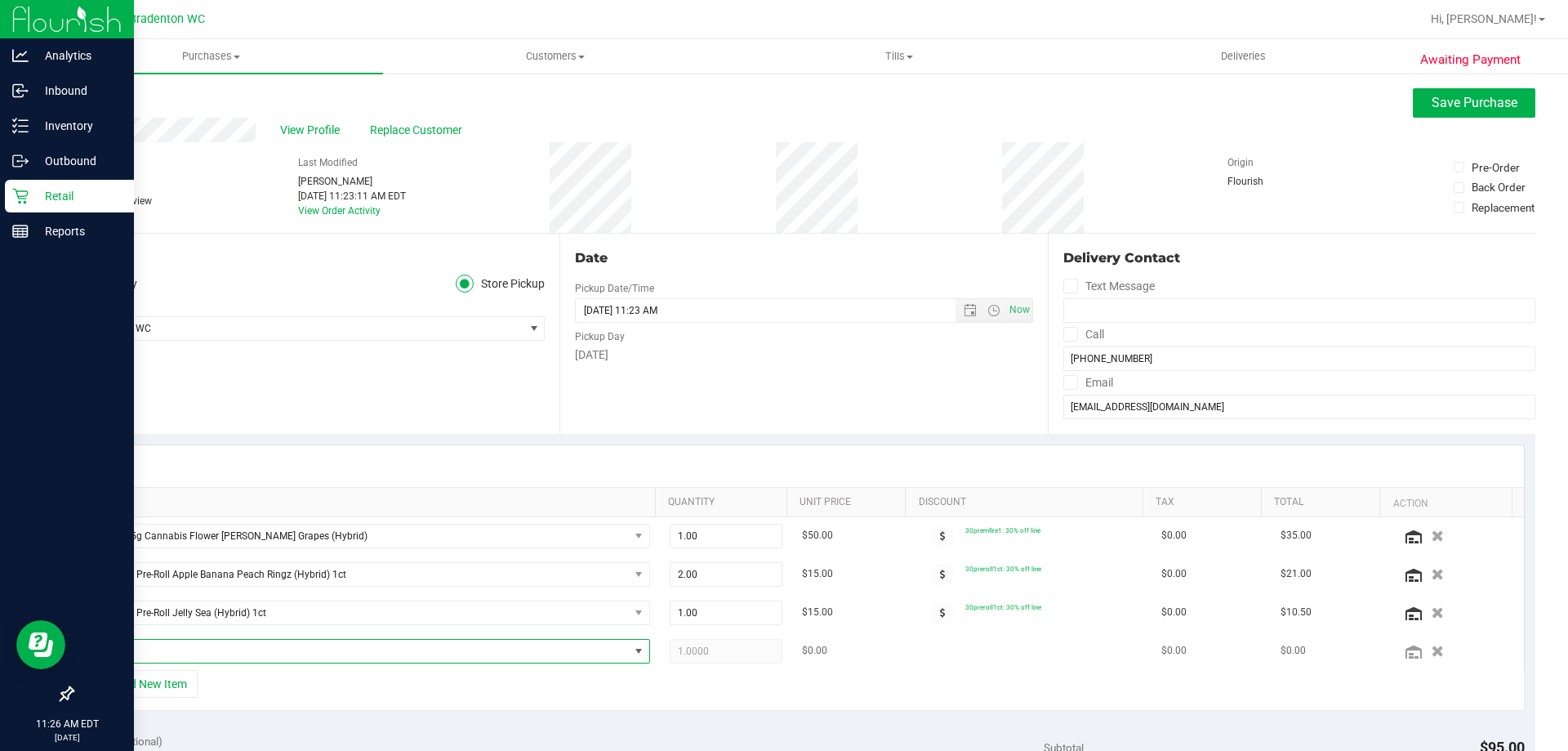
click at [302, 645] on span "NO DATA FOUND" at bounding box center [361, 651] width 534 height 23
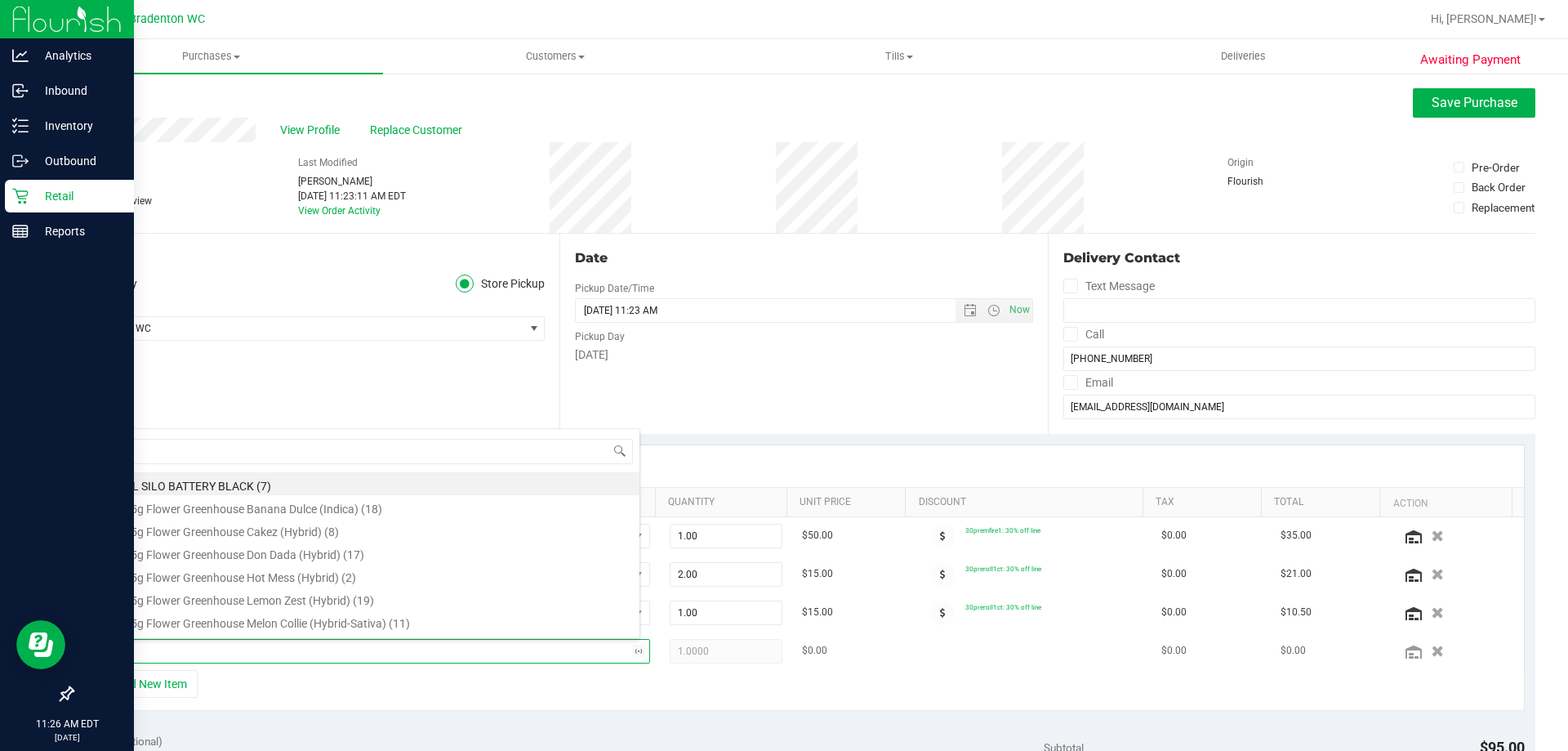
type input "dsc"
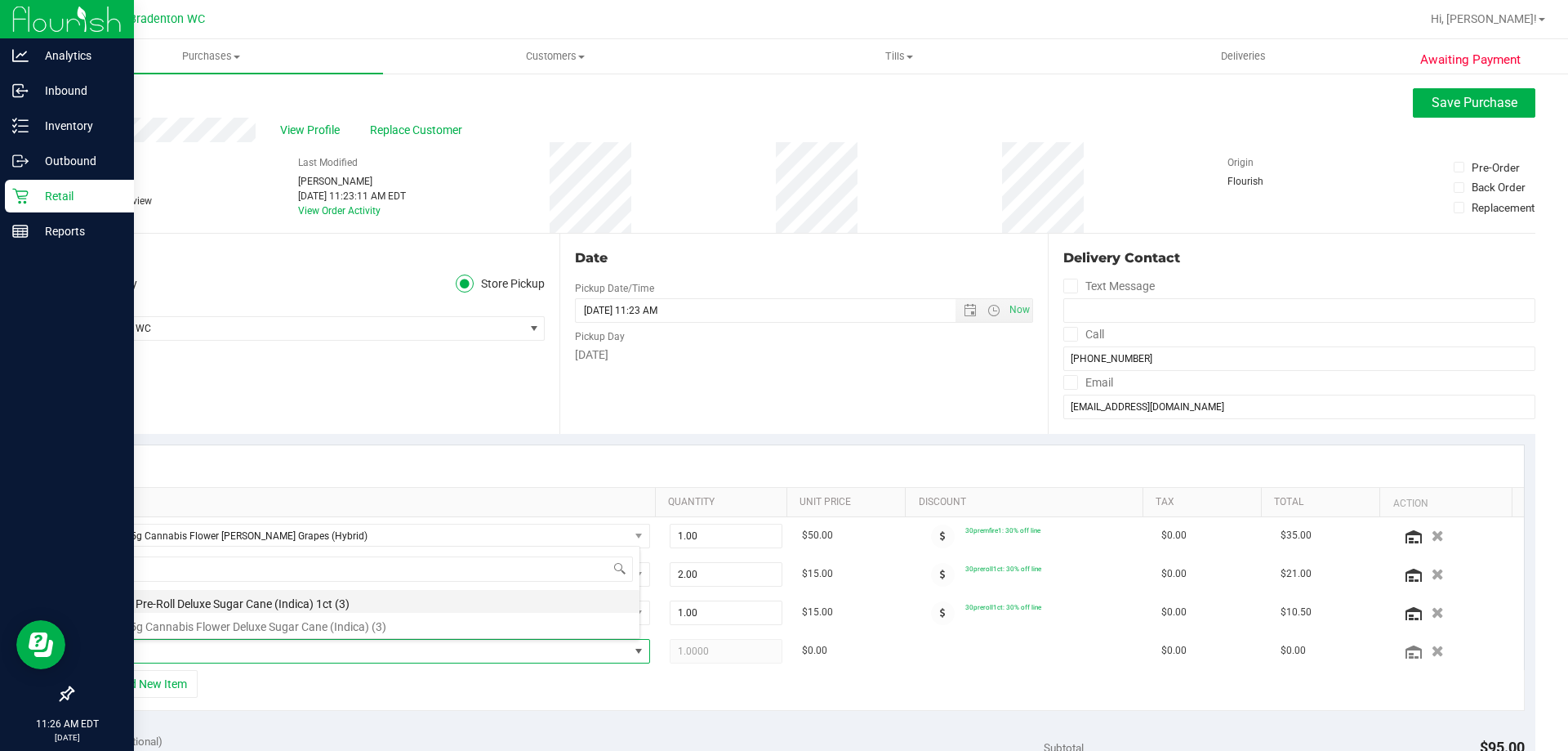
click at [334, 606] on li "FT 1g Pre-Roll Deluxe Sugar Cane (Indica) 1ct (3)" at bounding box center [367, 601] width 545 height 23
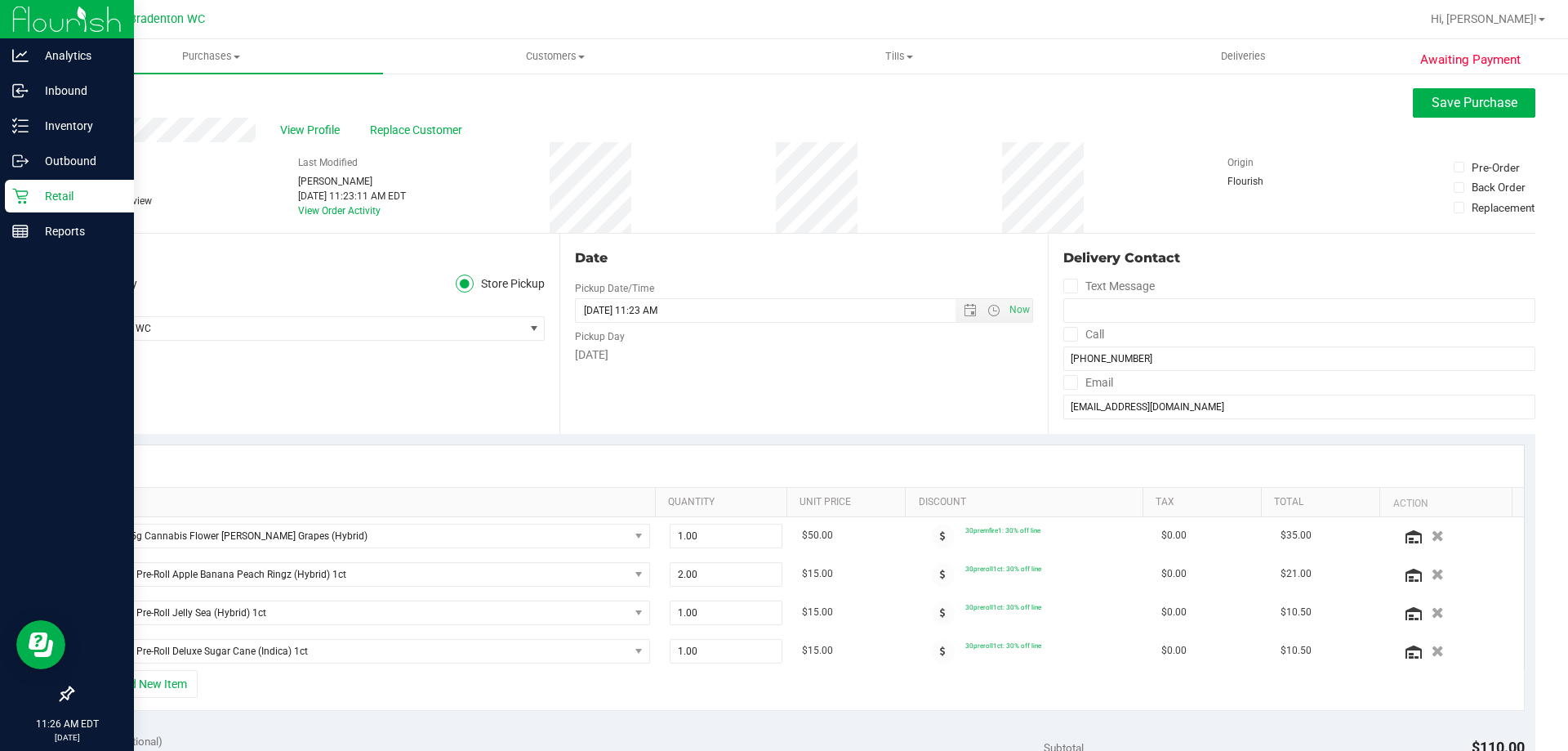
click at [518, 472] on div at bounding box center [804, 465] width 1440 height 42
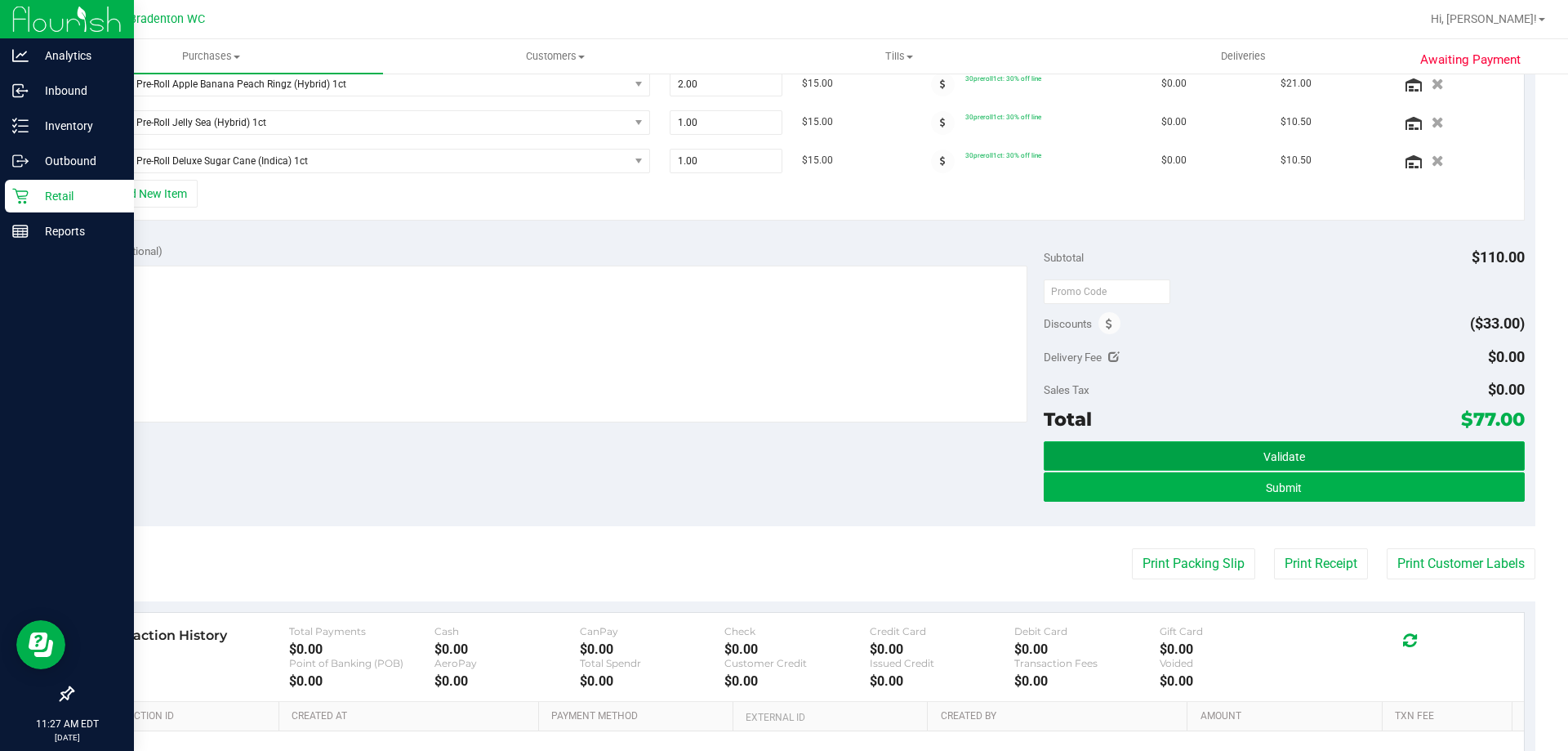
click at [1229, 454] on button "Validate" at bounding box center [1283, 456] width 480 height 30
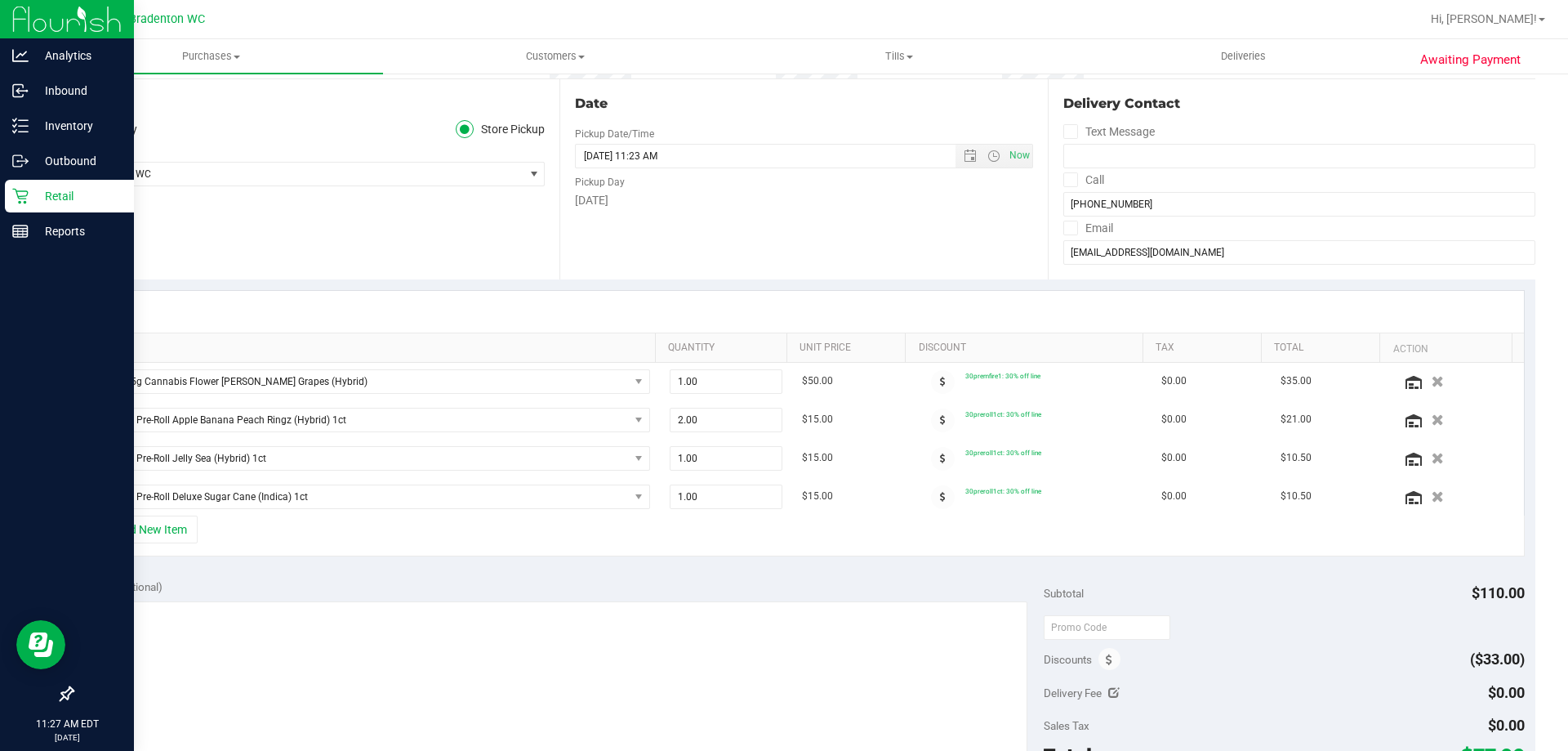
scroll to position [327, 0]
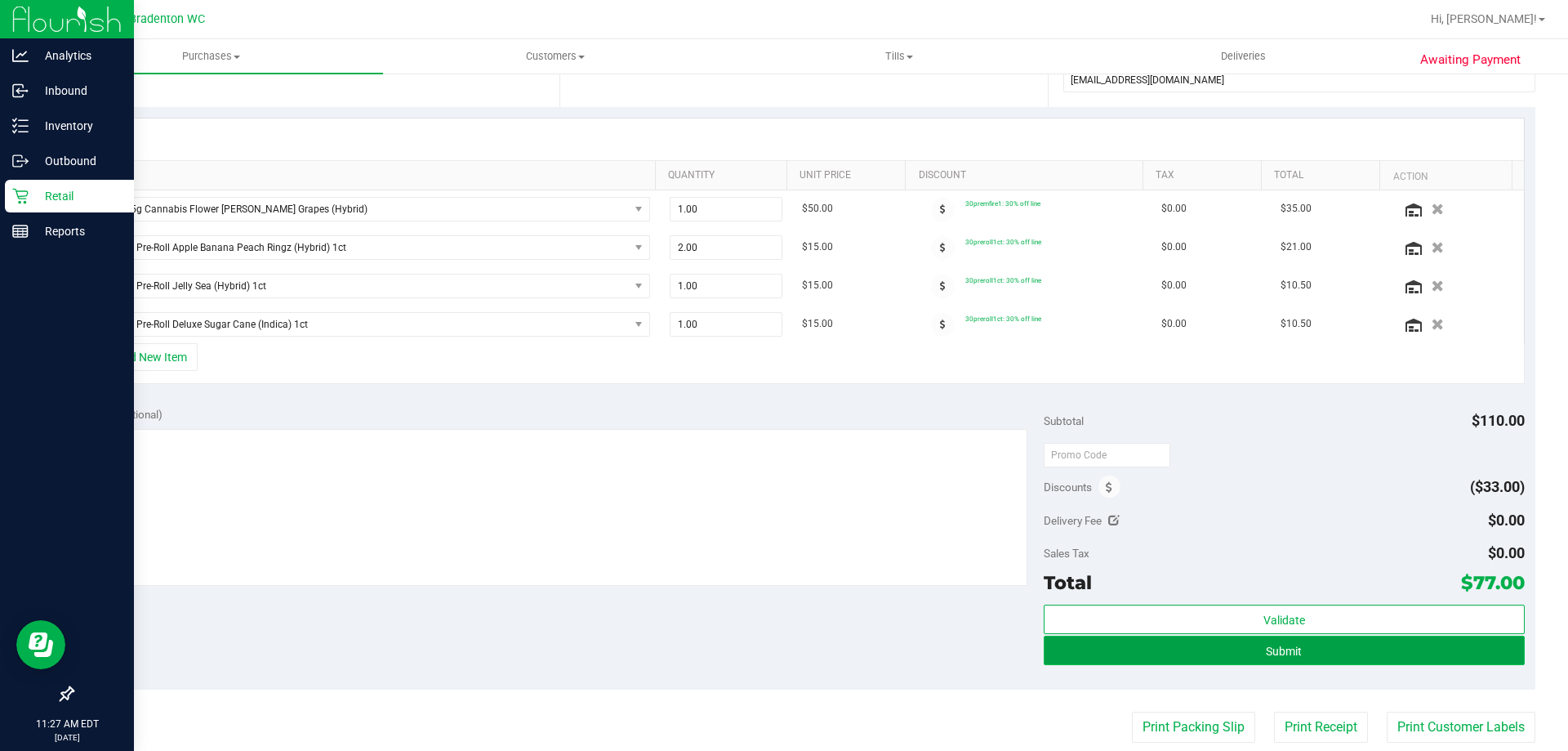
click at [1276, 645] on span "Submit" at bounding box center [1283, 651] width 36 height 13
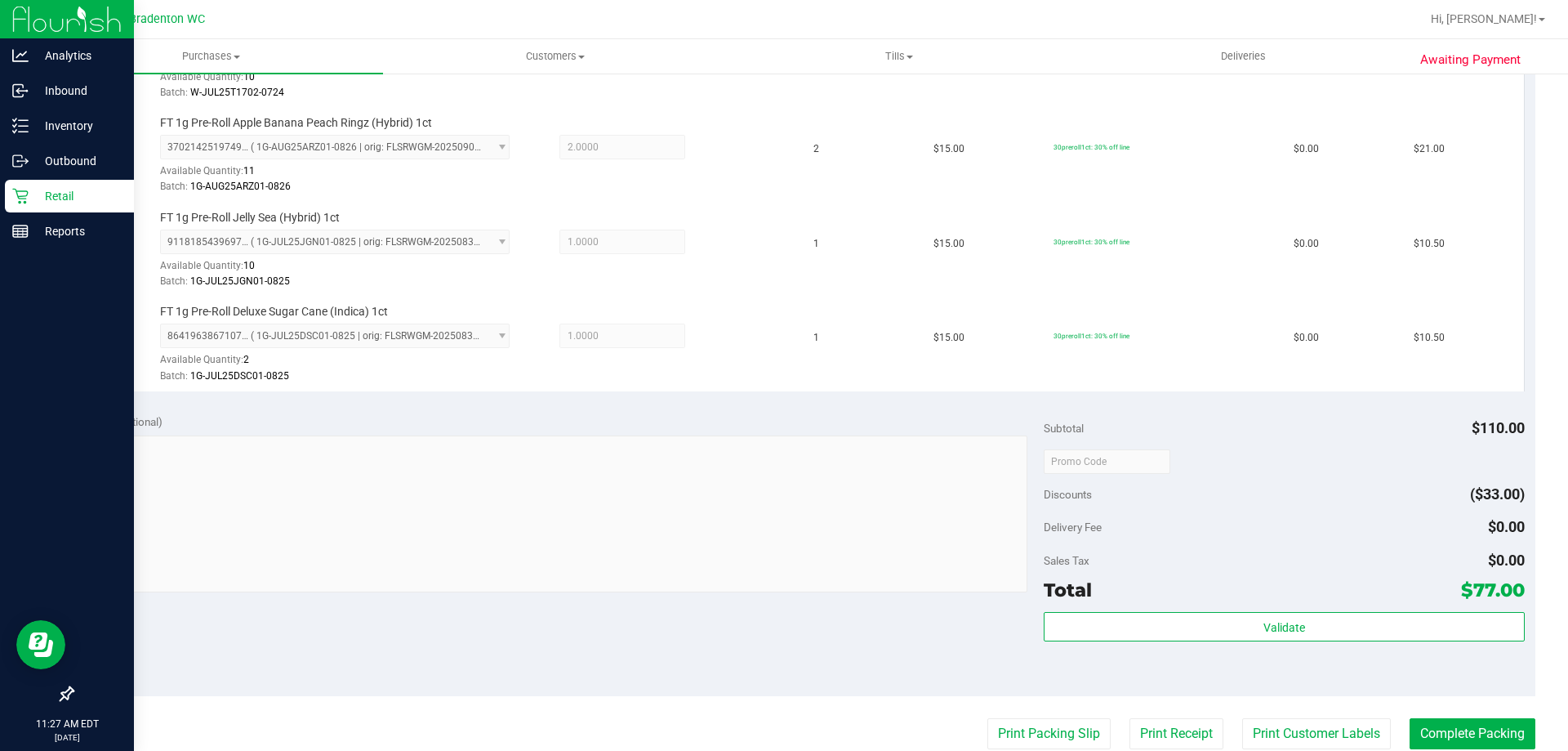
scroll to position [514, 0]
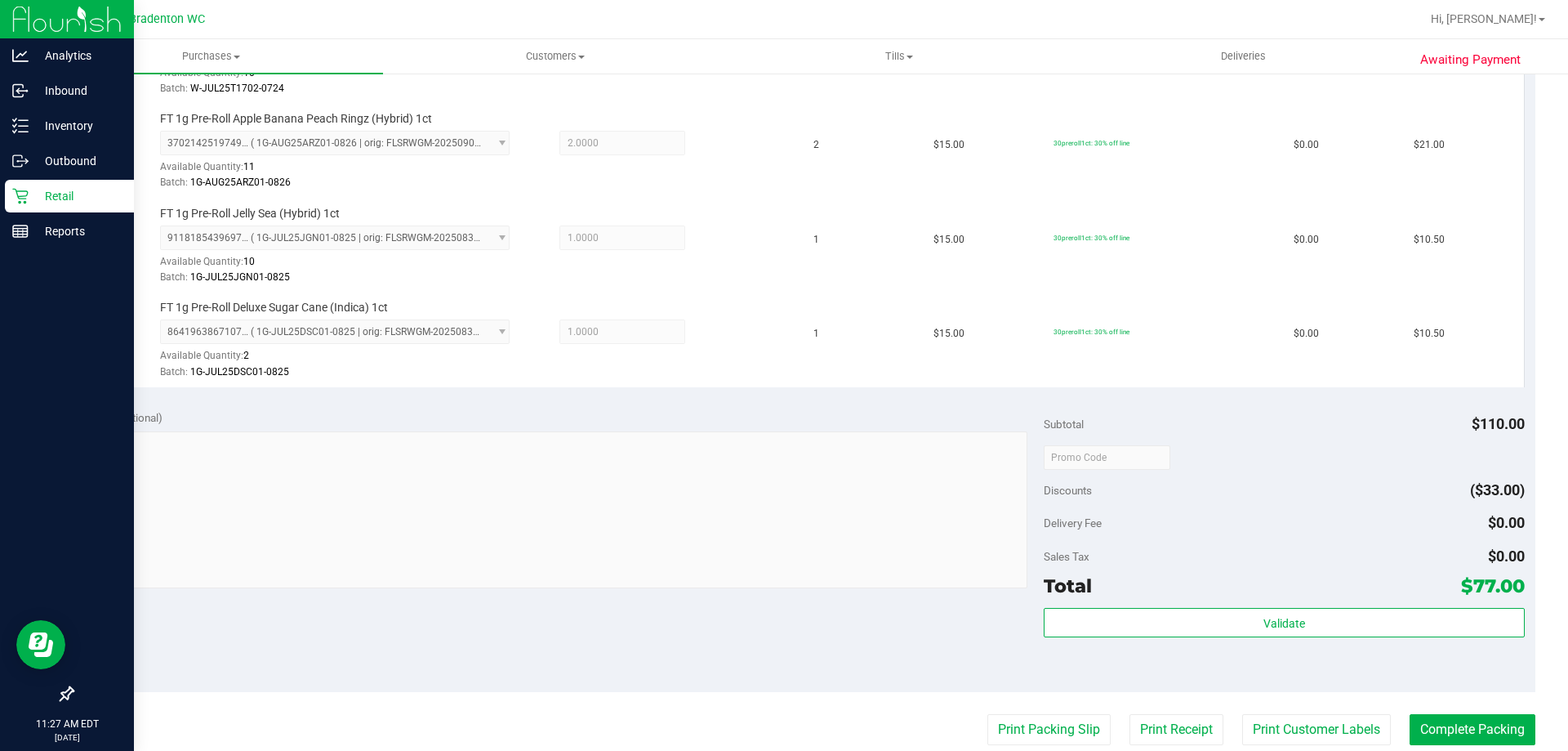
click at [1170, 663] on div "Validate" at bounding box center [1283, 644] width 480 height 73
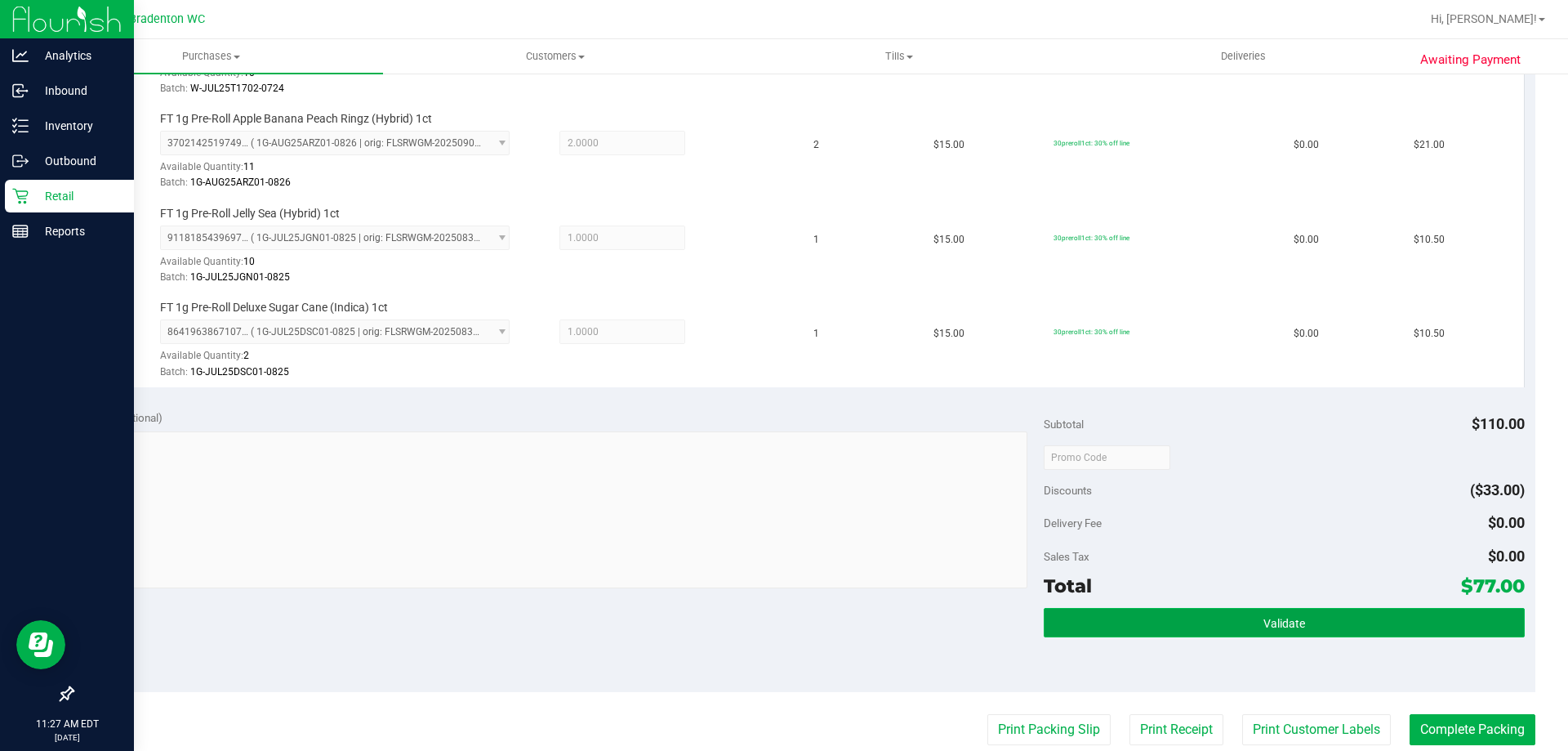
click at [1156, 630] on button "Validate" at bounding box center [1283, 623] width 480 height 30
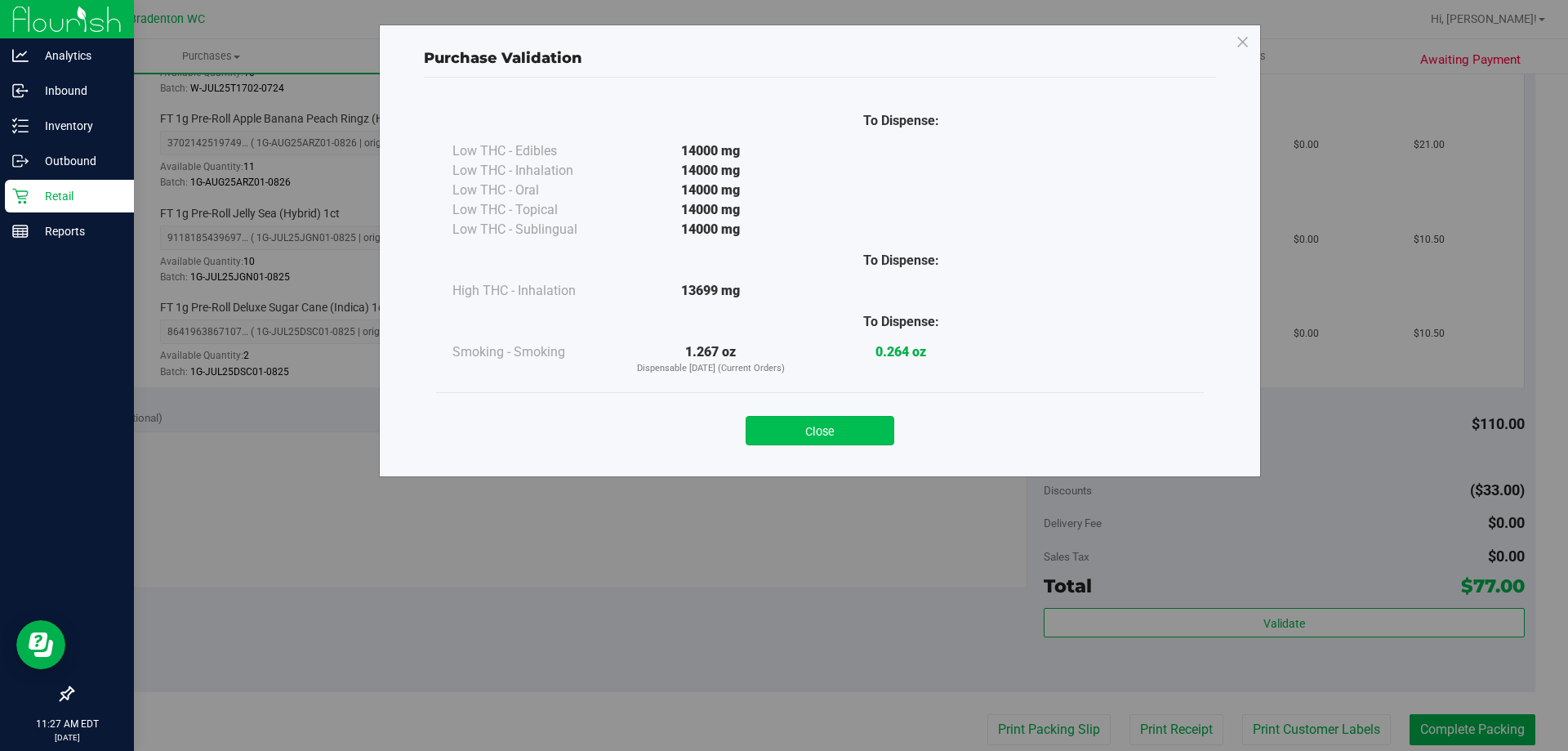
click at [850, 416] on button "Close" at bounding box center [820, 431] width 148 height 30
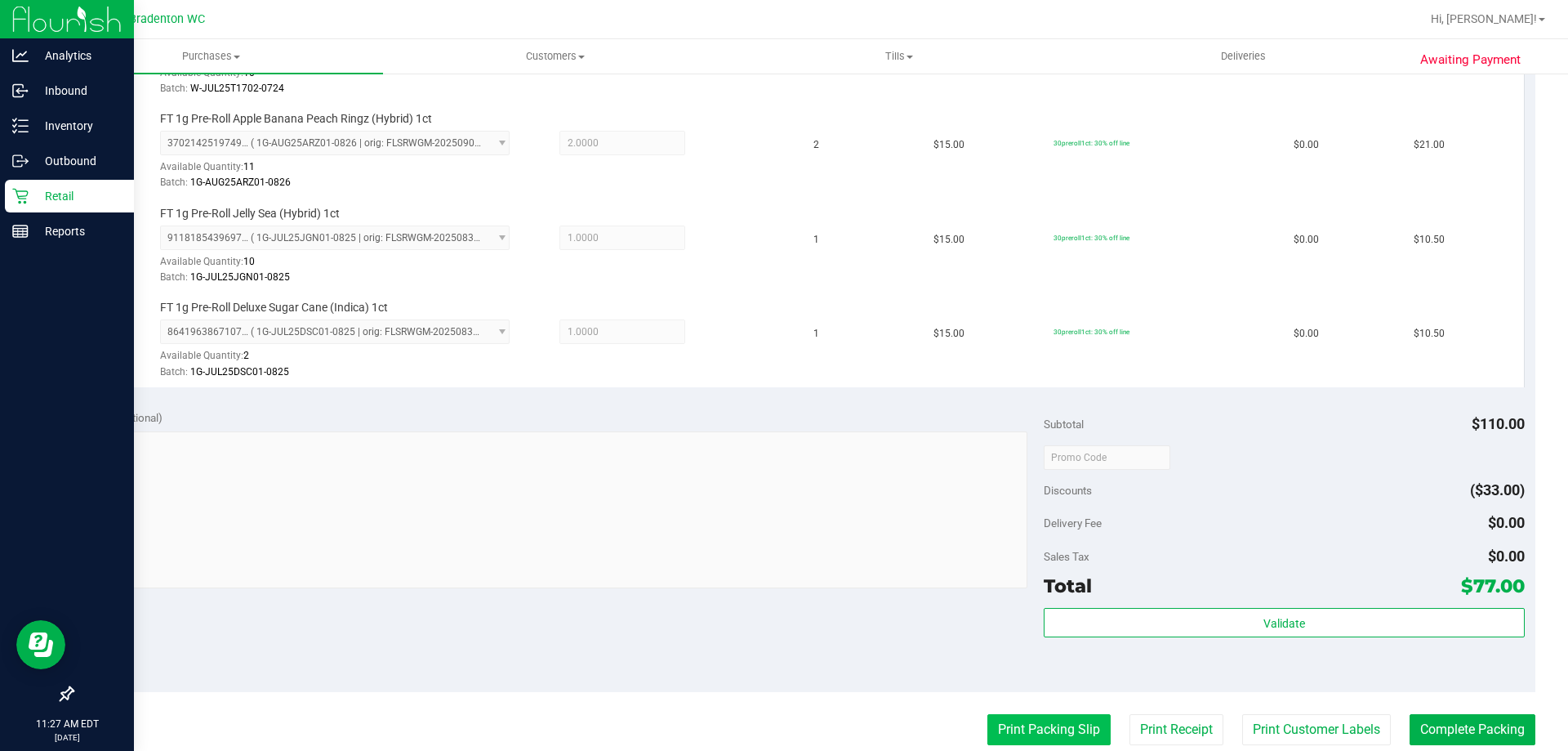
click at [1017, 717] on button "Print Packing Slip" at bounding box center [1049, 729] width 123 height 31
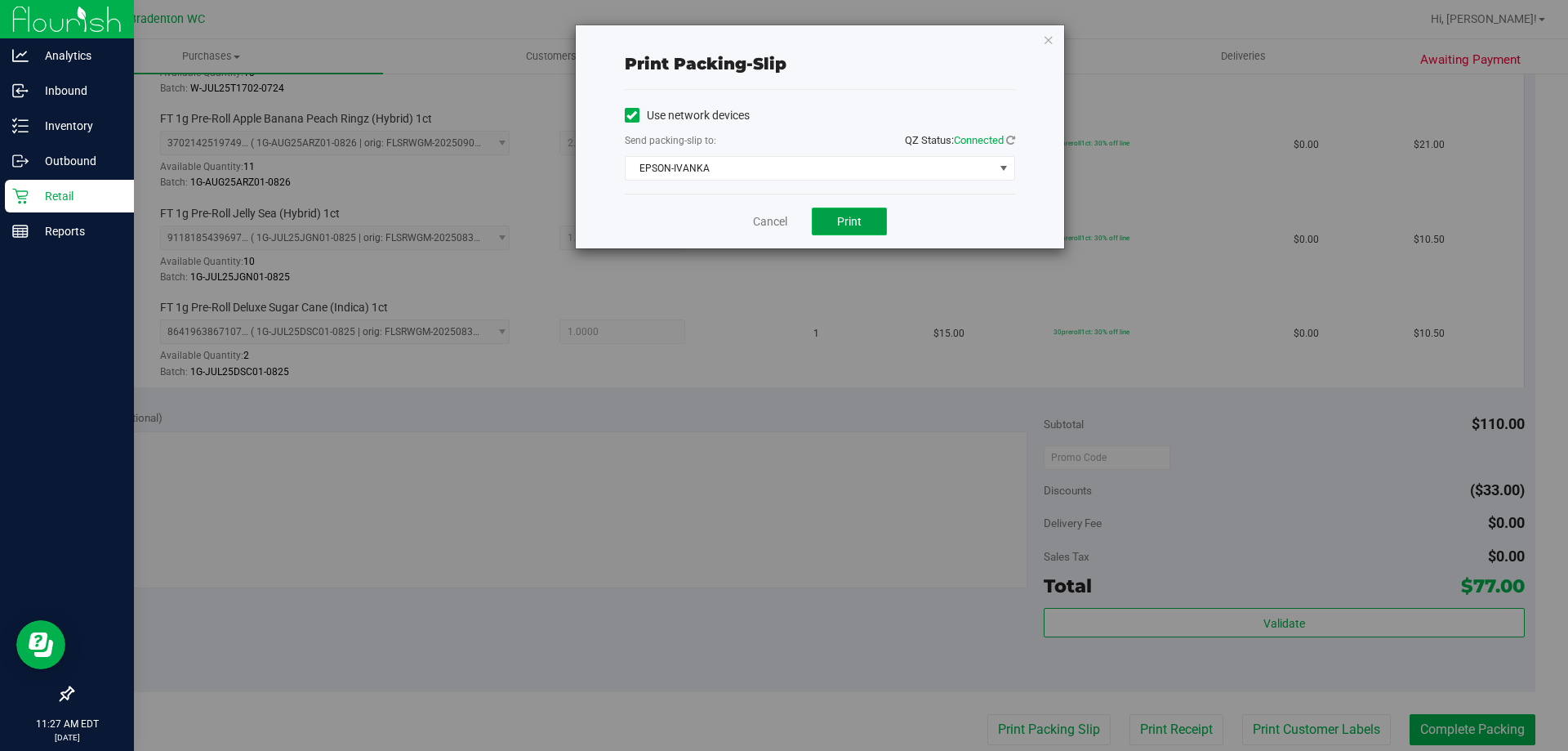
click at [870, 215] on button "Print" at bounding box center [849, 222] width 75 height 28
click at [1050, 39] on icon "button" at bounding box center [1048, 39] width 11 height 19
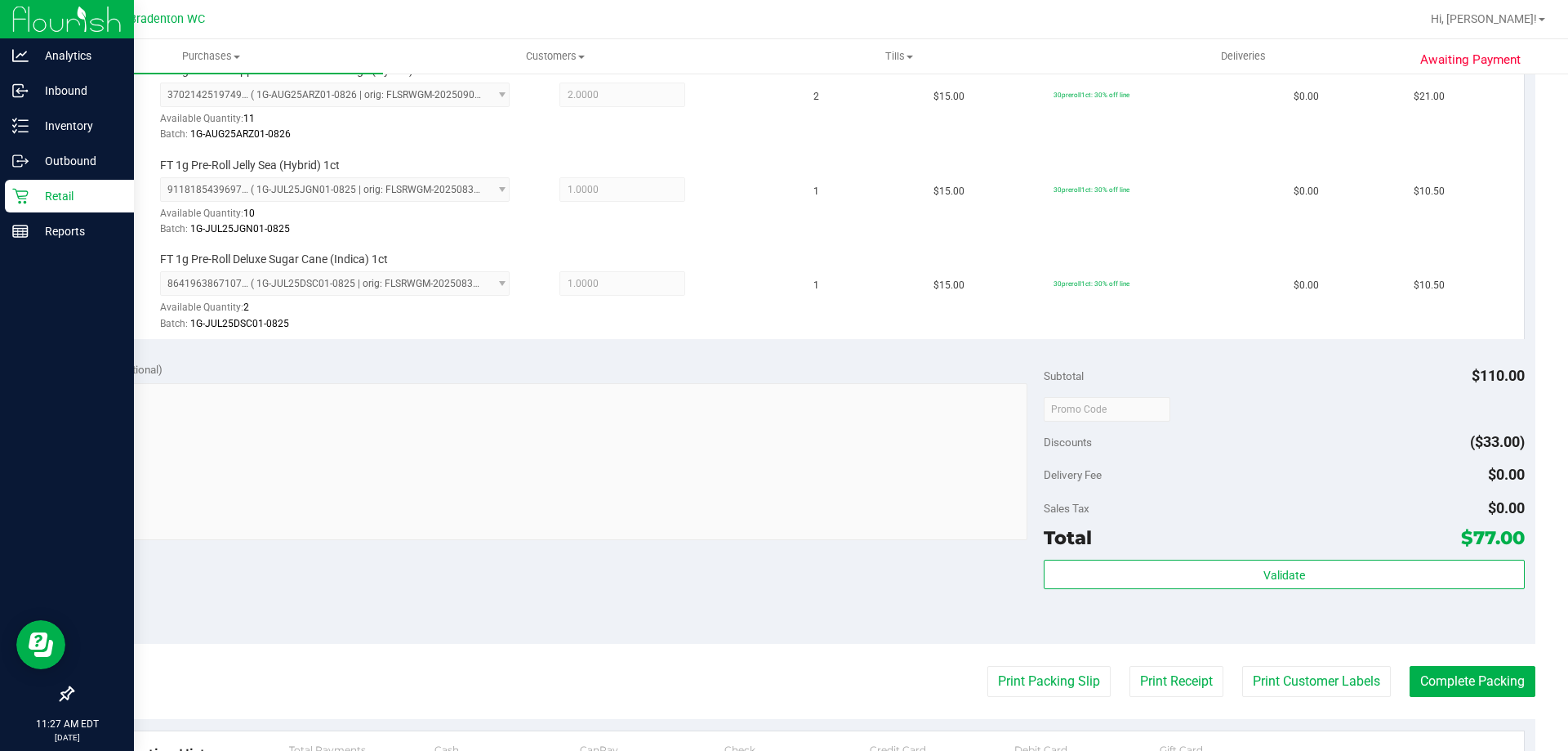
scroll to position [563, 0]
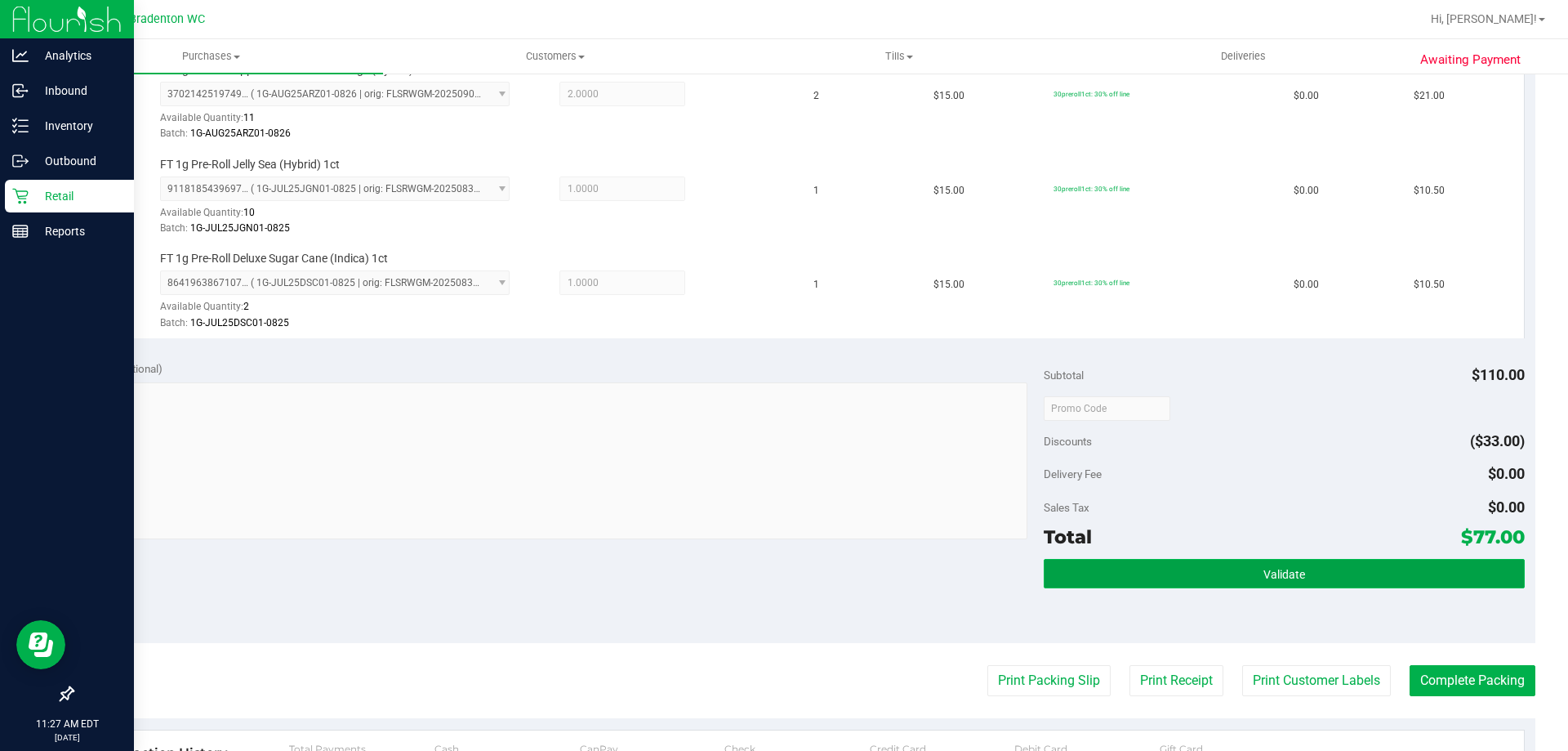
click at [1320, 576] on button "Validate" at bounding box center [1283, 574] width 480 height 30
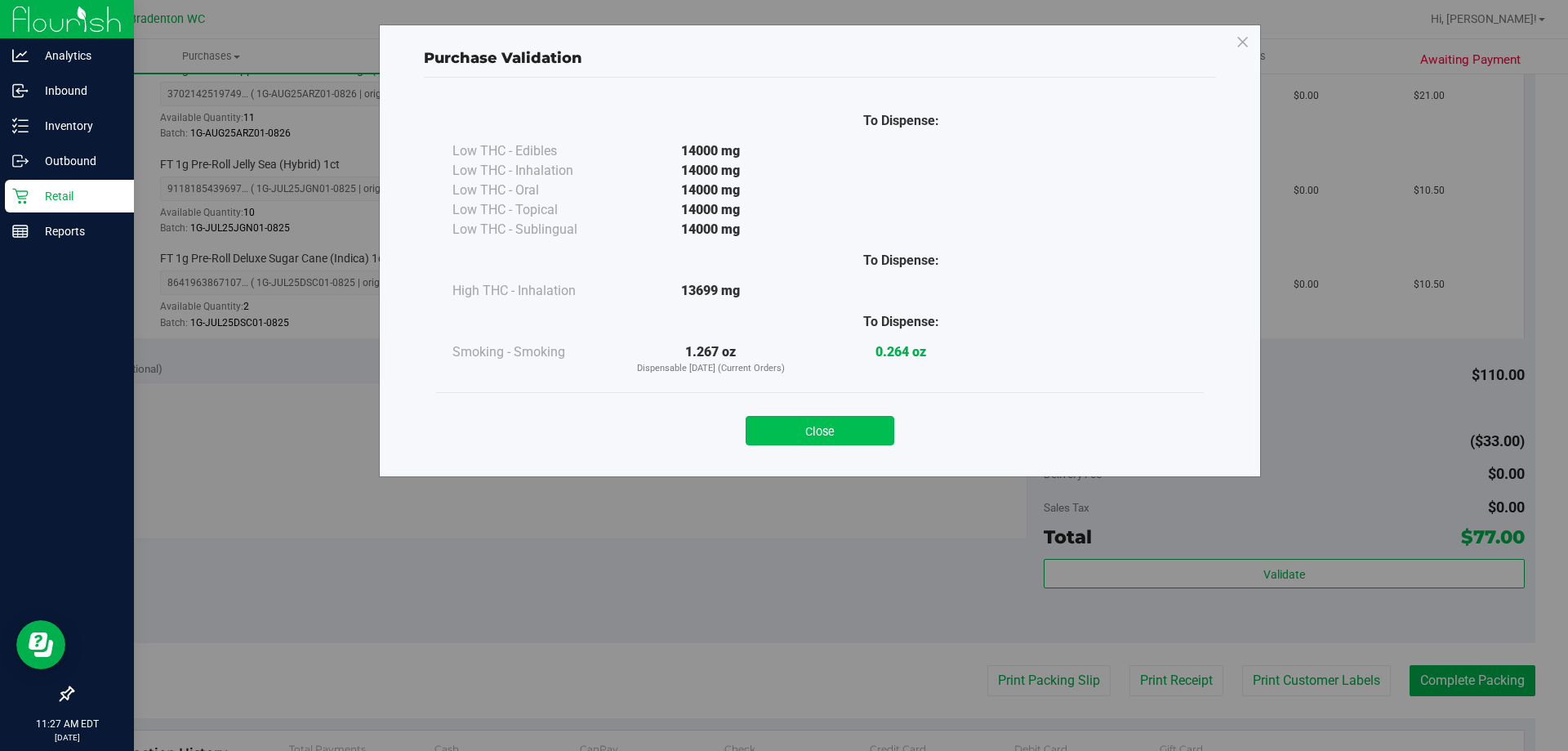
click at [871, 429] on button "Close" at bounding box center [820, 431] width 148 height 30
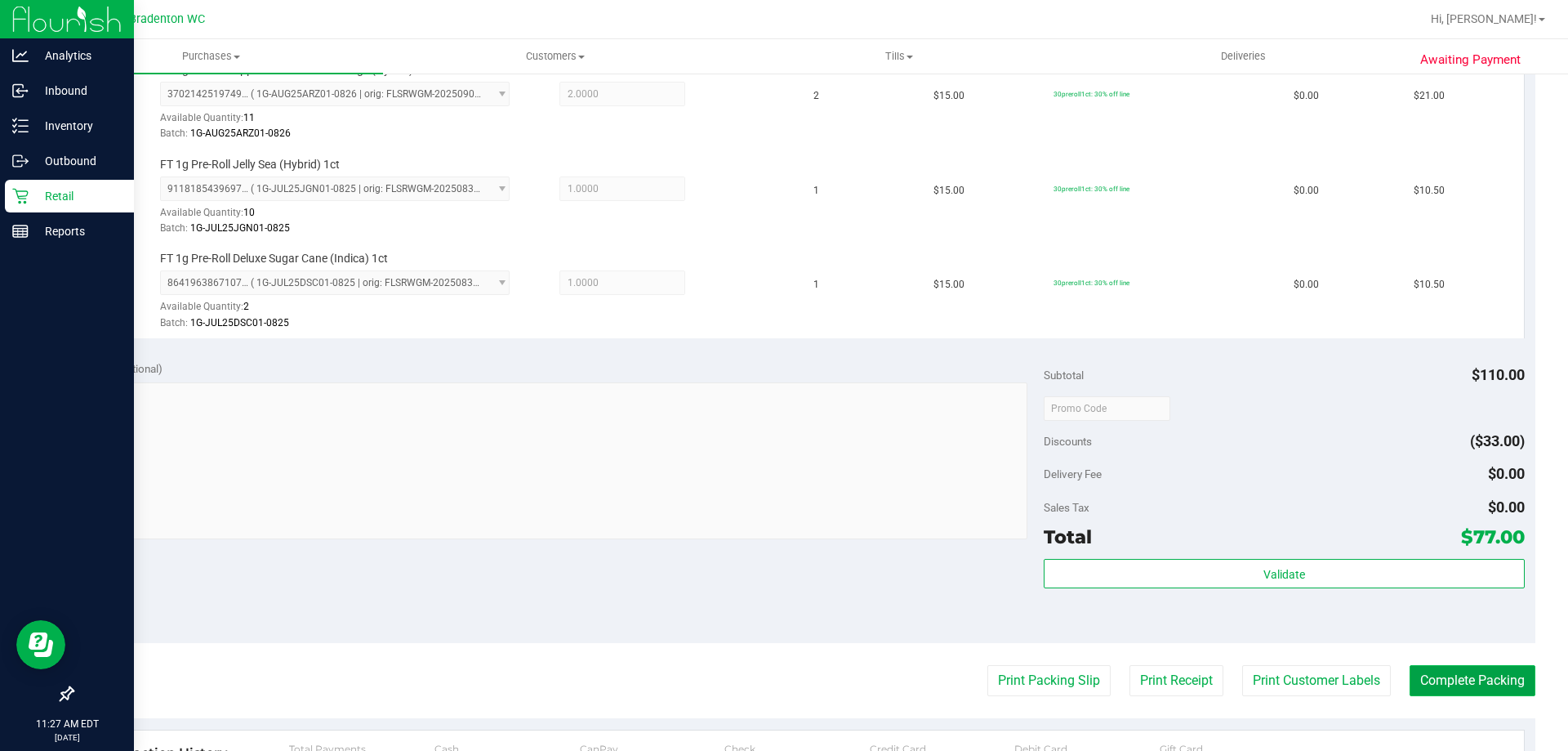
click at [1476, 685] on button "Complete Packing" at bounding box center [1473, 680] width 126 height 31
click at [1028, 679] on button "Print Packing Slip" at bounding box center [1035, 680] width 123 height 31
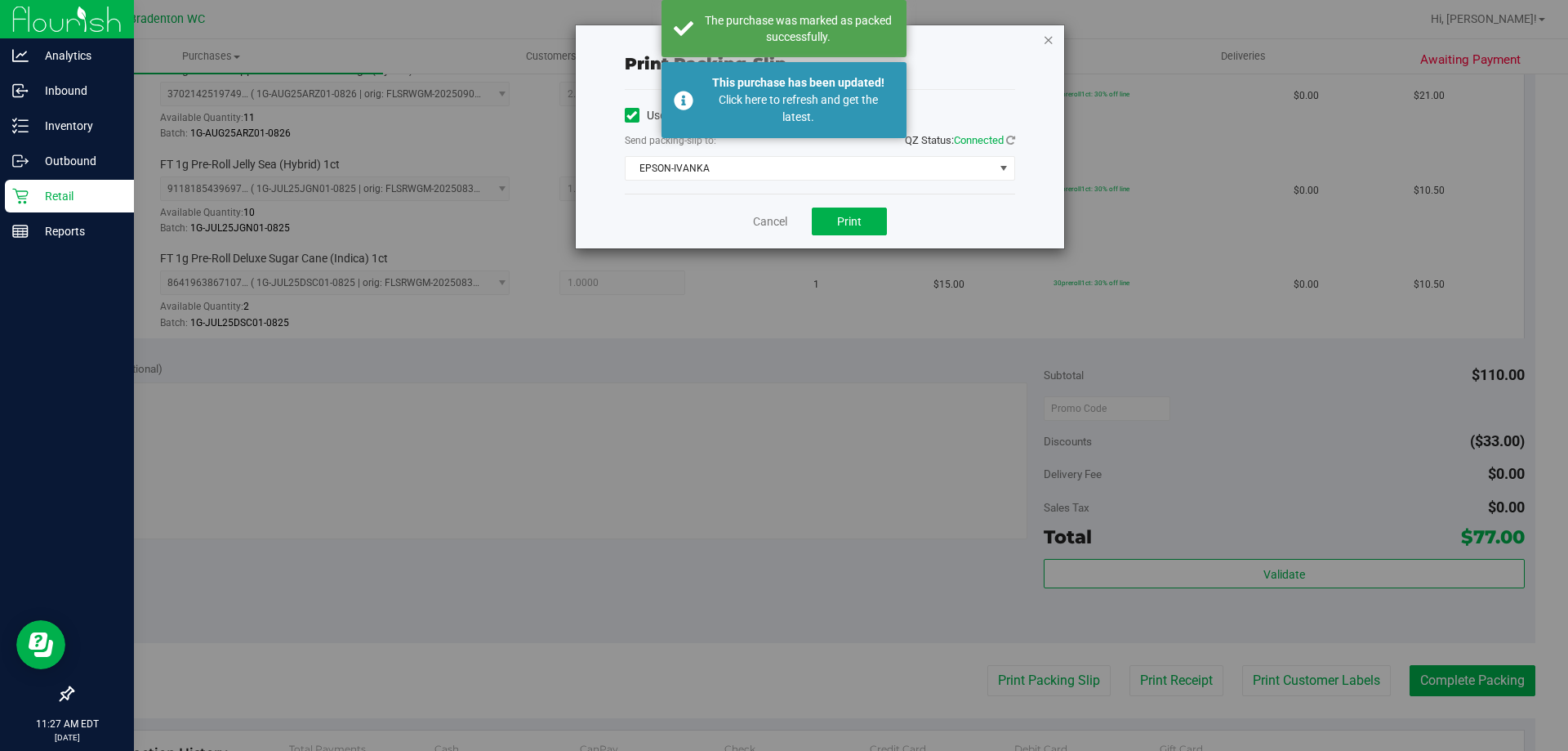
click at [1049, 41] on icon "button" at bounding box center [1048, 39] width 11 height 19
